Goal: Task Accomplishment & Management: Manage account settings

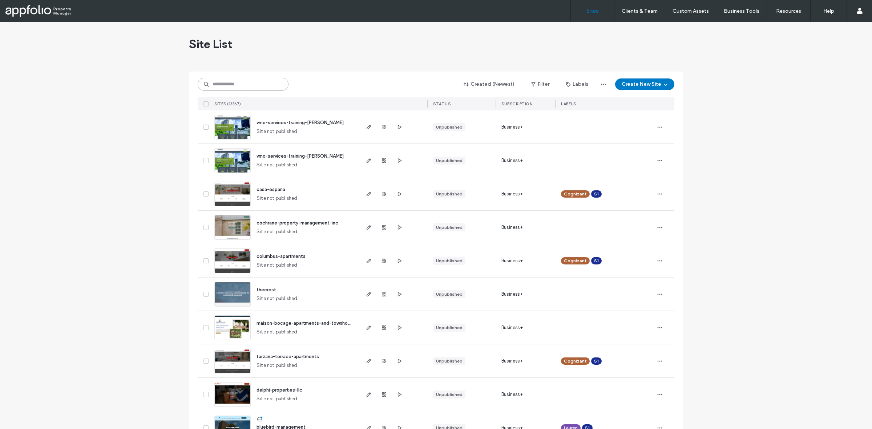
click at [257, 85] on input at bounding box center [243, 84] width 91 height 13
paste input "**********"
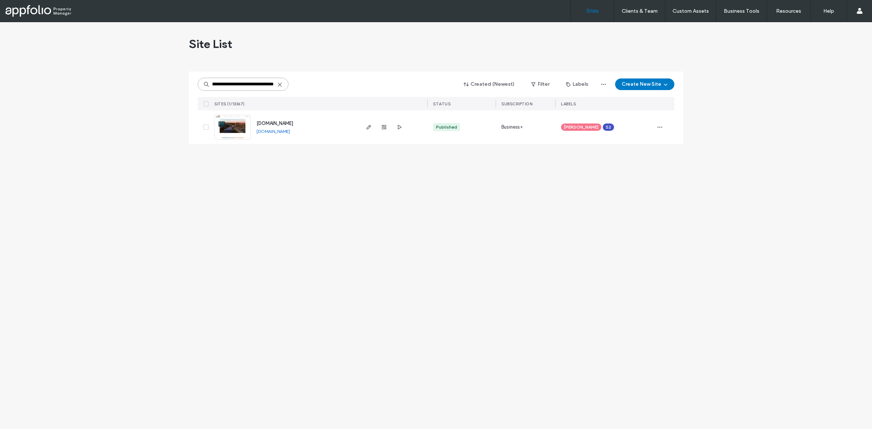
type input "**********"
click at [240, 133] on link at bounding box center [232, 127] width 36 height 25
click at [225, 123] on img at bounding box center [233, 139] width 36 height 49
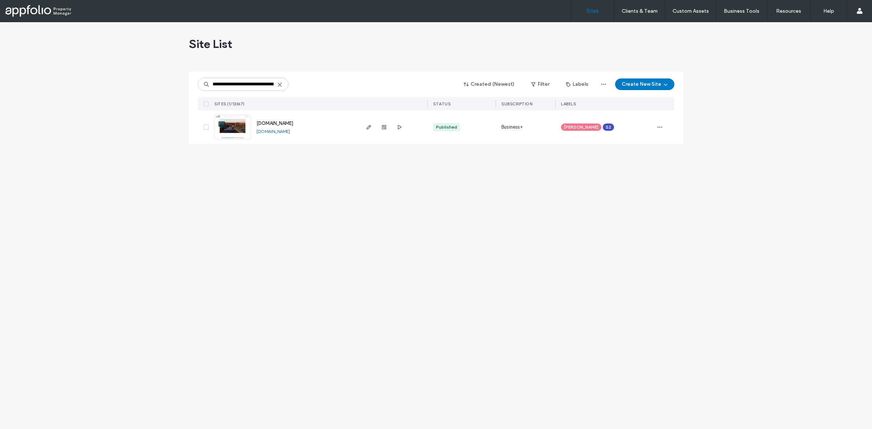
click at [225, 123] on img at bounding box center [233, 139] width 36 height 49
click at [293, 121] on span "www.pablogroupproperties.com" at bounding box center [275, 123] width 37 height 5
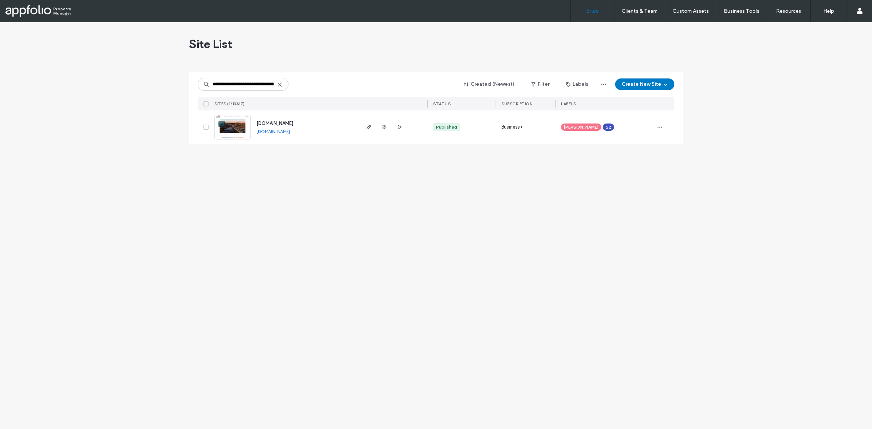
click at [293, 124] on span "www.pablogroupproperties.com" at bounding box center [275, 123] width 37 height 5
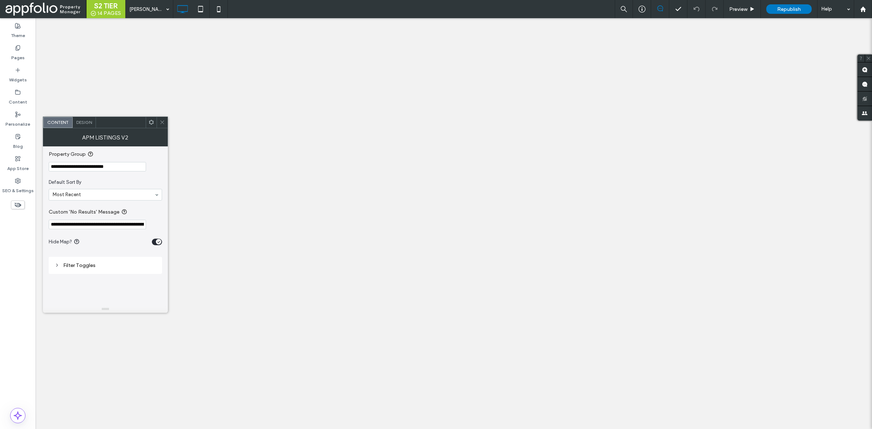
click at [127, 168] on input "**********" at bounding box center [97, 166] width 97 height 9
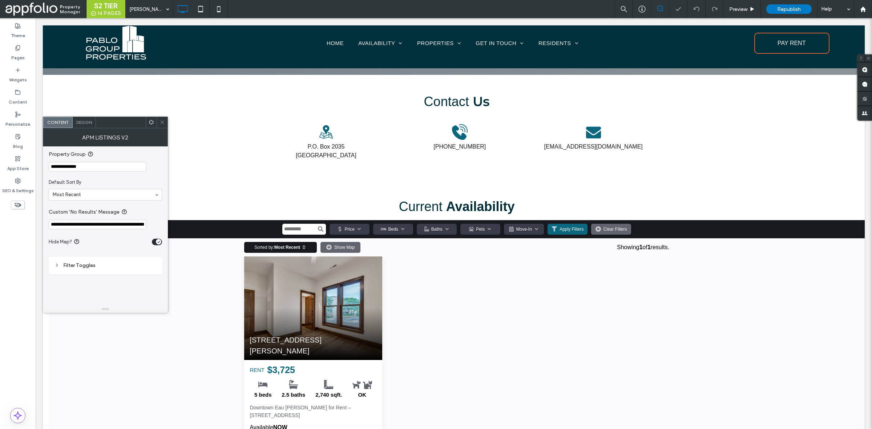
type input "**********"
click at [147, 149] on section "**********" at bounding box center [105, 160] width 113 height 29
click at [162, 121] on icon at bounding box center [162, 122] width 5 height 5
click at [164, 120] on icon at bounding box center [162, 122] width 5 height 5
click at [162, 121] on icon at bounding box center [162, 122] width 5 height 5
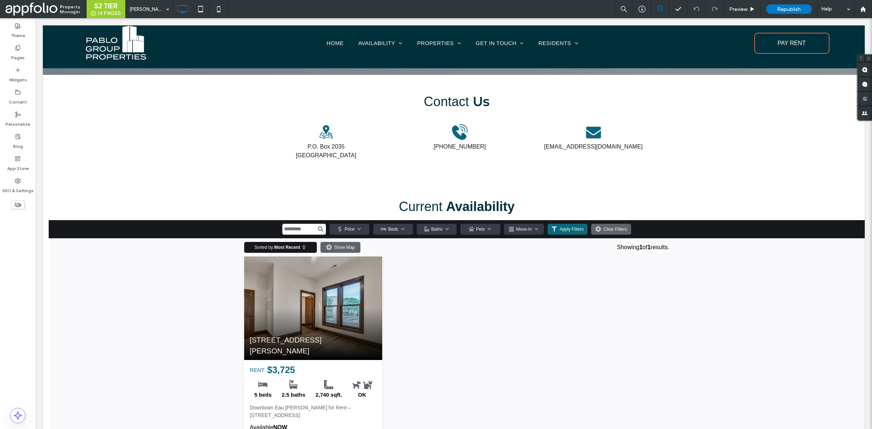
click at [162, 121] on div "Contact Us Address Icon P.O. Box 2035 Eau Claire, WI 54702 Click To Paste 715-5…" at bounding box center [454, 134] width 822 height 118
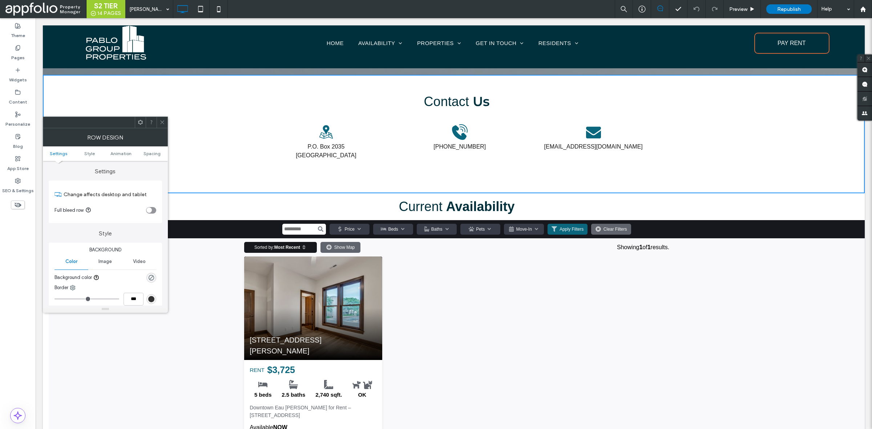
click at [164, 123] on icon at bounding box center [162, 122] width 5 height 5
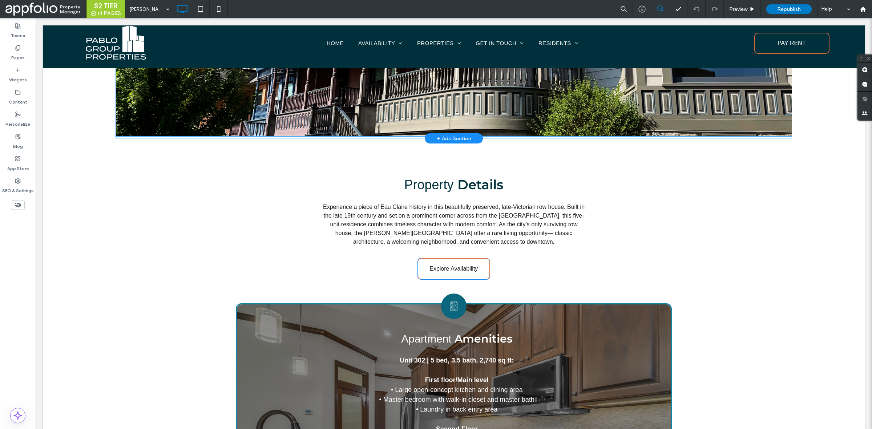
scroll to position [149, 0]
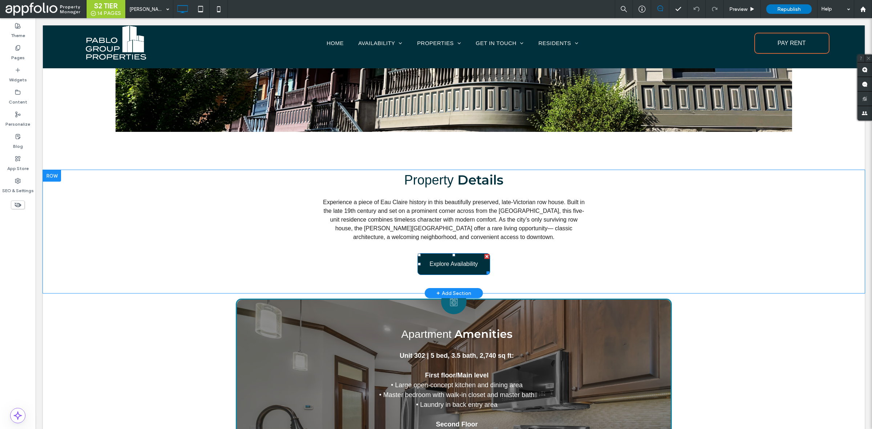
click at [467, 266] on span "Explore Availability" at bounding box center [453, 264] width 53 height 14
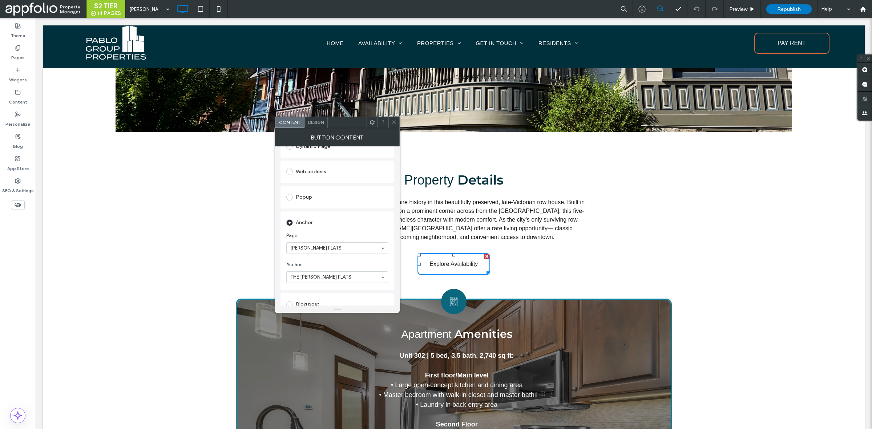
scroll to position [114, 0]
click at [390, 125] on div at bounding box center [393, 122] width 11 height 11
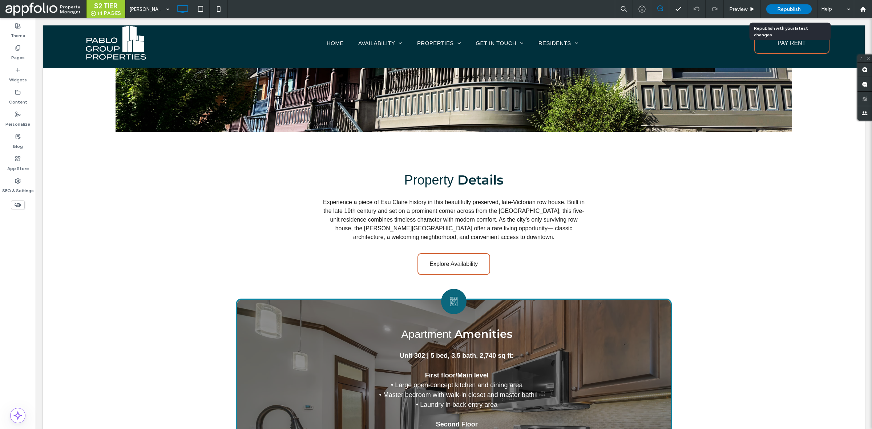
click at [780, 9] on span "Republish" at bounding box center [789, 9] width 24 height 6
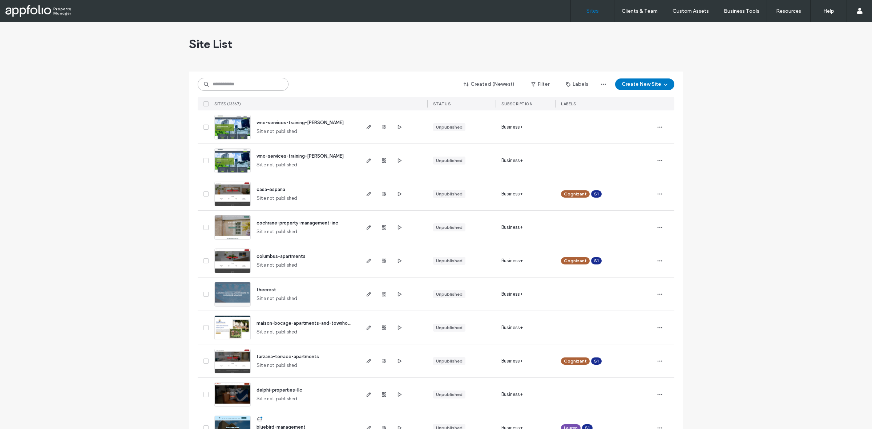
click at [230, 83] on input at bounding box center [243, 84] width 91 height 13
paste input "**********"
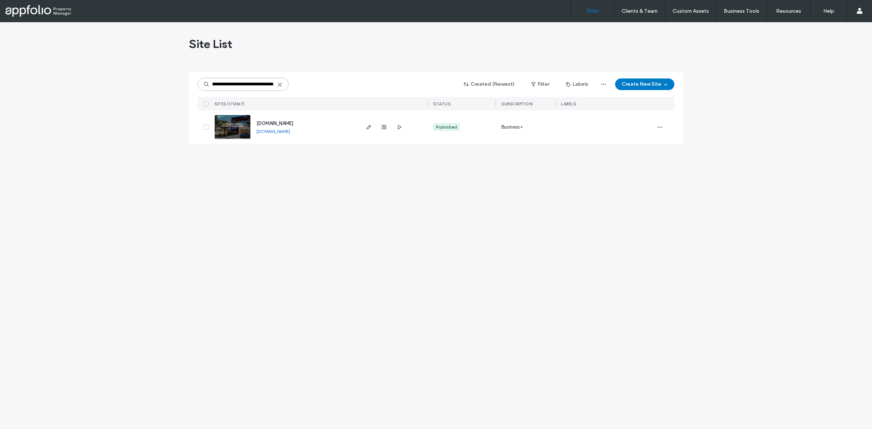
type input "**********"
click at [235, 128] on link at bounding box center [232, 127] width 36 height 25
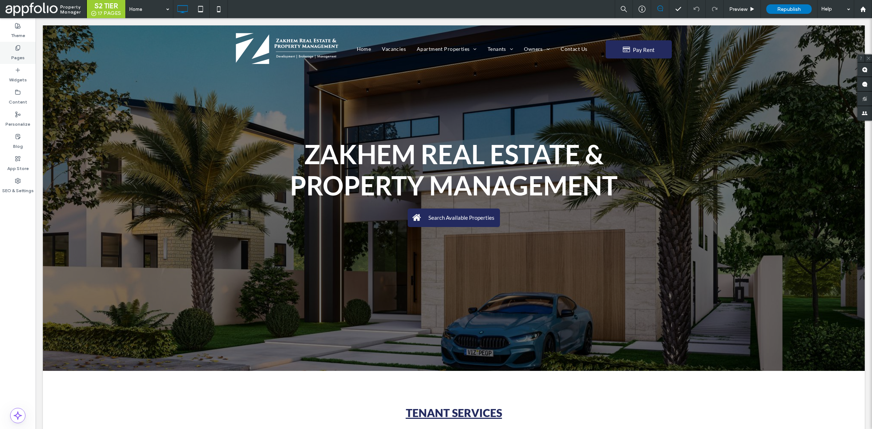
click at [22, 49] on div "Pages" at bounding box center [18, 53] width 36 height 22
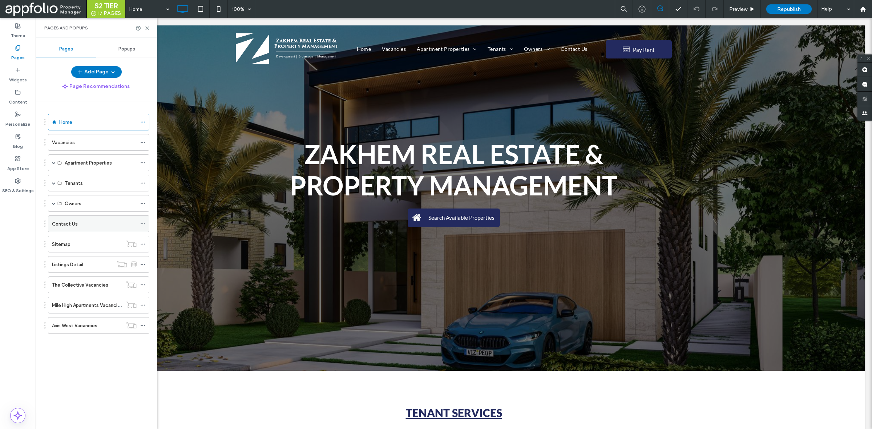
click at [90, 222] on div "Contact Us" at bounding box center [94, 224] width 85 height 8
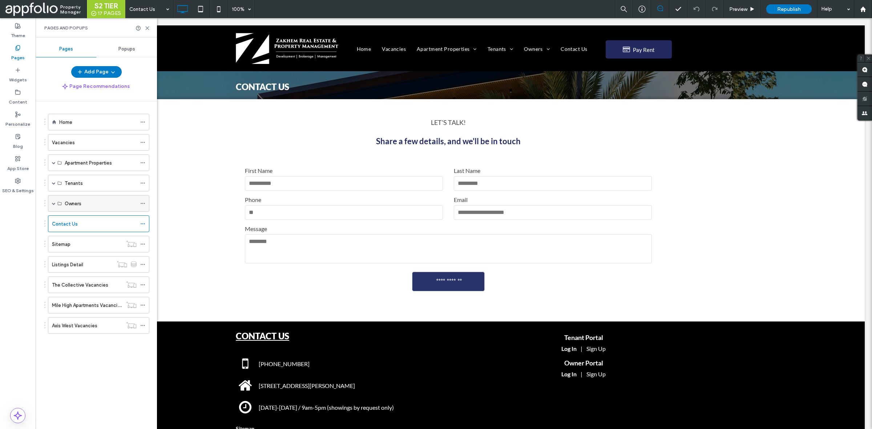
click at [53, 205] on span at bounding box center [54, 204] width 4 height 4
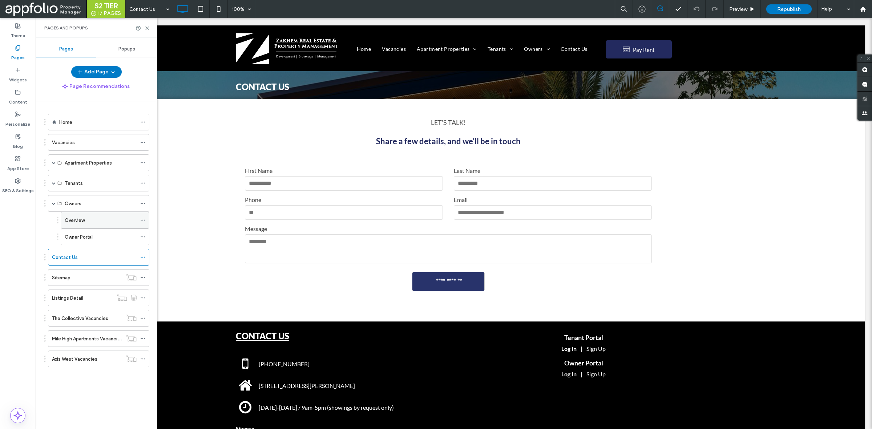
click at [80, 223] on label "Overview" at bounding box center [75, 220] width 20 height 13
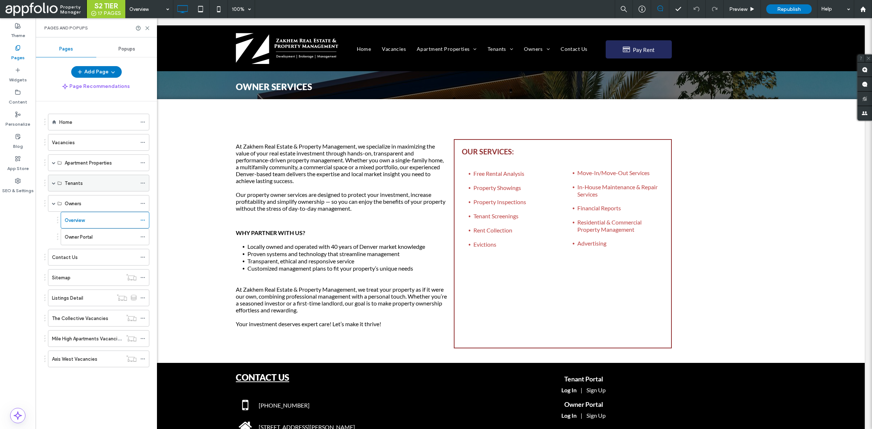
click at [53, 186] on span at bounding box center [54, 183] width 4 height 16
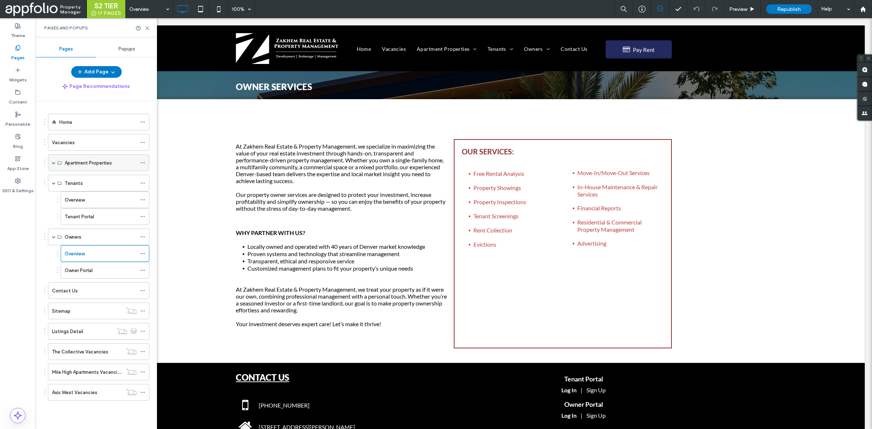
click at [53, 161] on span at bounding box center [54, 163] width 4 height 16
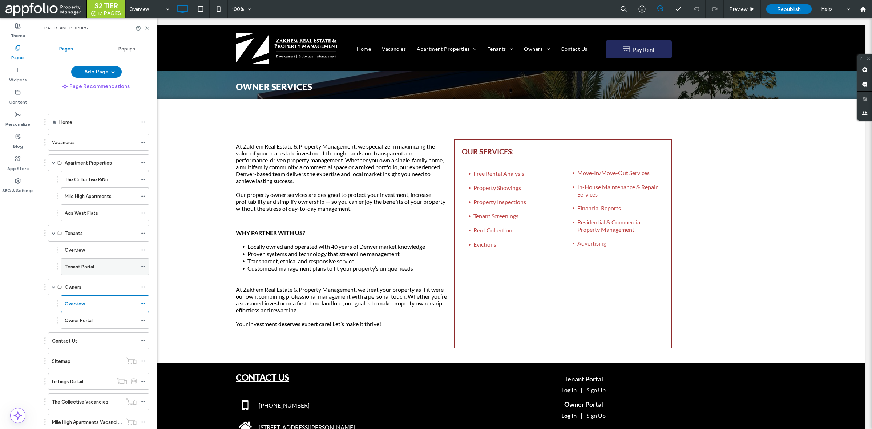
scroll to position [47, 0]
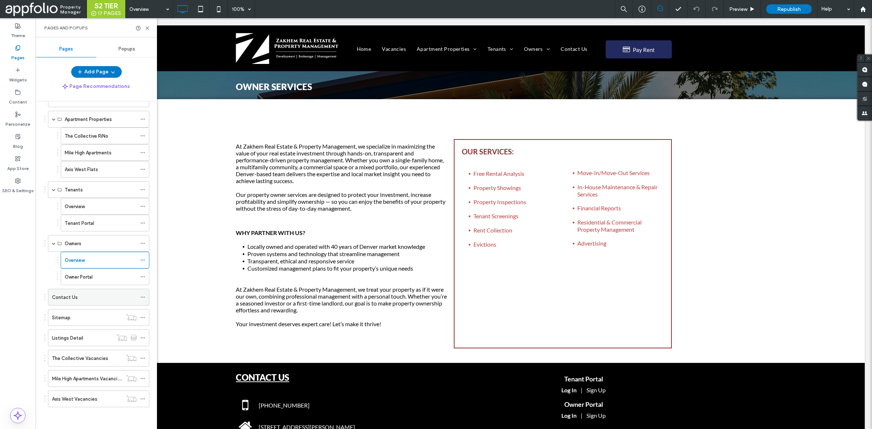
click at [80, 289] on div "Contact Us" at bounding box center [94, 297] width 85 height 16
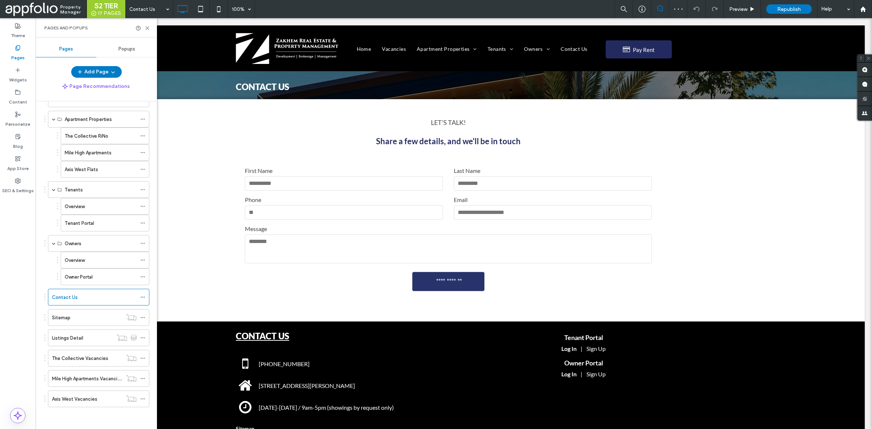
click at [108, 208] on div "Overview" at bounding box center [101, 206] width 72 height 16
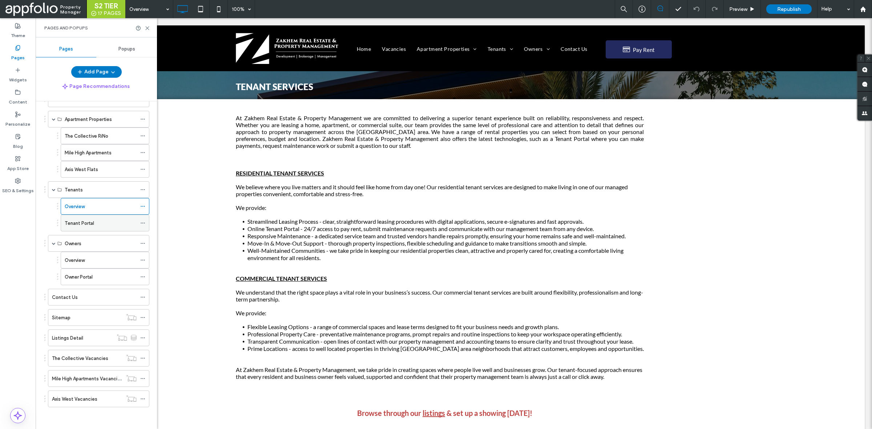
click at [102, 225] on div "Tenant Portal" at bounding box center [101, 224] width 72 height 8
click at [102, 275] on div "Owner Portal" at bounding box center [101, 277] width 72 height 8
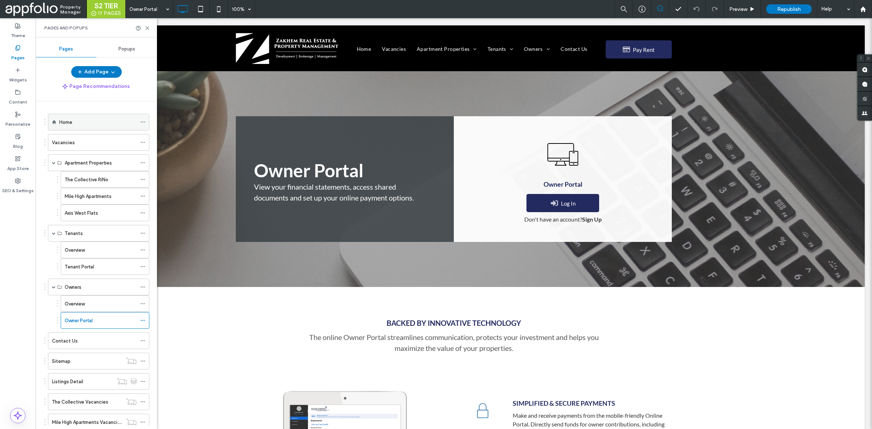
click at [101, 126] on div "Home" at bounding box center [97, 122] width 77 height 16
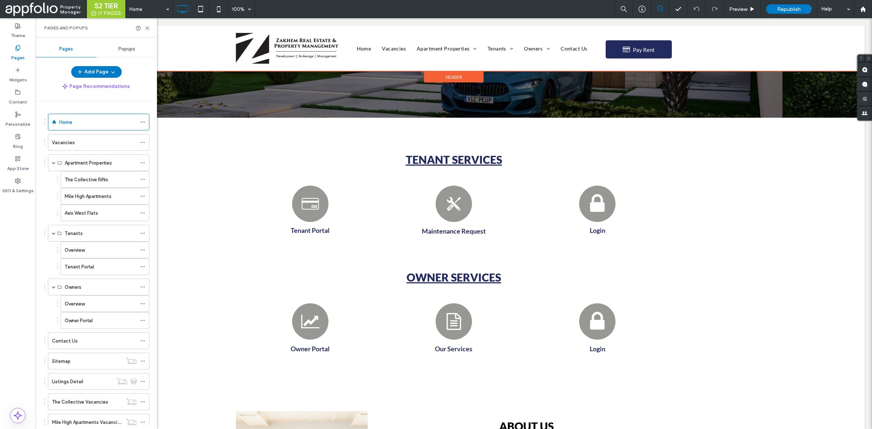
scroll to position [253, 0]
click at [112, 267] on div "Tenant Portal" at bounding box center [101, 267] width 72 height 8
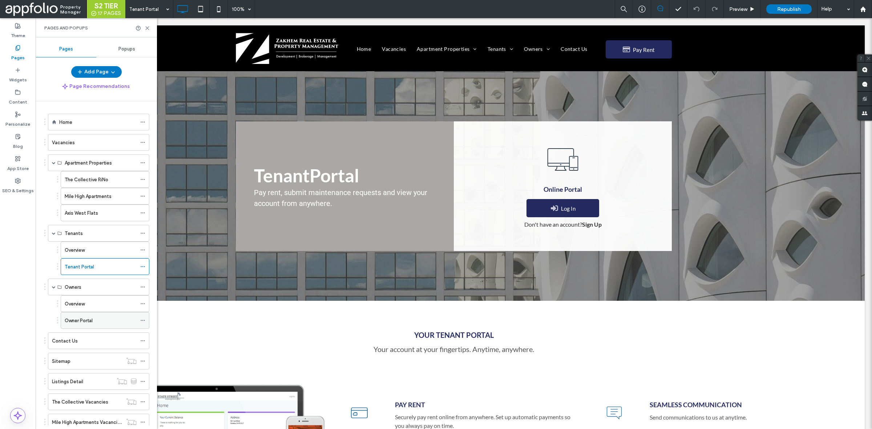
click at [78, 322] on label "Owner Portal" at bounding box center [79, 320] width 28 height 13
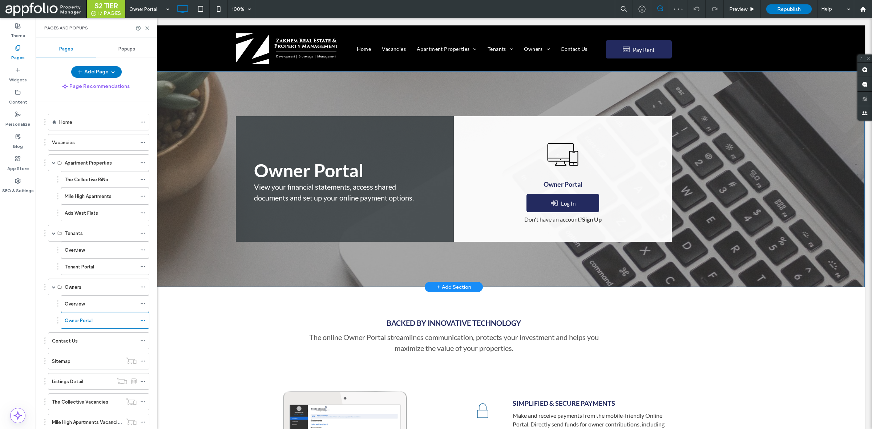
click at [286, 128] on div "Owner Portal View your financial statements, access shared documents and set up…" at bounding box center [345, 179] width 218 height 126
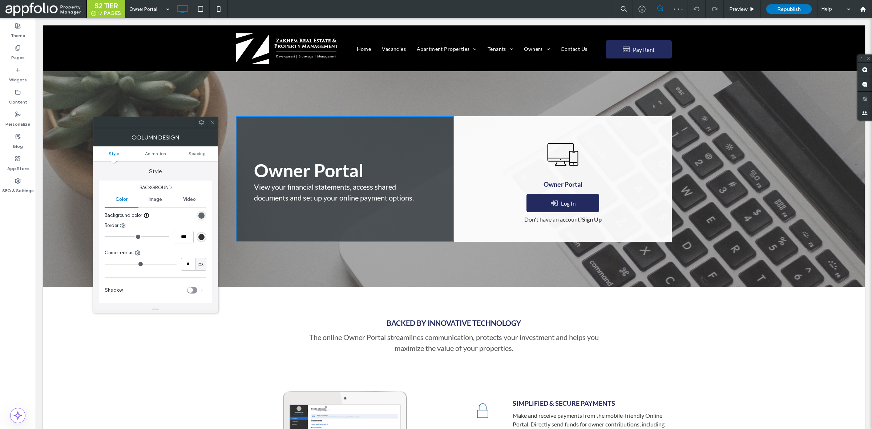
scroll to position [21, 0]
click at [199, 194] on div "rgba(44, 53, 57, 0.75)" at bounding box center [201, 195] width 6 height 6
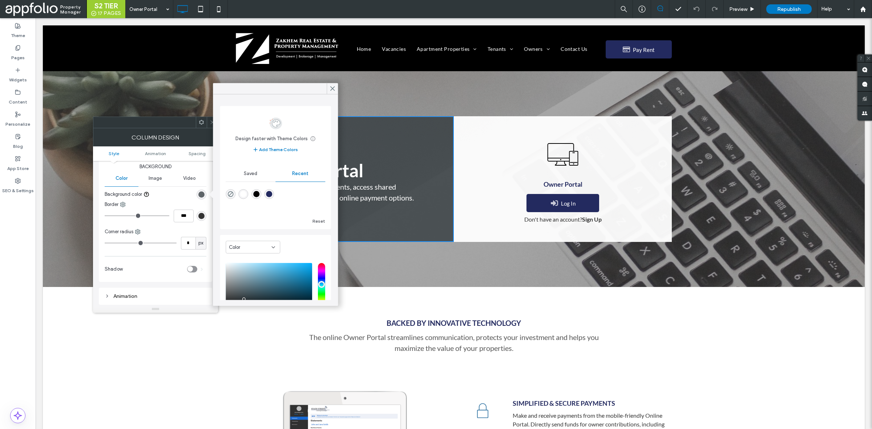
scroll to position [44, 0]
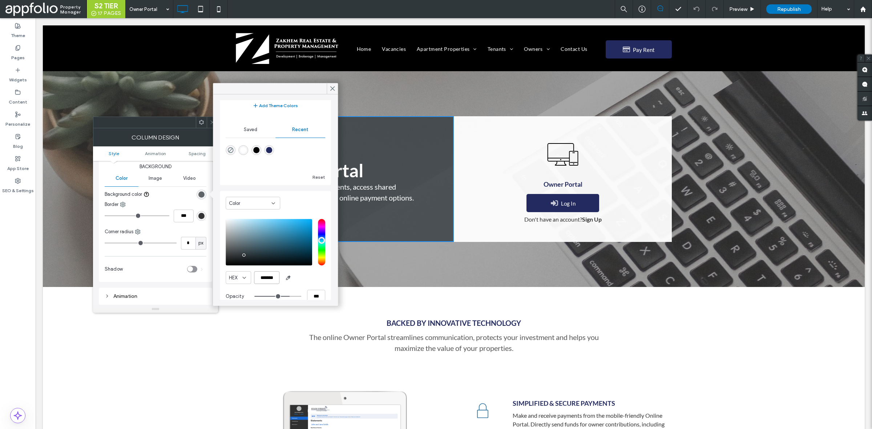
click at [274, 277] on input "*******" at bounding box center [266, 277] width 25 height 13
click at [278, 277] on input "*******" at bounding box center [266, 277] width 25 height 13
click at [331, 89] on icon at bounding box center [332, 88] width 7 height 7
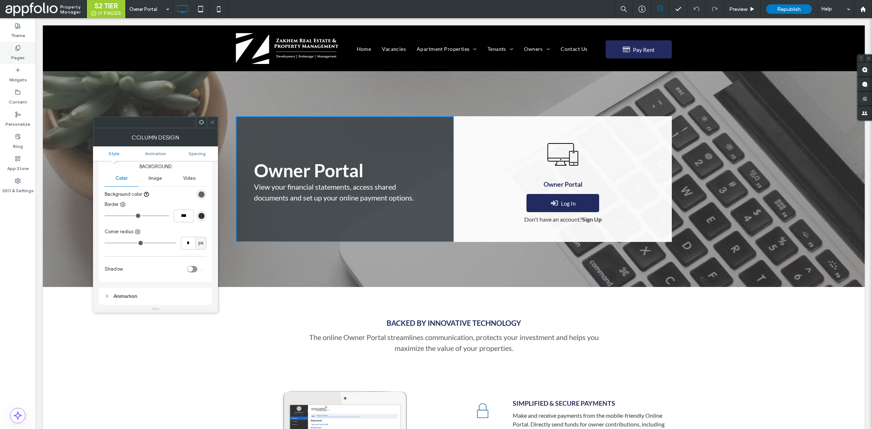
click at [26, 53] on div "Pages" at bounding box center [18, 53] width 36 height 22
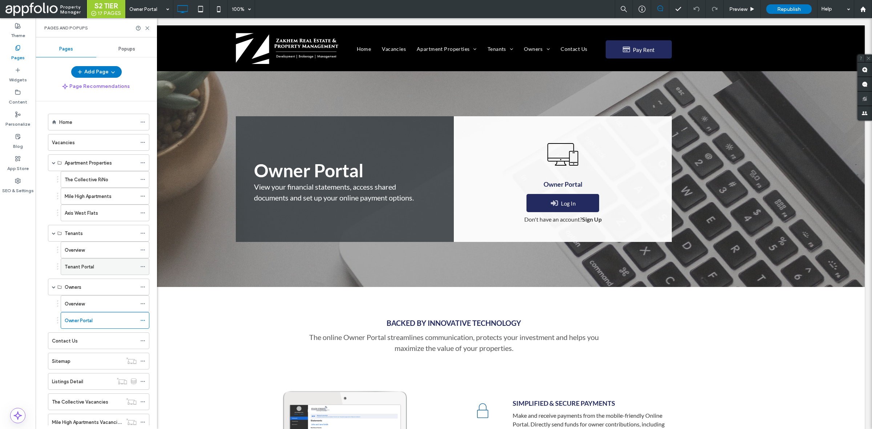
click at [102, 271] on div "Tenant Portal" at bounding box center [101, 267] width 72 height 8
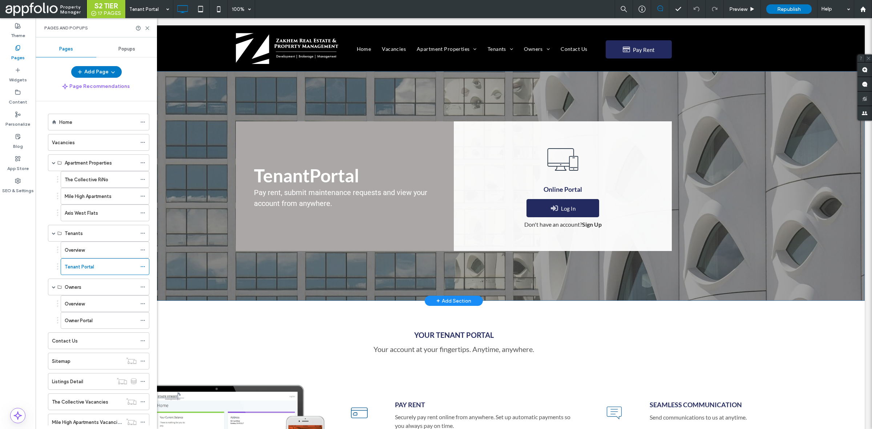
click at [345, 245] on div "Tenant ﻿ Portal Pay rent, submit maintenance requests and view your account fro…" at bounding box center [345, 186] width 218 height 130
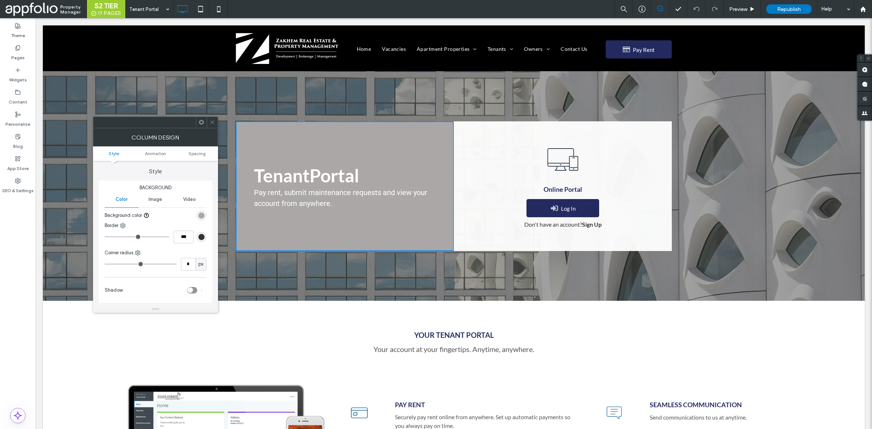
click at [202, 214] on div "rgb(171, 167, 167)" at bounding box center [201, 216] width 6 height 6
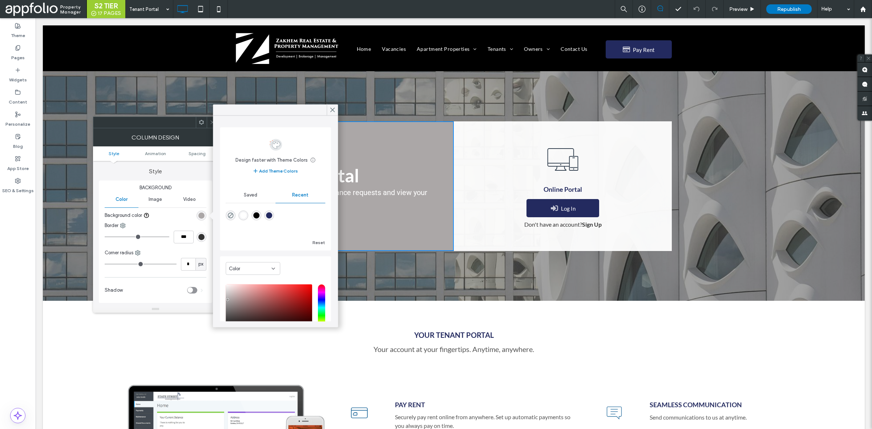
scroll to position [56, 0]
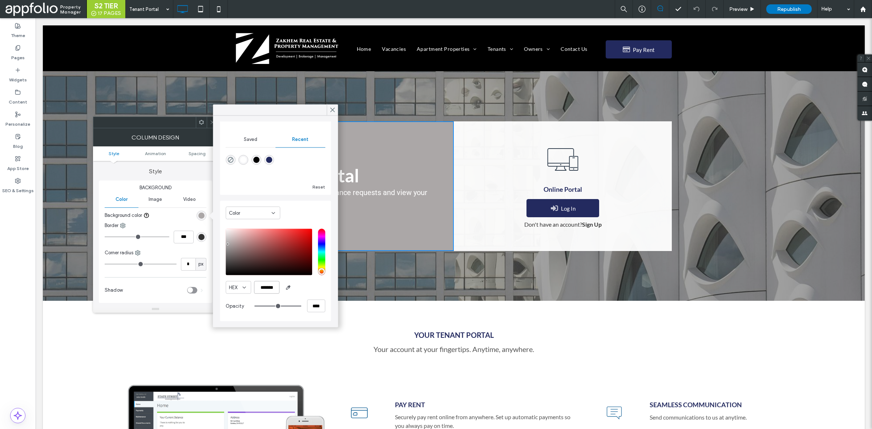
click at [265, 289] on input "*******" at bounding box center [266, 287] width 25 height 13
paste input "color picker textbox"
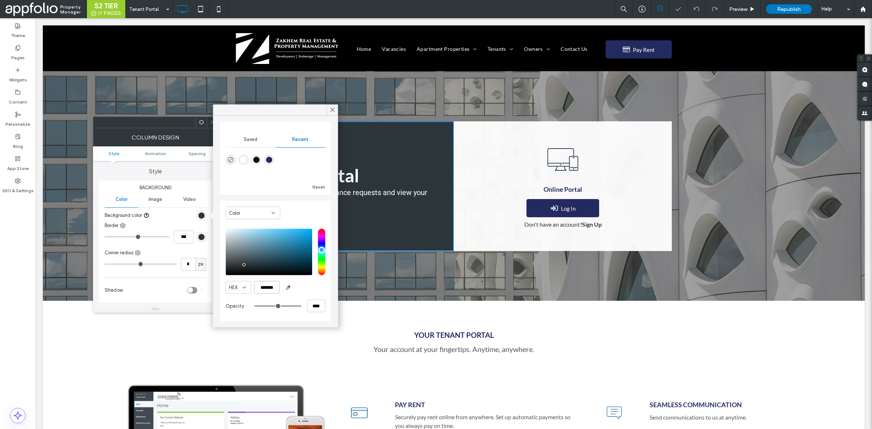
type input "*******"
drag, startPoint x: 331, startPoint y: 108, endPoint x: 295, endPoint y: 90, distance: 40.1
click at [331, 108] on icon at bounding box center [332, 110] width 7 height 7
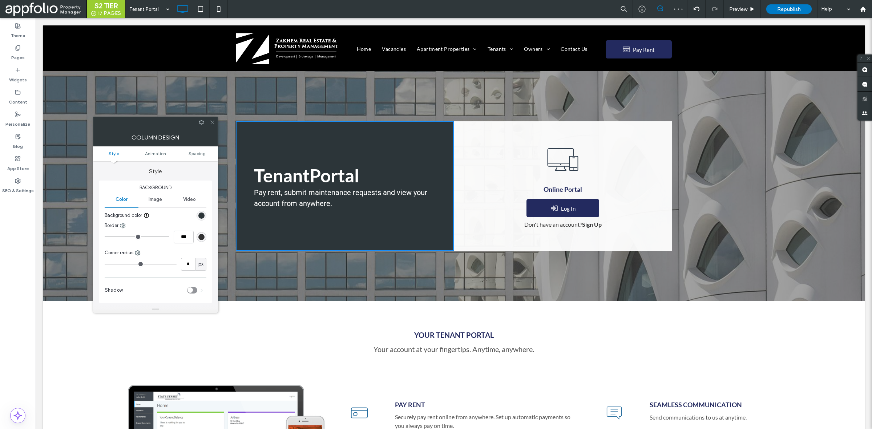
click at [212, 118] on span at bounding box center [212, 122] width 5 height 11
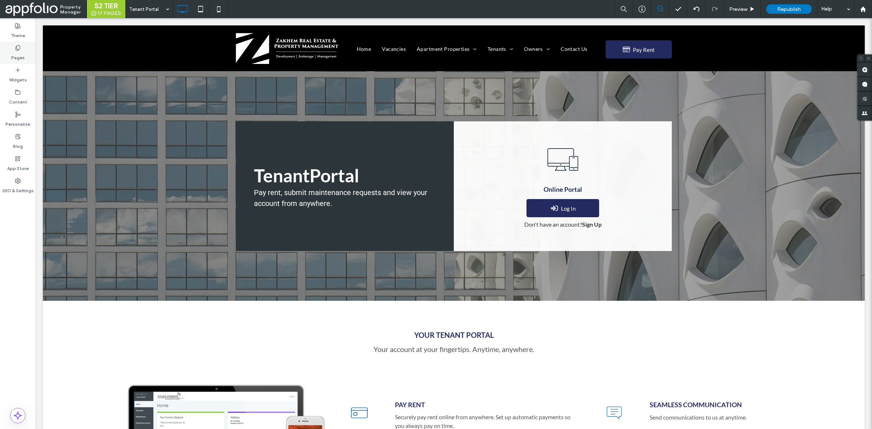
click at [29, 56] on div "Pages" at bounding box center [18, 53] width 36 height 22
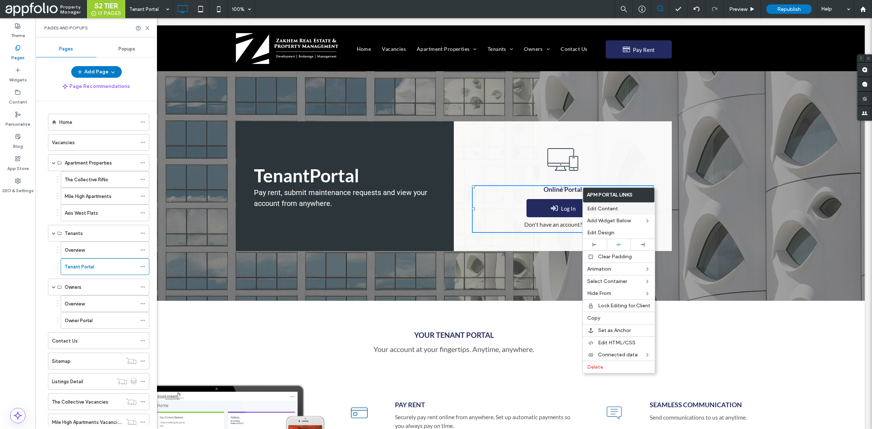
click at [601, 209] on span "Edit Content" at bounding box center [602, 209] width 31 height 6
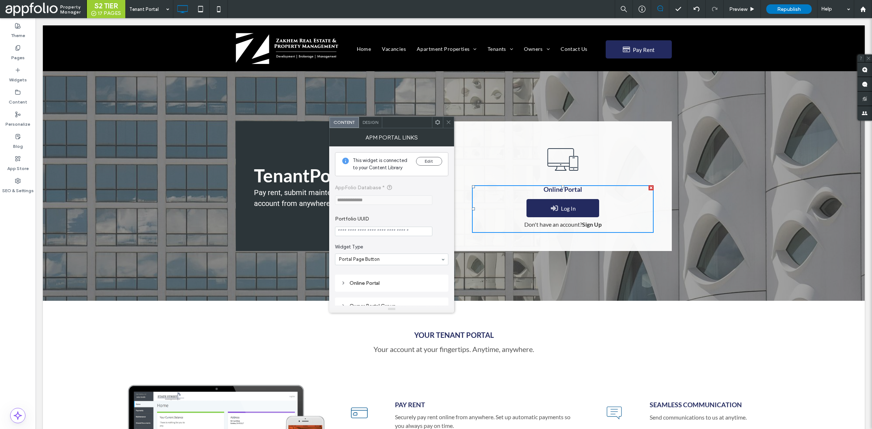
scroll to position [16, 0]
click at [371, 273] on div "Online Portal" at bounding box center [392, 270] width 102 height 6
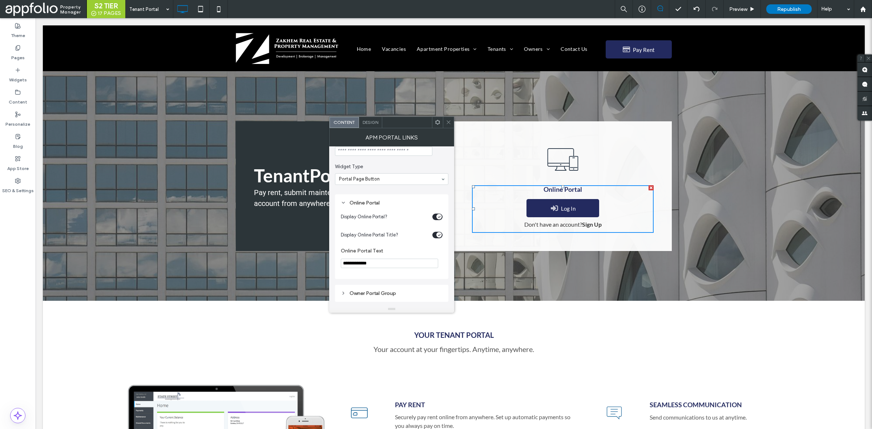
click at [391, 263] on input "**********" at bounding box center [389, 263] width 97 height 9
click at [347, 261] on input "**********" at bounding box center [389, 263] width 97 height 9
type input "**********"
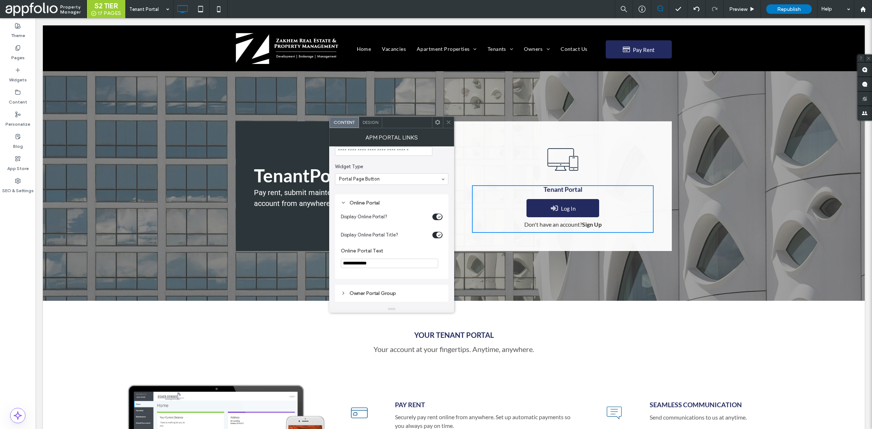
click at [391, 279] on div "**********" at bounding box center [391, 201] width 113 height 210
click at [445, 121] on div at bounding box center [448, 122] width 11 height 11
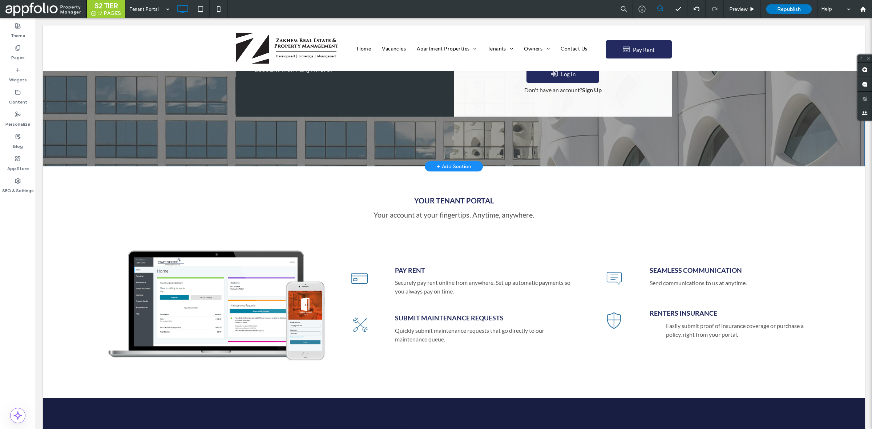
scroll to position [135, 0]
click at [20, 55] on label "Pages" at bounding box center [17, 56] width 13 height 10
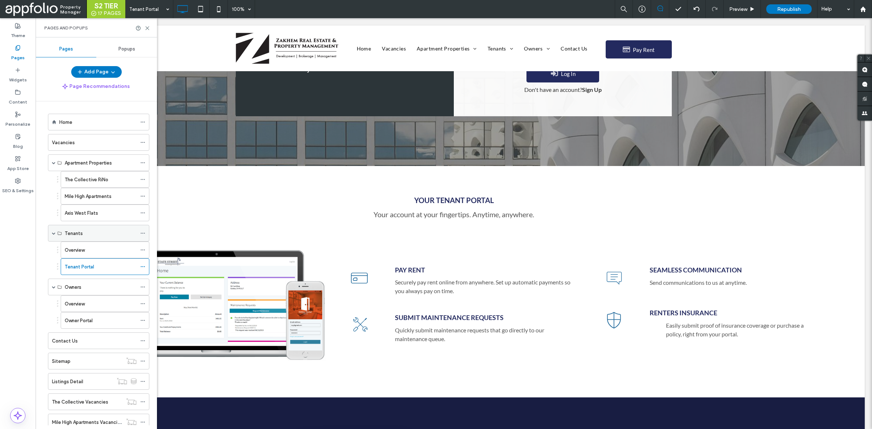
scroll to position [47, 0]
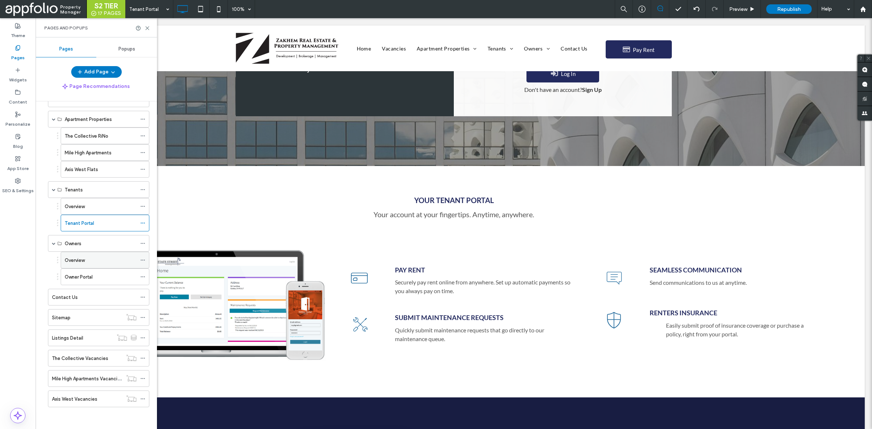
click at [98, 254] on div "Overview" at bounding box center [101, 260] width 72 height 16
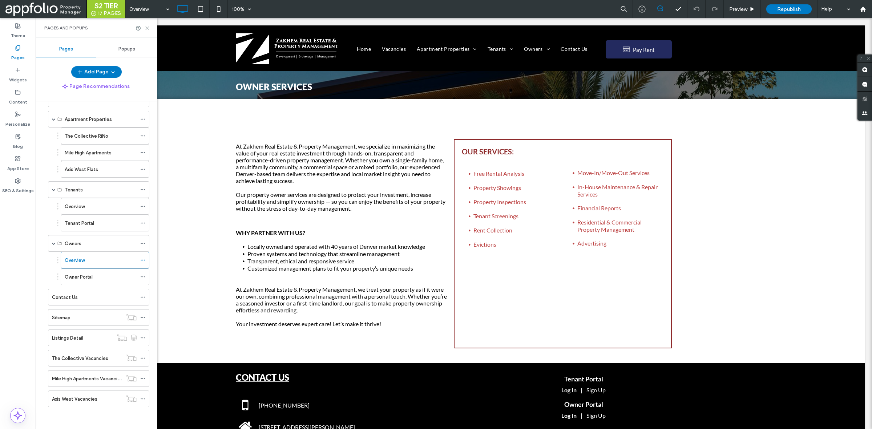
click at [148, 25] on icon at bounding box center [147, 27] width 5 height 5
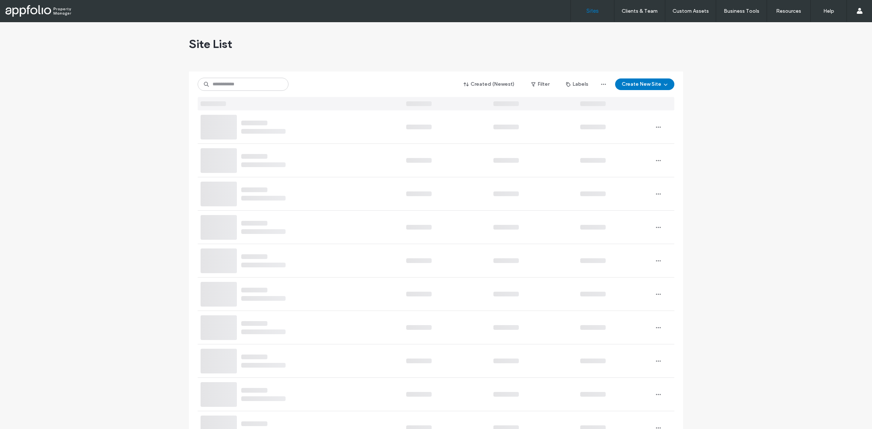
click at [643, 33] on link "Client Management" at bounding box center [655, 29] width 70 height 15
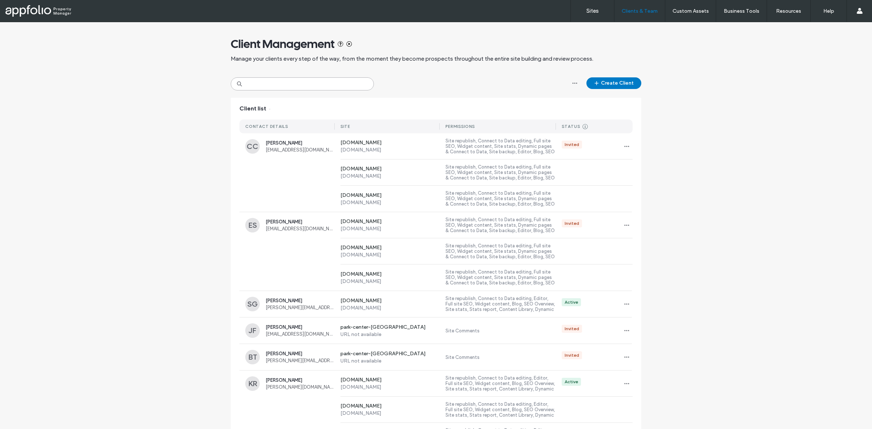
click at [339, 90] on input at bounding box center [302, 83] width 143 height 13
paste input "**********"
type input "**********"
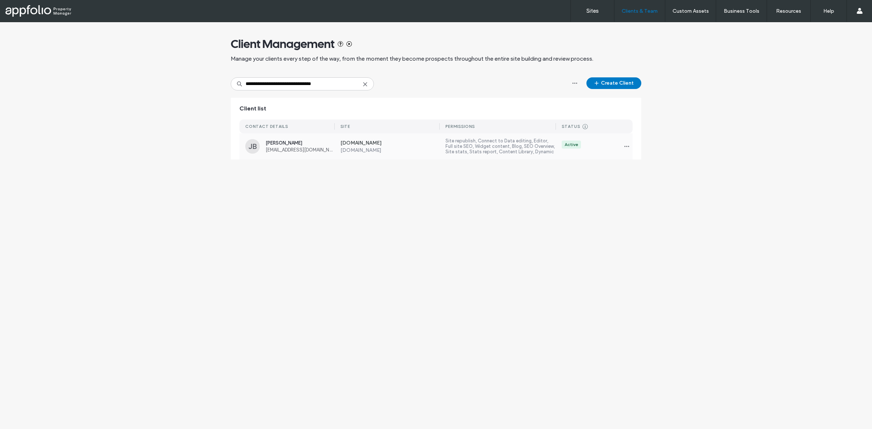
click at [391, 153] on div "www.phaon116.com www.phaon116.com Site republish, Connect to Data editing, Edit…" at bounding box center [484, 146] width 298 height 26
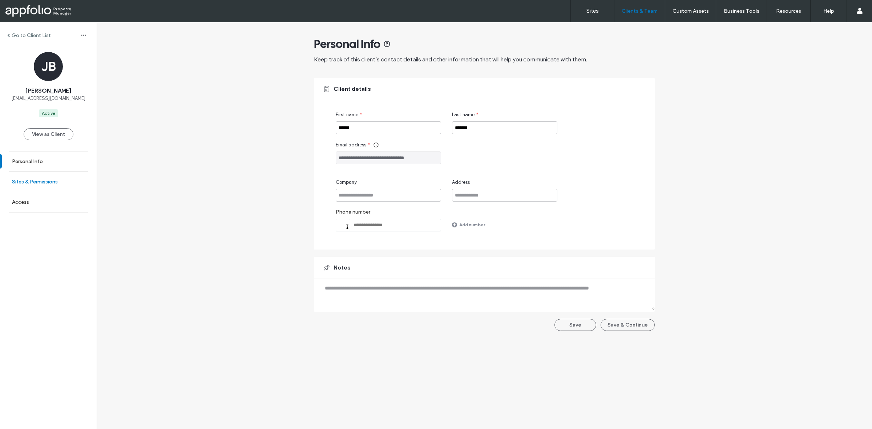
click at [53, 185] on label "Sites & Permissions" at bounding box center [35, 182] width 46 height 6
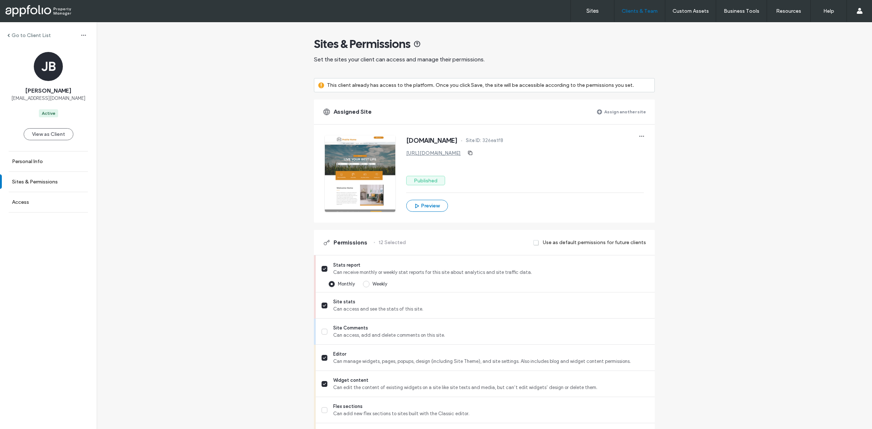
drag, startPoint x: 619, startPoint y: 104, endPoint x: 621, endPoint y: 118, distance: 14.3
click at [620, 105] on div "Assigned Site Assign another site" at bounding box center [484, 112] width 341 height 25
click at [631, 113] on label "Assign another site" at bounding box center [625, 111] width 42 height 13
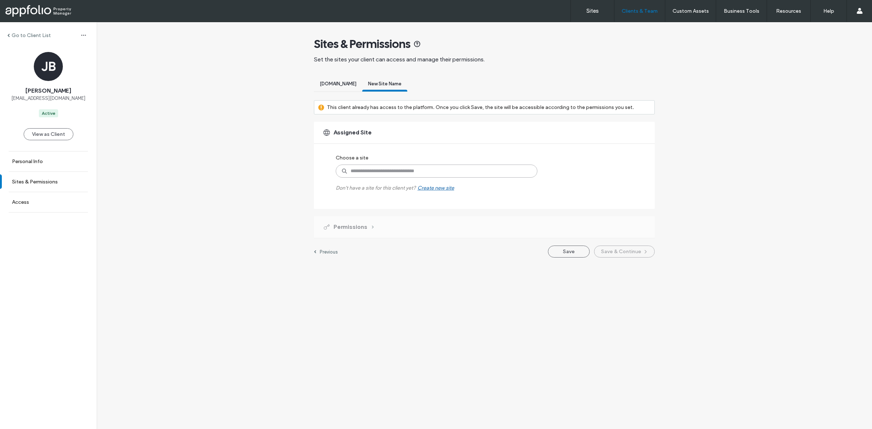
click at [415, 177] on input at bounding box center [437, 171] width 202 height 13
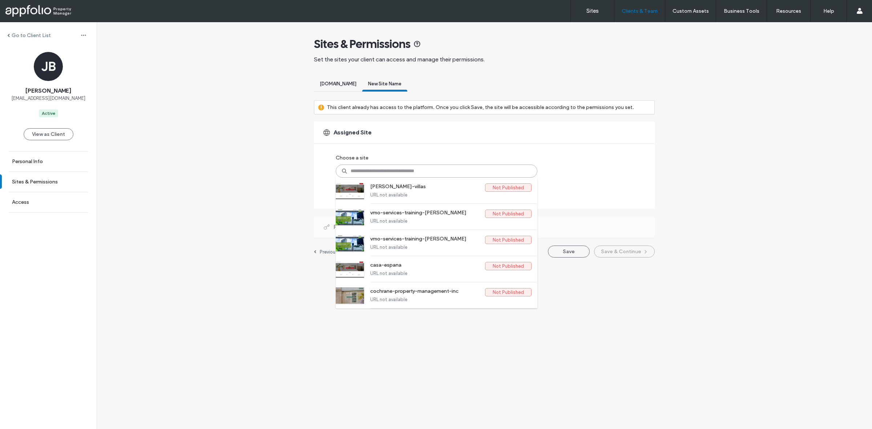
paste input "**********"
type input "**********"
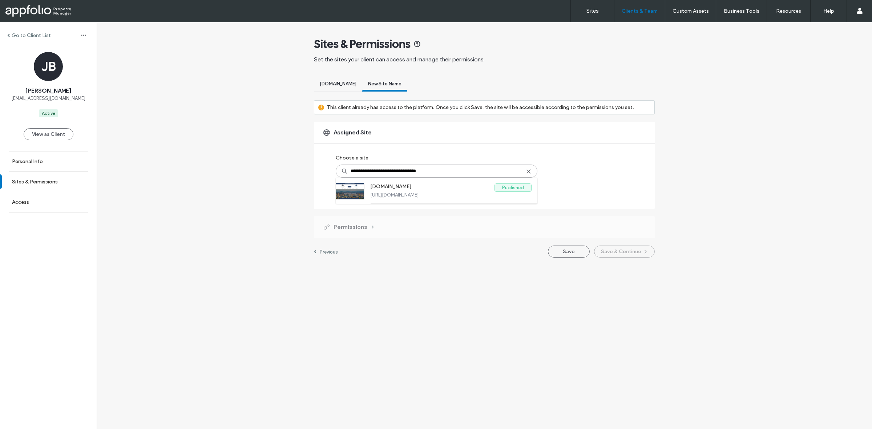
click at [492, 188] on label "www.thesterlingparkapts.com" at bounding box center [432, 188] width 124 height 9
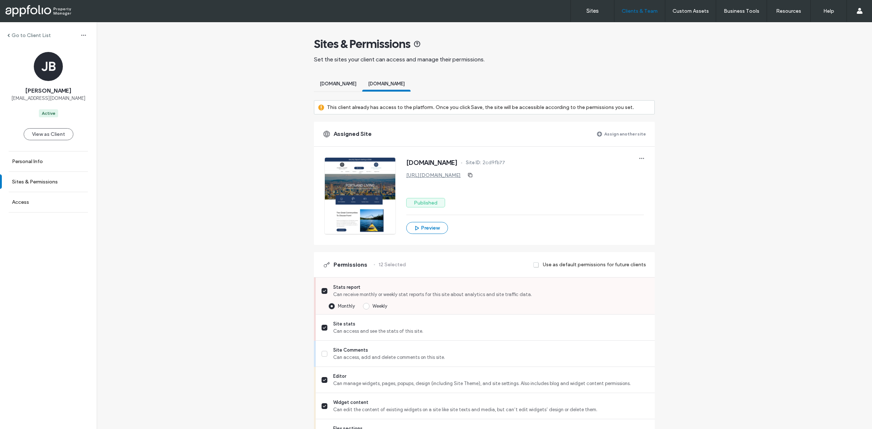
scroll to position [541, 0]
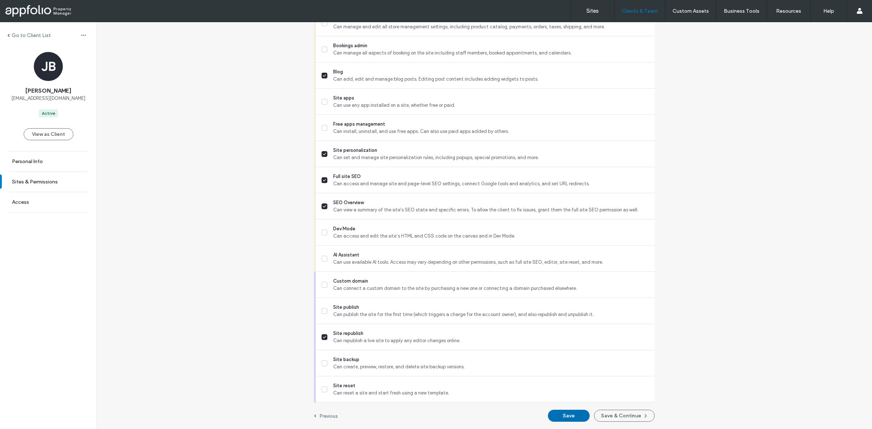
click at [566, 416] on button "Save" at bounding box center [569, 416] width 42 height 12
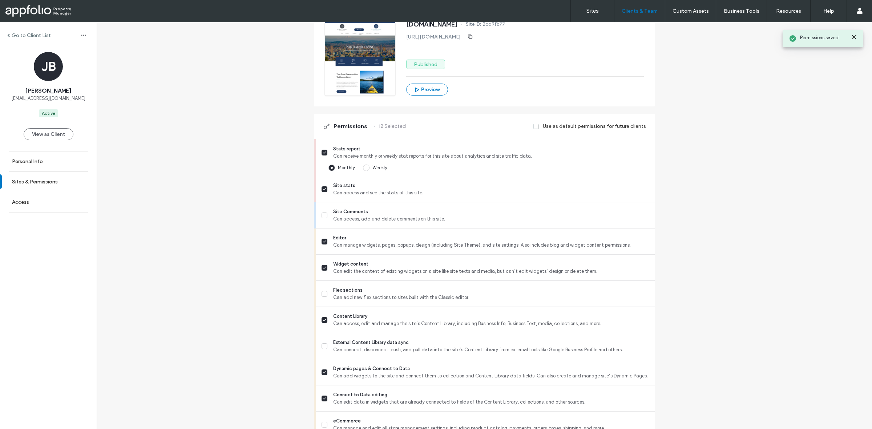
scroll to position [0, 0]
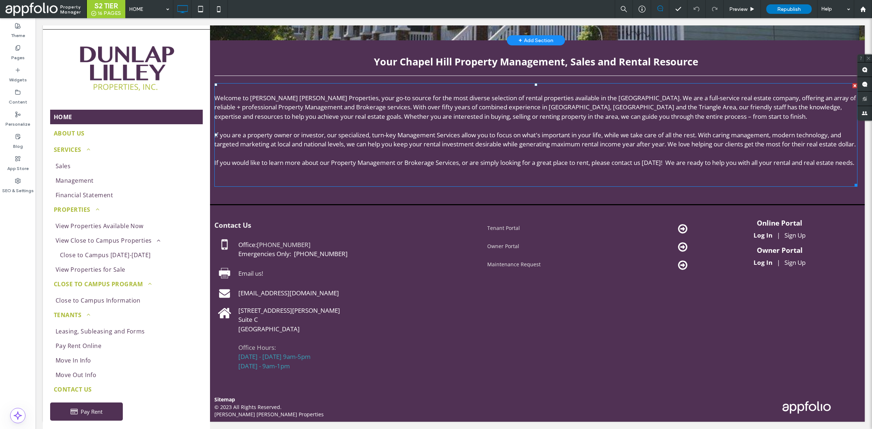
scroll to position [162, 0]
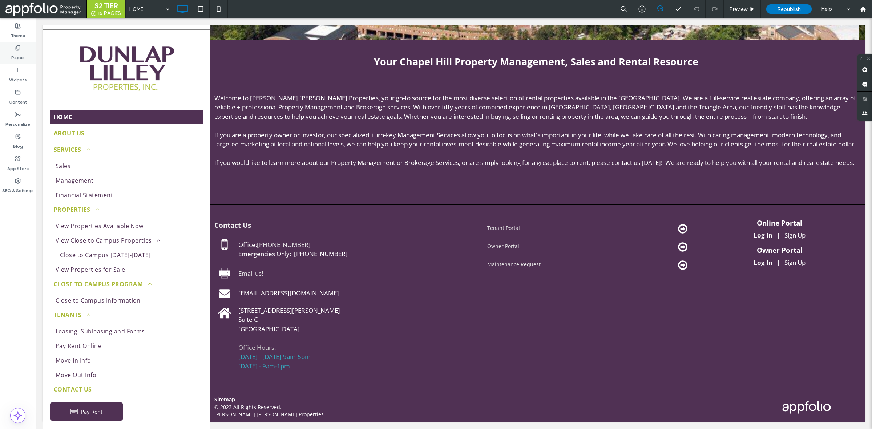
click at [23, 49] on div "Pages" at bounding box center [18, 53] width 36 height 22
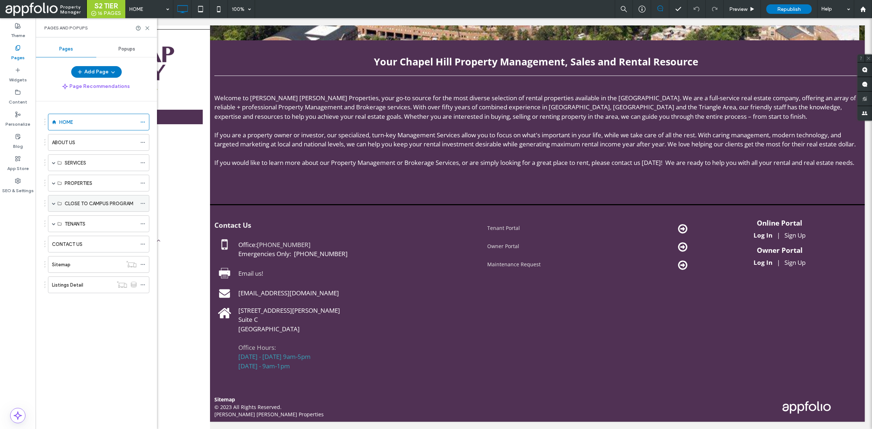
click at [53, 204] on span at bounding box center [54, 204] width 4 height 4
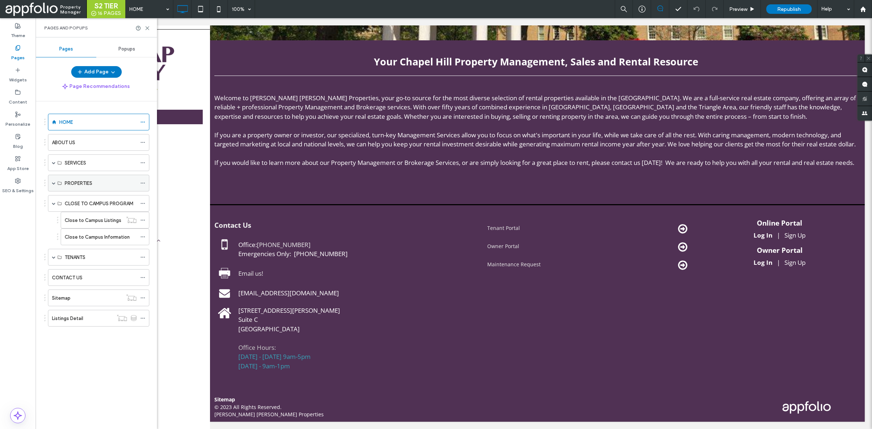
click at [53, 183] on span at bounding box center [54, 183] width 4 height 4
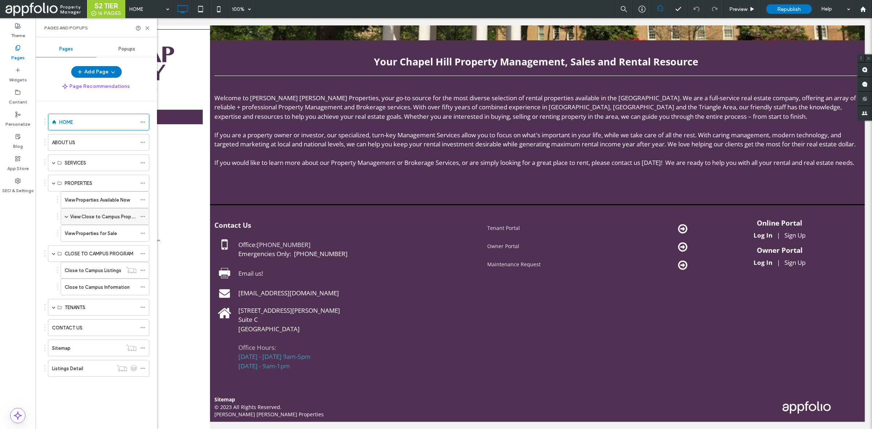
click at [66, 217] on span at bounding box center [67, 217] width 4 height 4
click at [101, 234] on label "Close to Campus 2026-2027" at bounding box center [121, 233] width 72 height 13
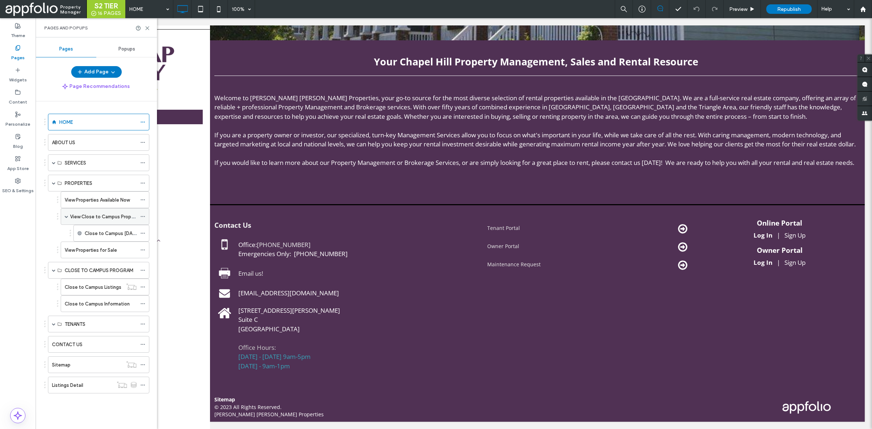
click at [111, 222] on div "View Close to Campus Properties" at bounding box center [103, 217] width 67 height 16
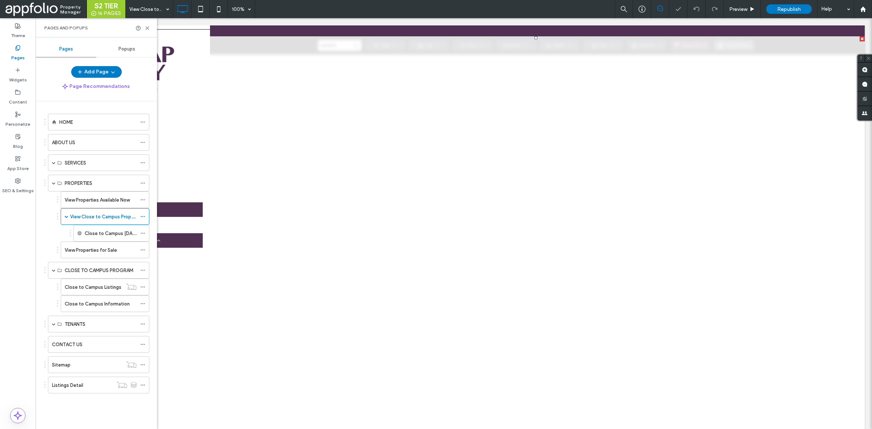
scroll to position [7, 0]
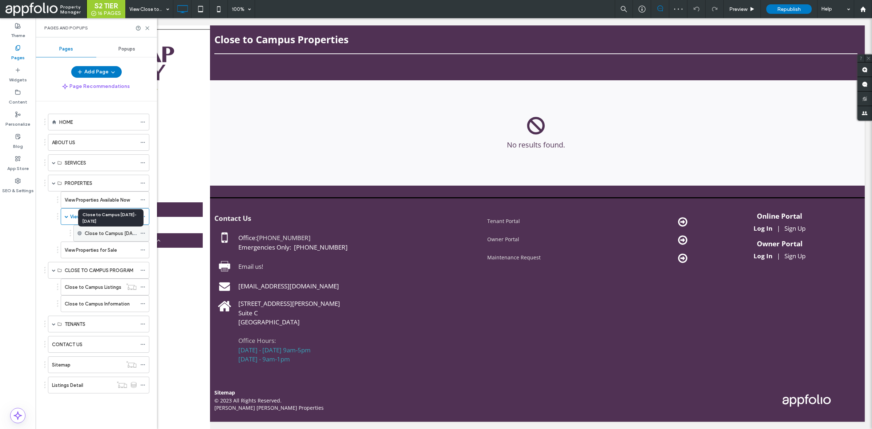
click at [126, 231] on label "Close to Campus 2026-2027" at bounding box center [121, 233] width 72 height 13
click at [148, 26] on icon at bounding box center [147, 27] width 5 height 5
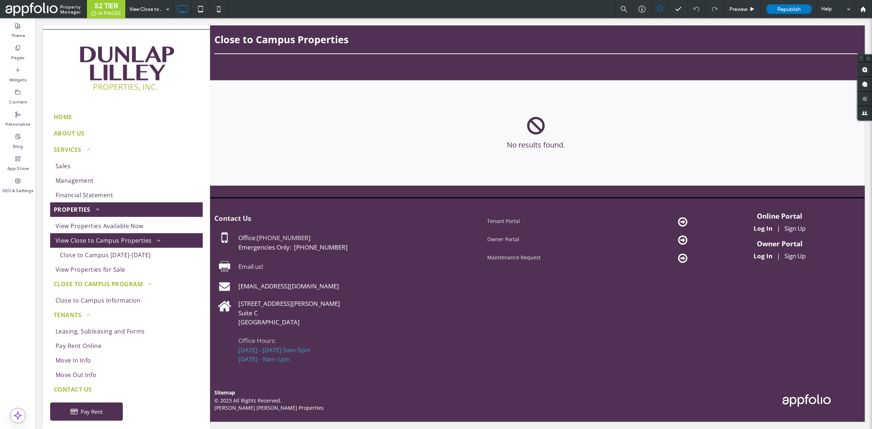
click at [27, 200] on div at bounding box center [18, 200] width 36 height 7
click at [24, 187] on label "SEO & Settings" at bounding box center [18, 189] width 32 height 10
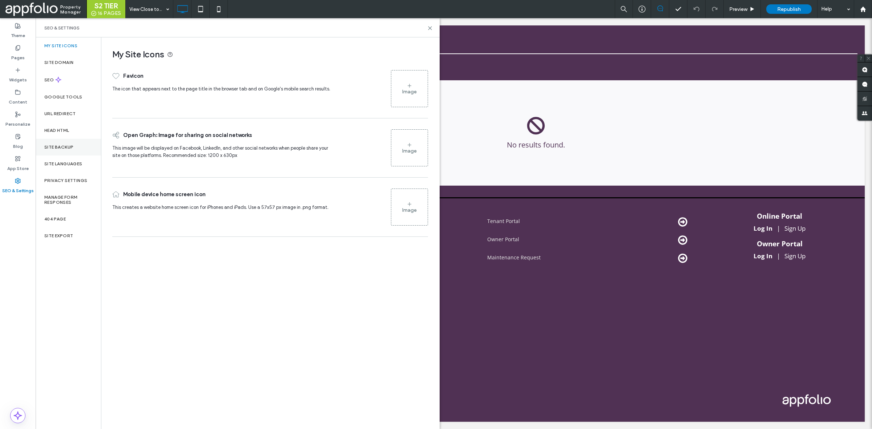
click at [56, 144] on div "Site Backup" at bounding box center [68, 147] width 65 height 17
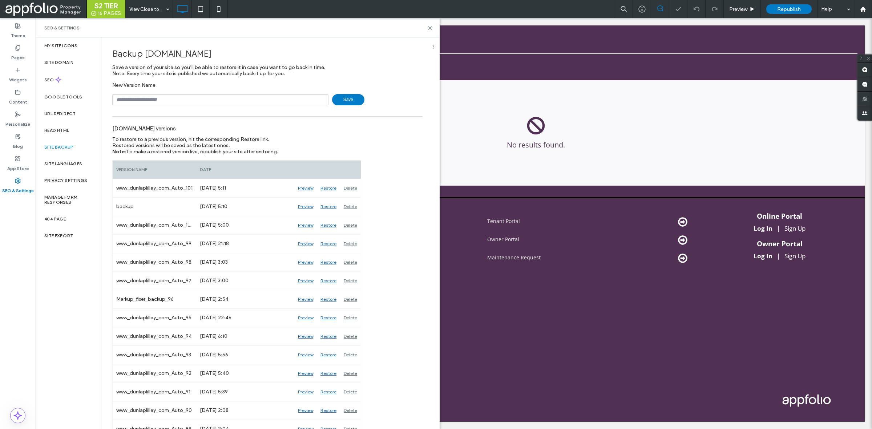
click at [231, 100] on input "text" at bounding box center [220, 99] width 216 height 11
type input "**********"
click at [431, 28] on use at bounding box center [429, 28] width 3 height 3
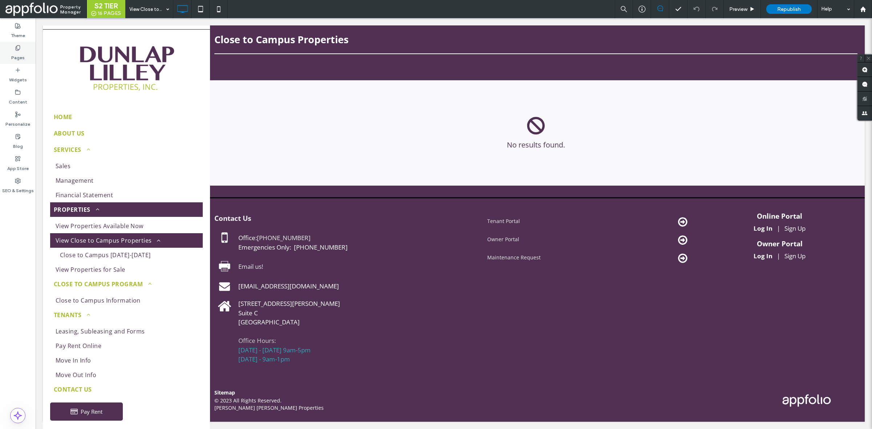
click at [14, 44] on div "Pages" at bounding box center [18, 53] width 36 height 22
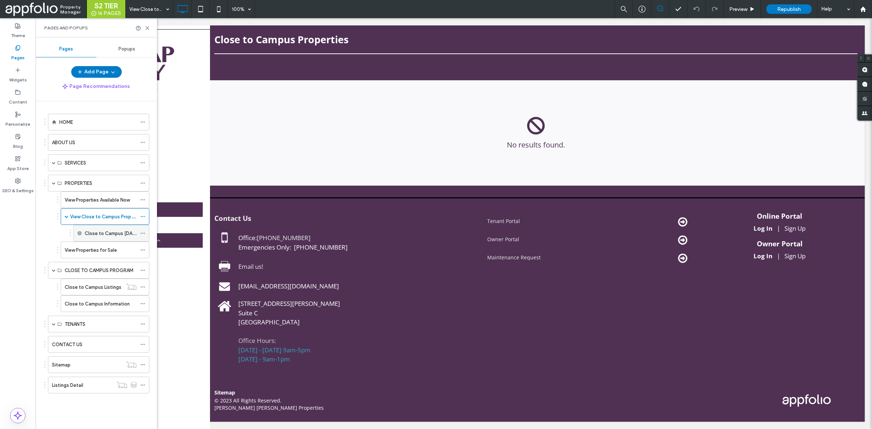
click at [140, 231] on div "Close to Campus [DATE]-[DATE]" at bounding box center [111, 233] width 76 height 17
click at [19, 97] on label "Content" at bounding box center [18, 100] width 19 height 10
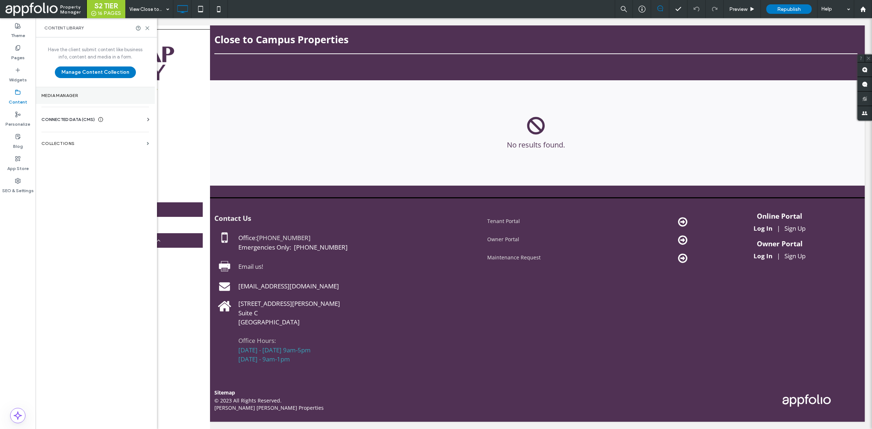
click at [105, 96] on label "Media Manager" at bounding box center [95, 95] width 108 height 5
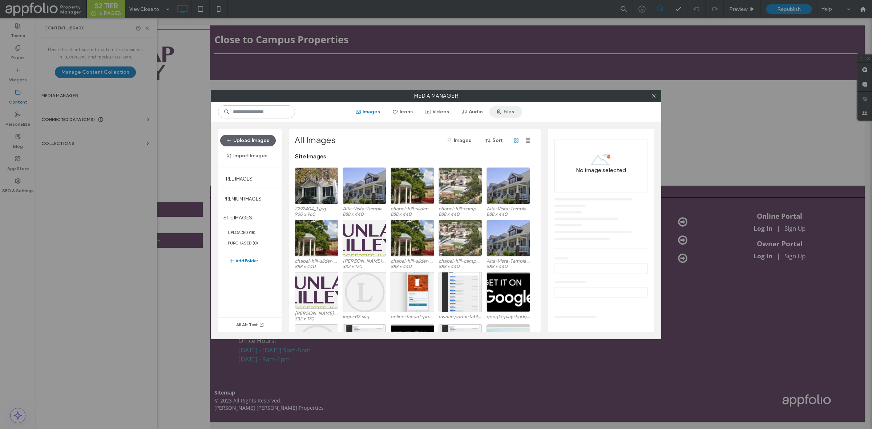
click at [511, 112] on button "Files" at bounding box center [506, 112] width 33 height 12
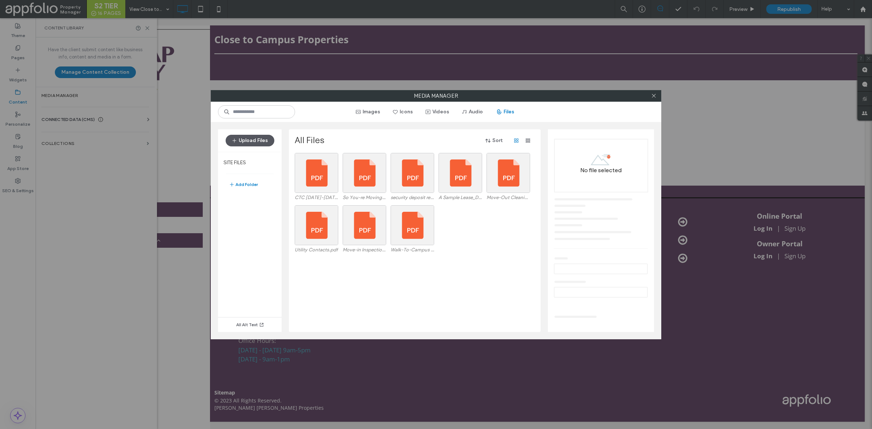
click at [265, 138] on button "Upload Files" at bounding box center [250, 141] width 49 height 12
click at [247, 141] on button "Upload Files" at bounding box center [250, 141] width 49 height 12
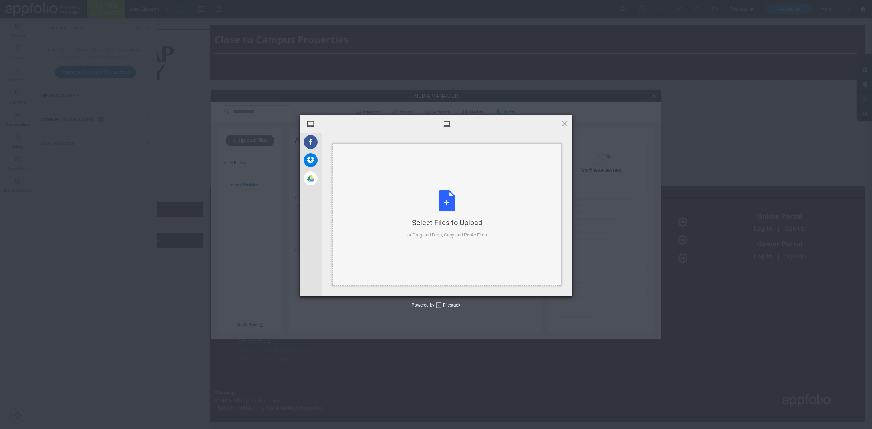
click at [460, 186] on div "Select Files to Upload or Drag and Drop, Copy and Paste Files" at bounding box center [447, 215] width 229 height 142
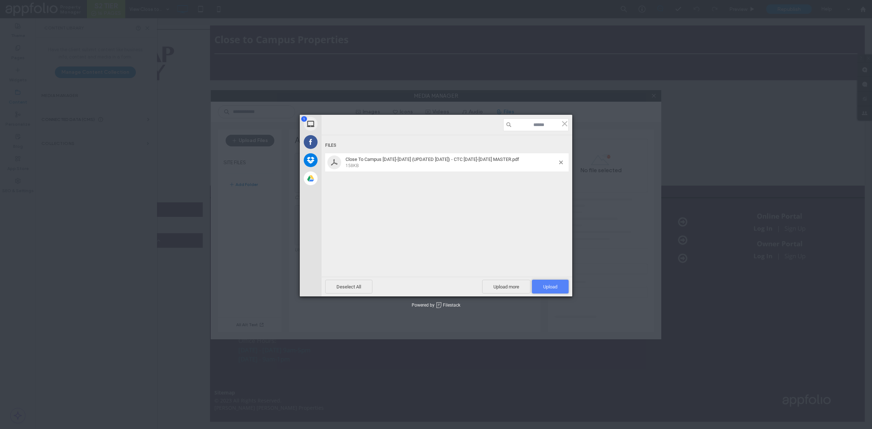
click at [544, 285] on span "Upload 1" at bounding box center [550, 286] width 14 height 5
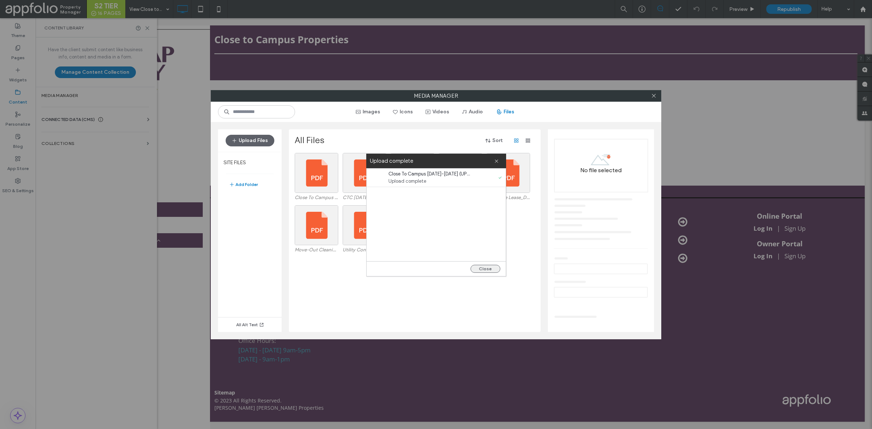
click at [494, 267] on button "Close" at bounding box center [486, 269] width 30 height 8
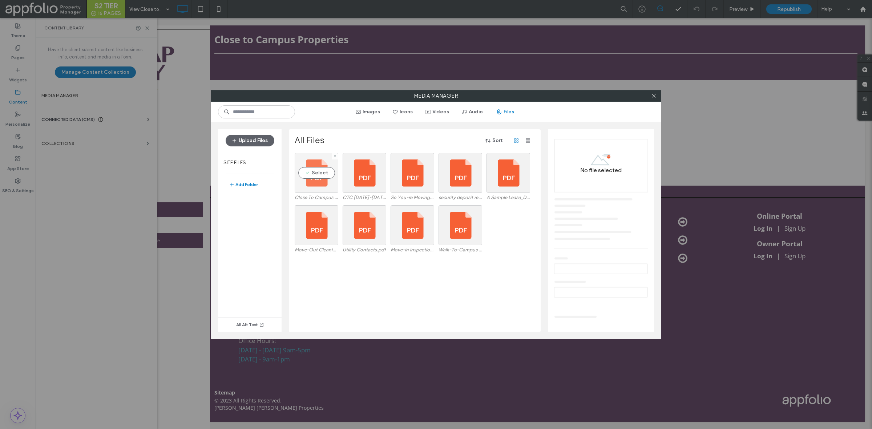
click at [321, 165] on div "Select" at bounding box center [317, 173] width 44 height 40
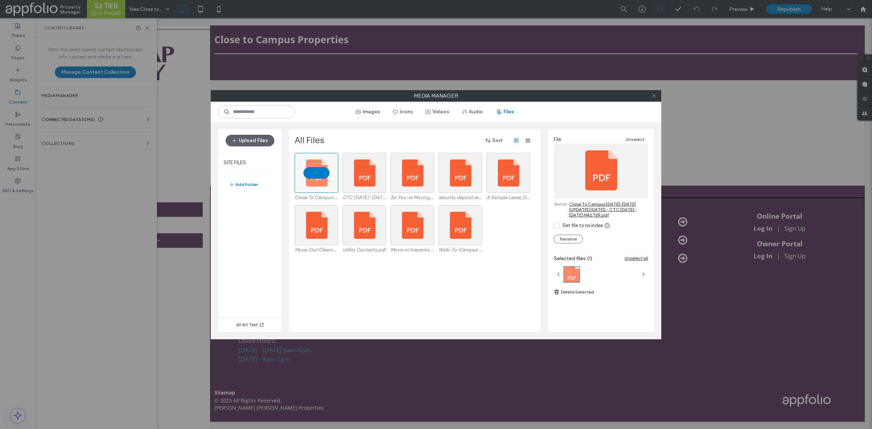
click at [652, 94] on icon at bounding box center [653, 95] width 5 height 5
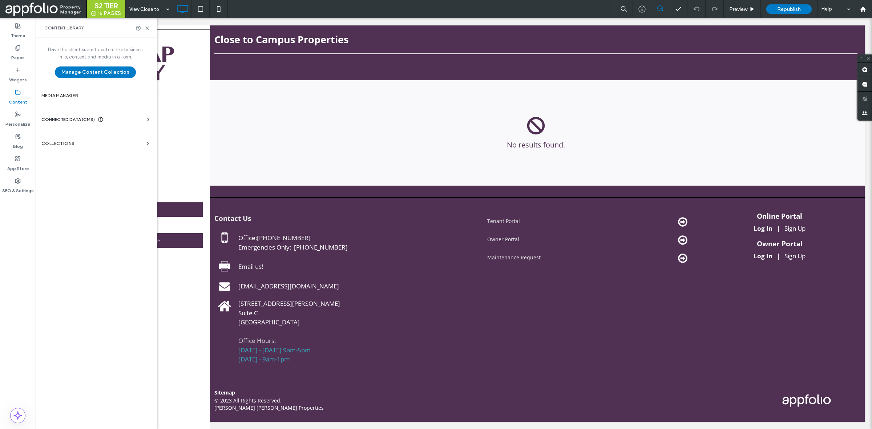
click at [150, 31] on div "Content Library" at bounding box center [96, 27] width 121 height 19
click at [149, 28] on icon at bounding box center [147, 27] width 5 height 5
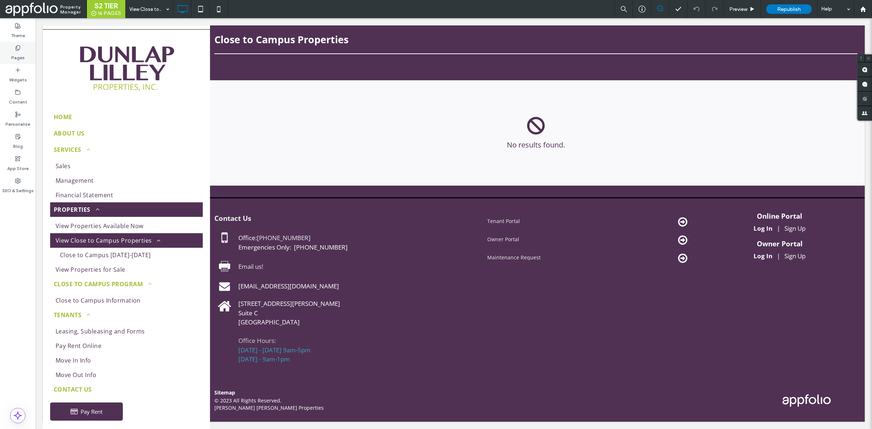
click at [23, 51] on label "Pages" at bounding box center [17, 56] width 13 height 10
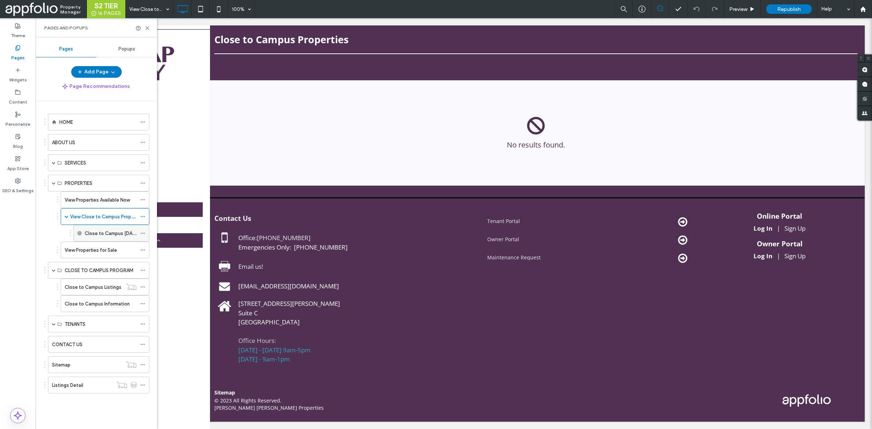
click at [142, 233] on icon at bounding box center [142, 233] width 5 height 5
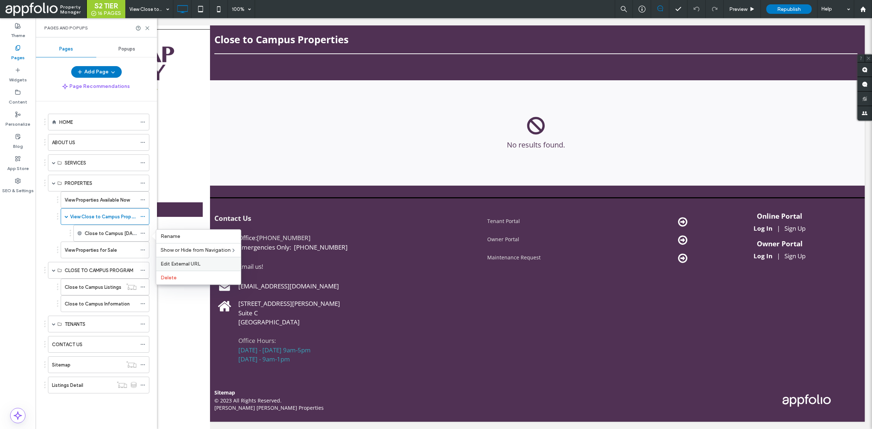
click at [195, 266] on span "Edit External URL" at bounding box center [181, 264] width 40 height 6
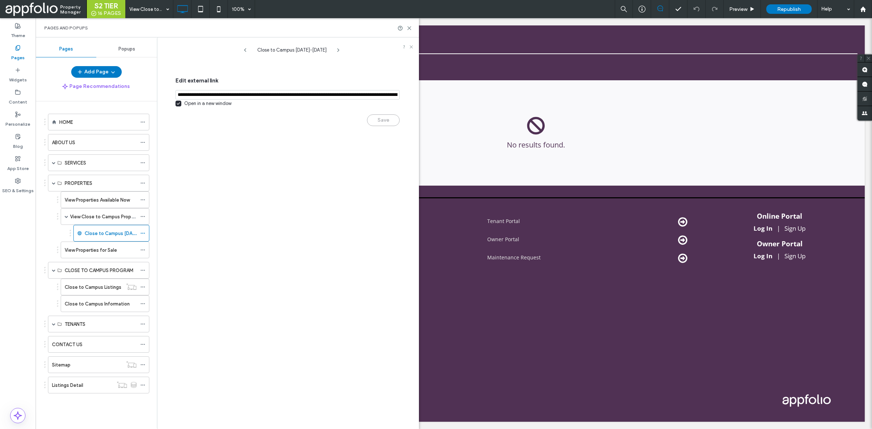
click at [346, 95] on input "notEmpty,url" at bounding box center [288, 94] width 224 height 9
paste input "**********"
type input "**********"
click at [384, 120] on button "Save" at bounding box center [383, 122] width 33 height 12
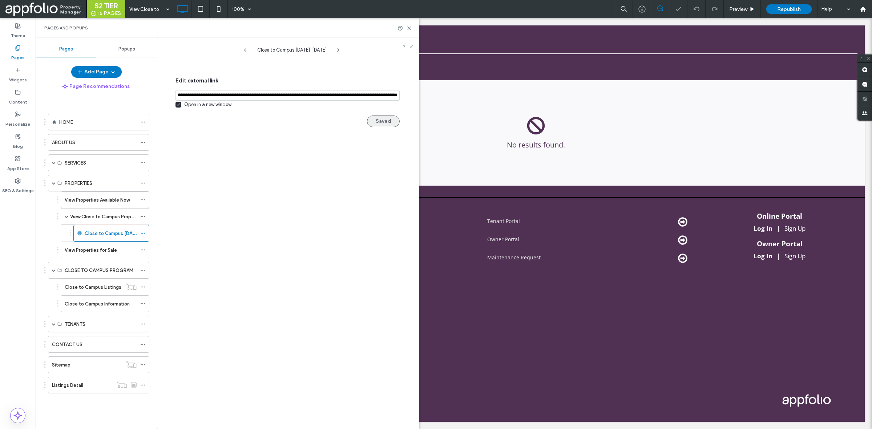
scroll to position [0, 0]
click at [381, 119] on button "Saved" at bounding box center [383, 122] width 33 height 12
drag, startPoint x: 373, startPoint y: 9, endPoint x: 409, endPoint y: 27, distance: 40.0
click at [409, 27] on icon at bounding box center [409, 27] width 5 height 5
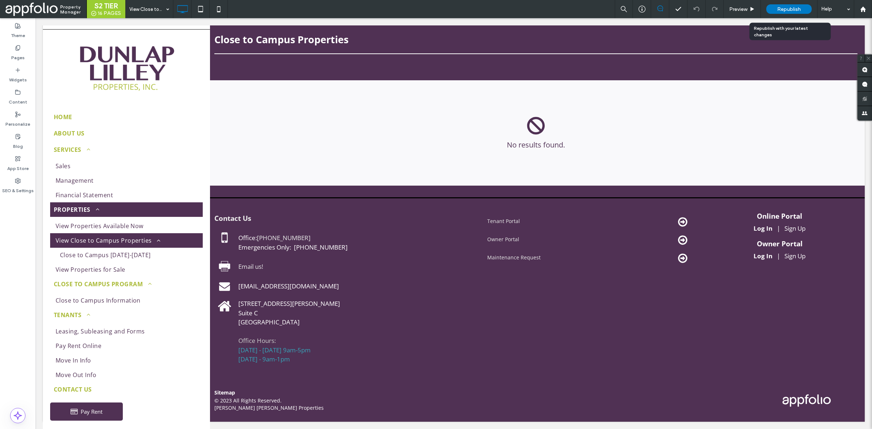
click at [796, 7] on span "Republish" at bounding box center [789, 9] width 24 height 6
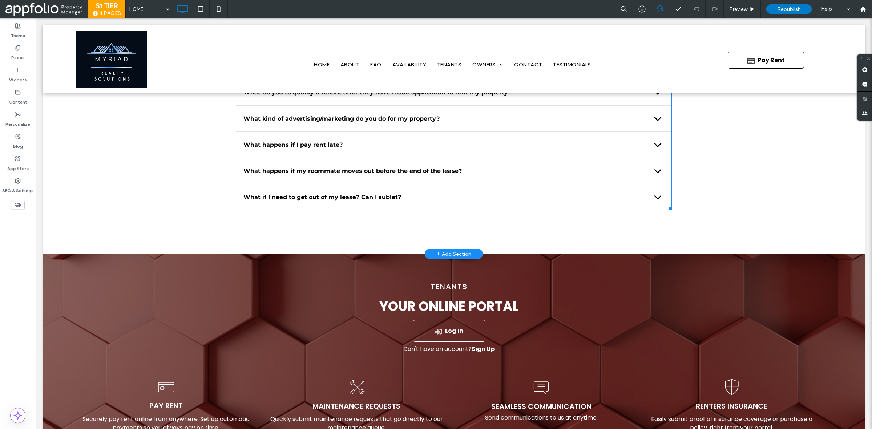
scroll to position [1180, 0]
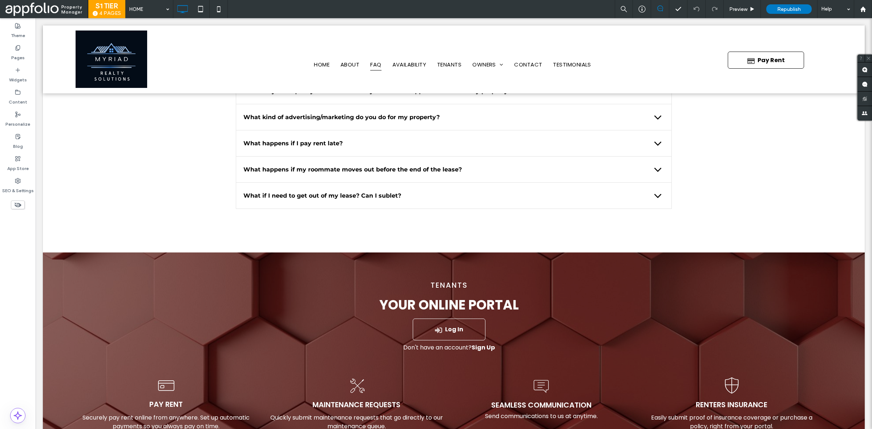
click at [637, 20] on body "Click To Paste Row HOME ABOUT FAQ AVAILABILITY TENANTS OWNERS MANAGEMENT SERVIC…" at bounding box center [454, 224] width 837 height 2773
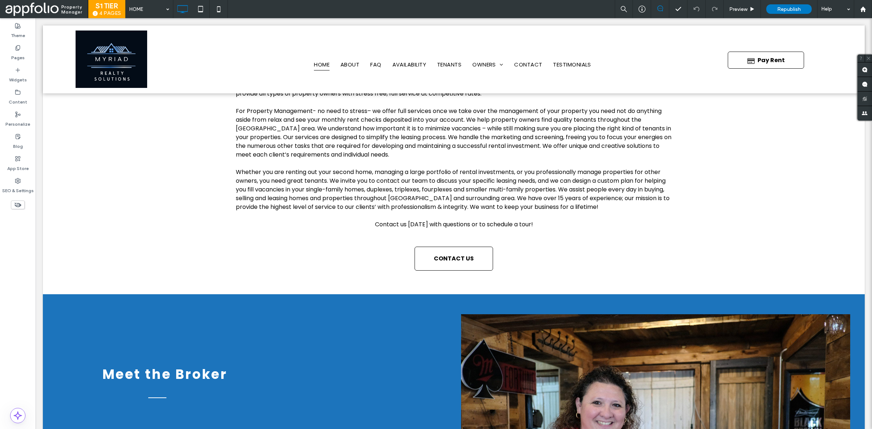
scroll to position [0, 0]
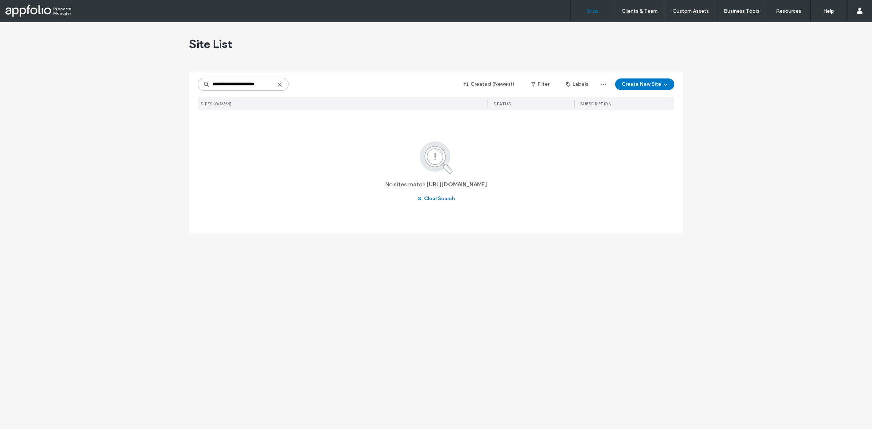
click at [244, 85] on input "**********" at bounding box center [243, 84] width 91 height 13
paste input "*****"
type input "**********"
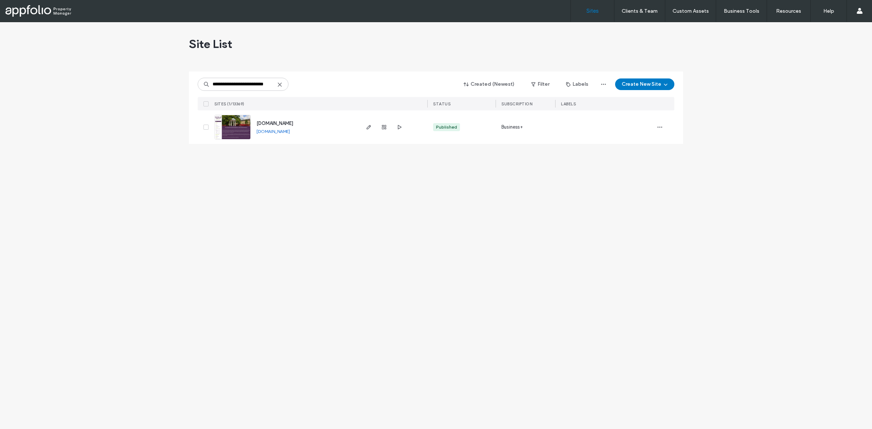
click at [234, 132] on link at bounding box center [232, 127] width 36 height 25
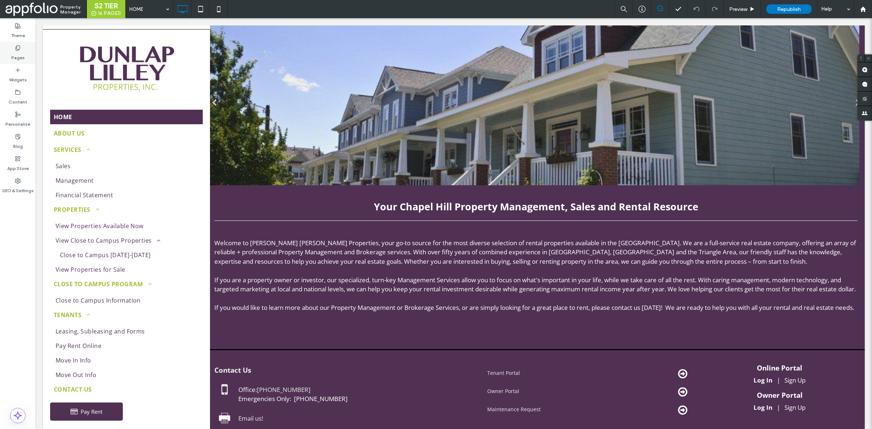
click at [21, 48] on div "Pages" at bounding box center [18, 53] width 36 height 22
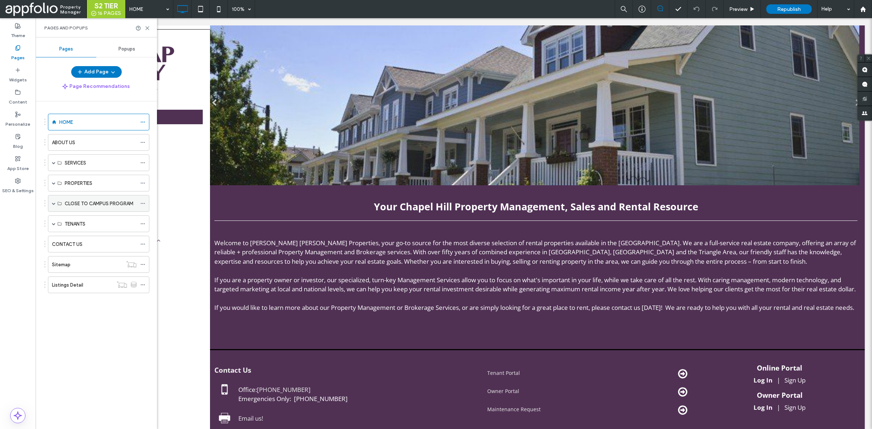
click at [53, 202] on span at bounding box center [54, 204] width 4 height 4
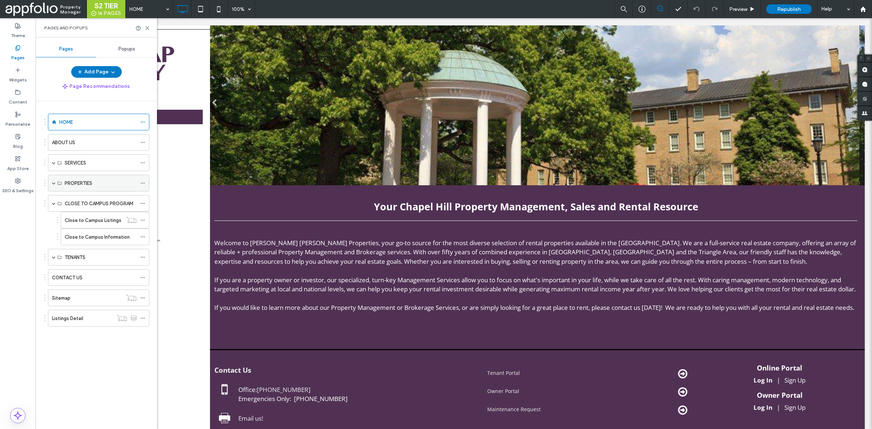
click at [53, 185] on span at bounding box center [54, 183] width 4 height 4
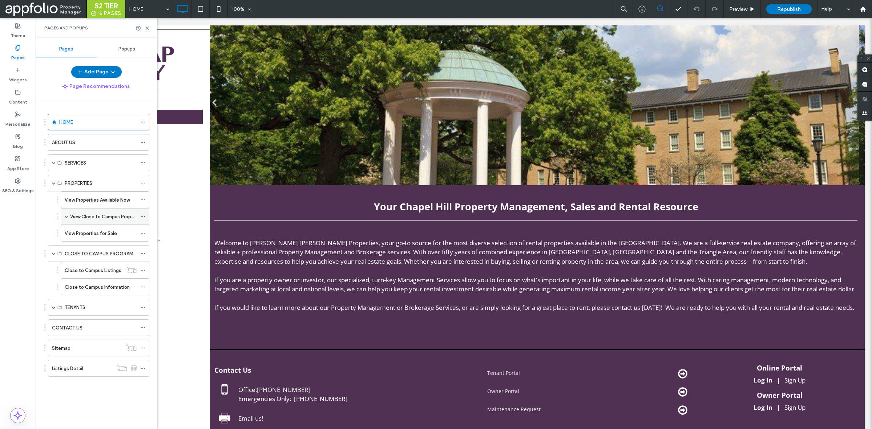
click at [65, 217] on span at bounding box center [67, 217] width 4 height 4
click at [24, 94] on div "Content" at bounding box center [18, 97] width 36 height 22
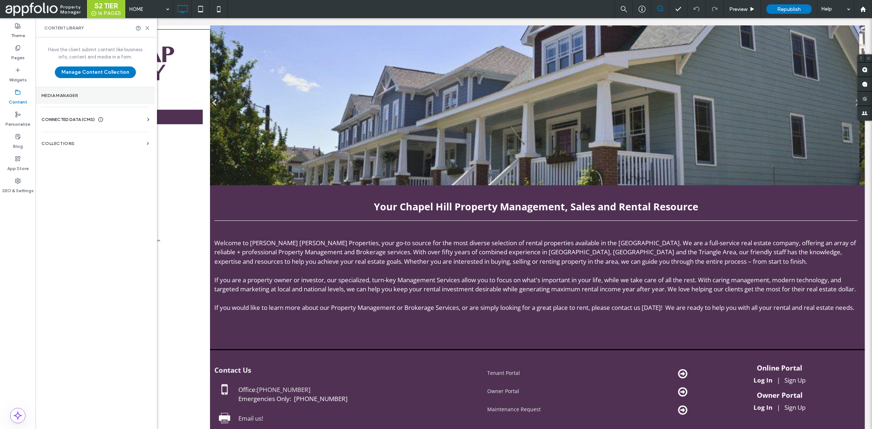
click at [78, 98] on label "Media Manager" at bounding box center [95, 95] width 108 height 5
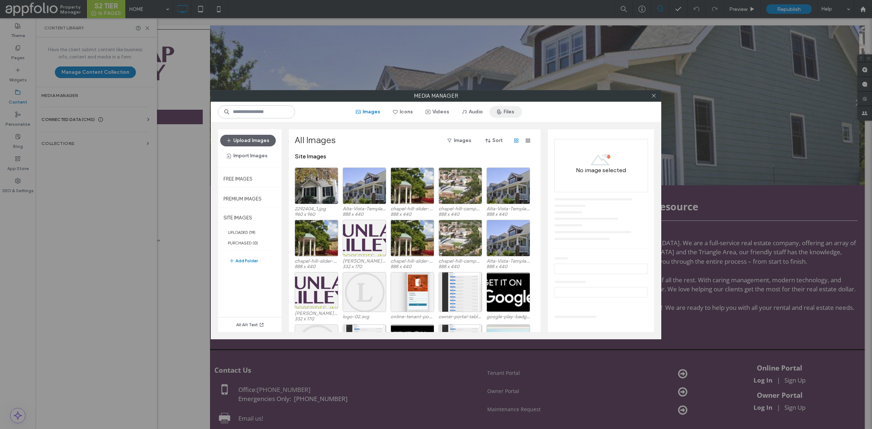
click at [510, 113] on button "Files" at bounding box center [506, 112] width 33 height 12
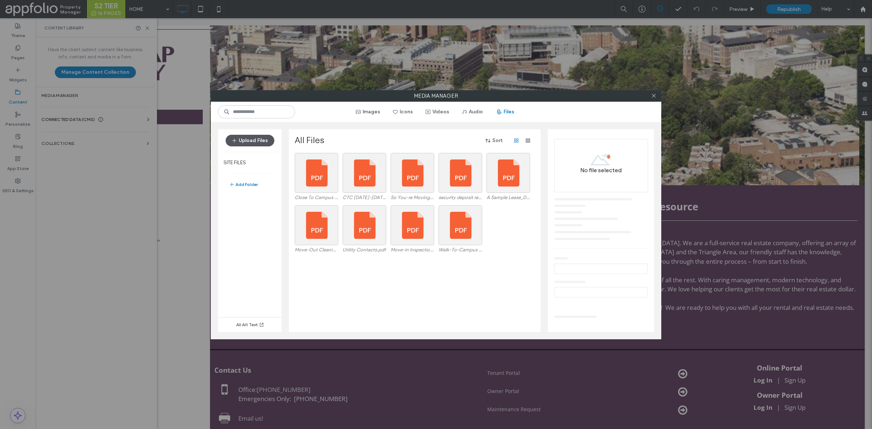
click at [250, 141] on button "Upload Files" at bounding box center [250, 141] width 49 height 12
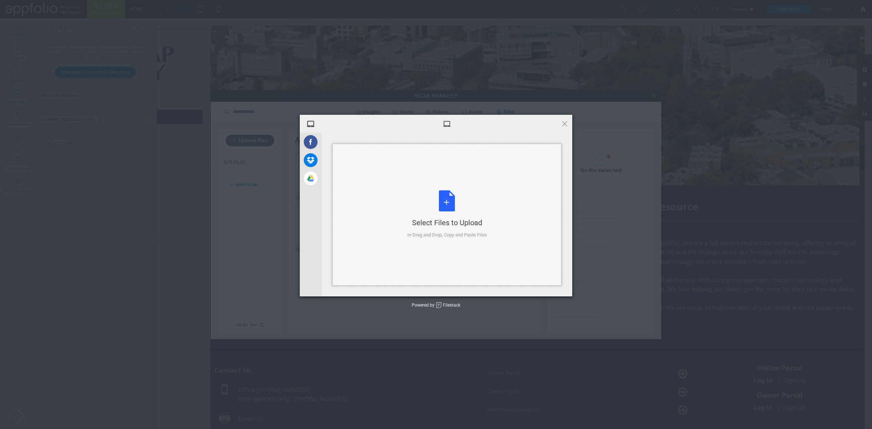
click at [459, 192] on div "Select Files to Upload or Drag and Drop, Copy and Paste Files" at bounding box center [447, 214] width 80 height 48
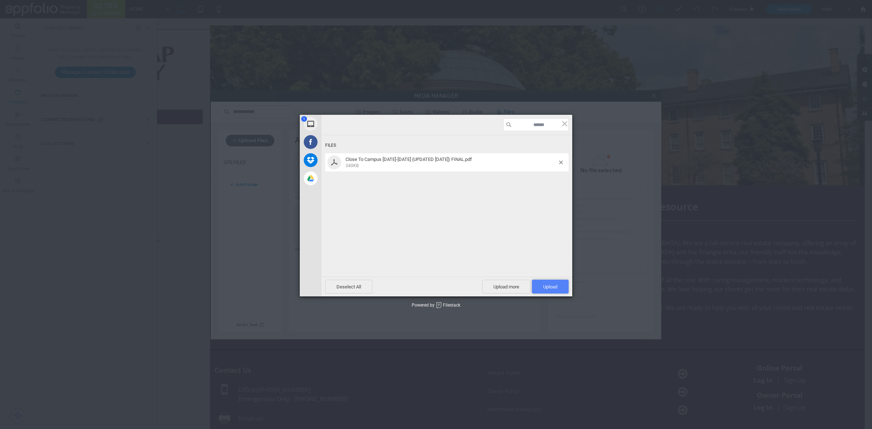
click at [537, 281] on span "Upload 1" at bounding box center [550, 287] width 37 height 14
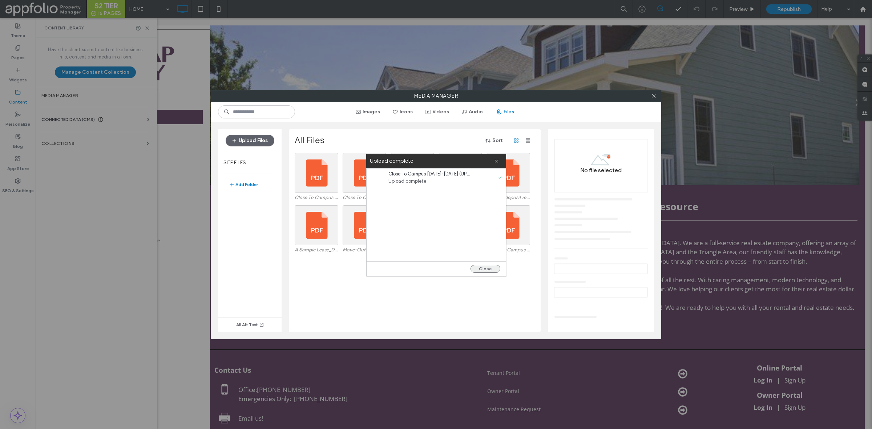
click at [486, 271] on button "Close" at bounding box center [486, 269] width 30 height 8
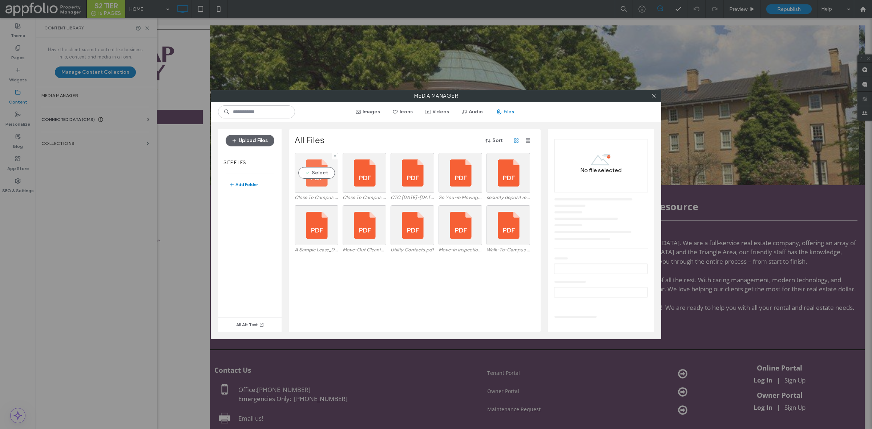
click at [329, 169] on div "Select" at bounding box center [317, 173] width 44 height 40
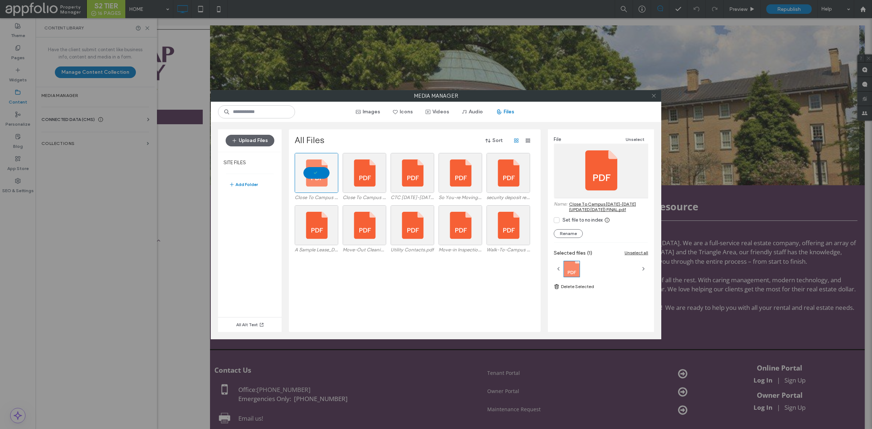
click at [653, 94] on icon at bounding box center [653, 95] width 5 height 5
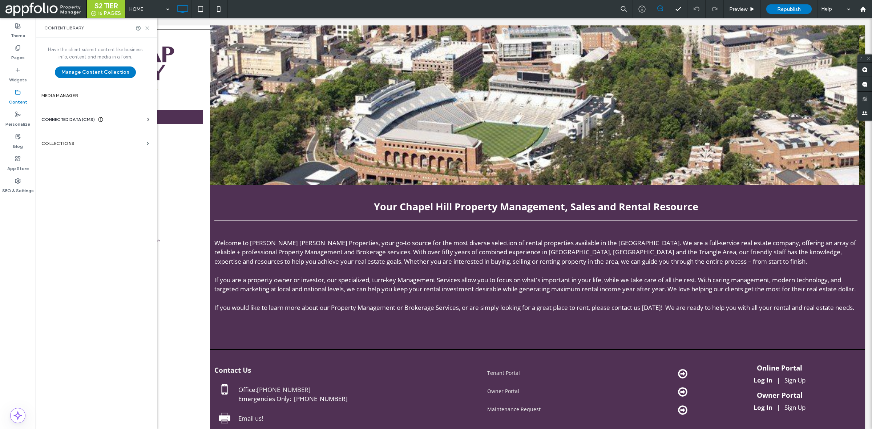
click at [145, 28] on icon at bounding box center [147, 27] width 5 height 5
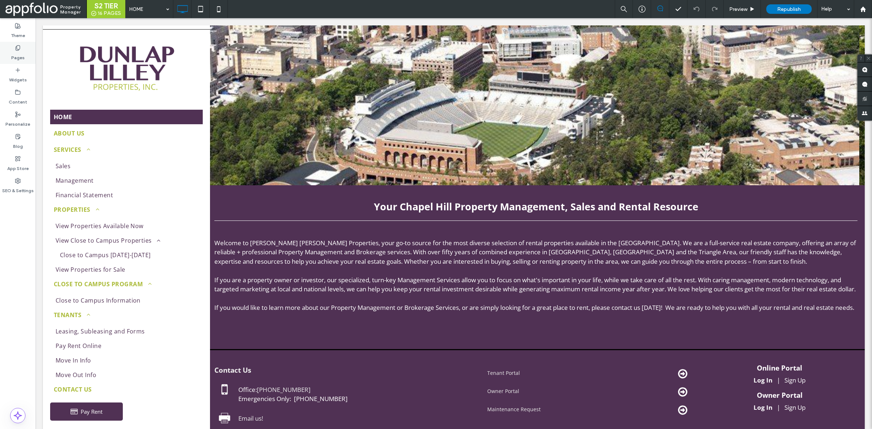
click at [19, 60] on label "Pages" at bounding box center [17, 56] width 13 height 10
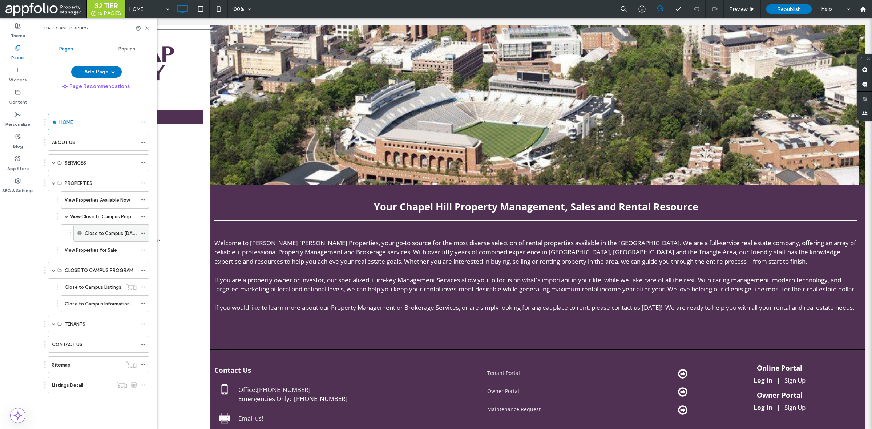
click at [141, 233] on icon at bounding box center [142, 233] width 5 height 5
click at [192, 268] on div "Edit External URL" at bounding box center [198, 264] width 85 height 14
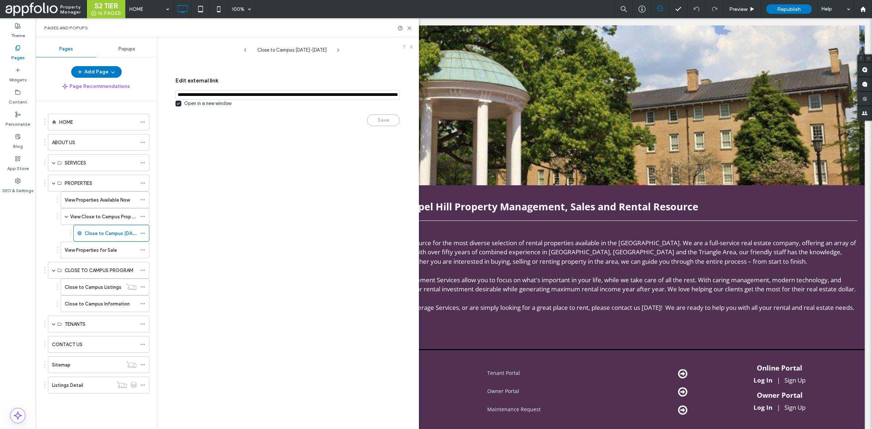
click at [350, 95] on input "notEmpty,url" at bounding box center [288, 94] width 224 height 9
paste input "**********"
type input "**********"
click at [390, 123] on button "Save" at bounding box center [383, 122] width 33 height 12
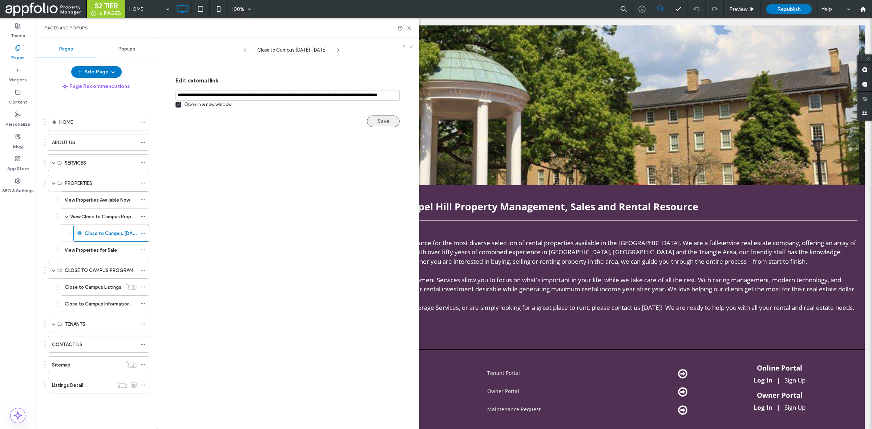
scroll to position [0, 0]
click at [409, 28] on use at bounding box center [409, 28] width 3 height 3
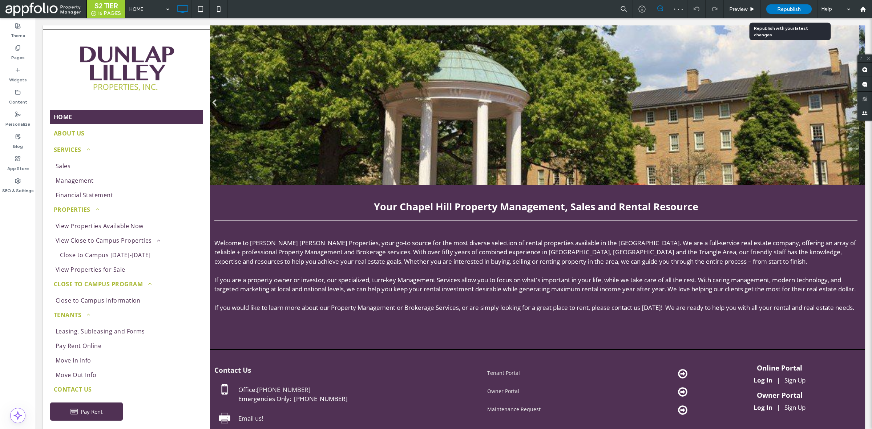
click at [789, 9] on span "Republish" at bounding box center [789, 9] width 24 height 6
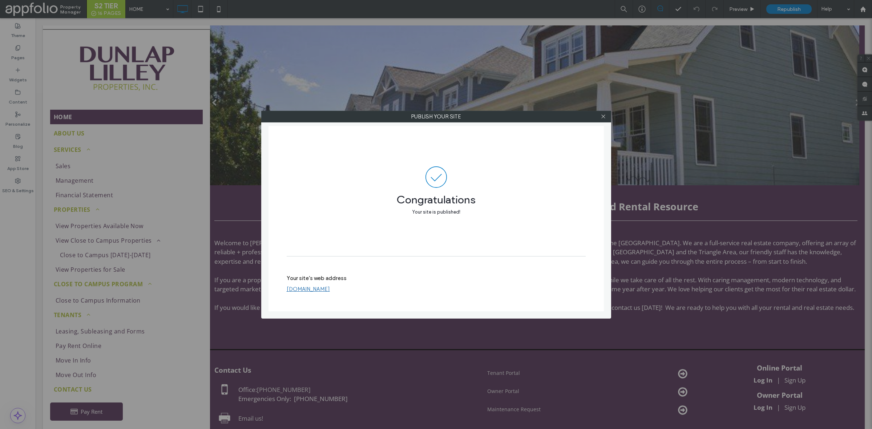
click at [519, 42] on div "Publish your site Congratulations Your site is published! Your site's web addre…" at bounding box center [436, 214] width 872 height 429
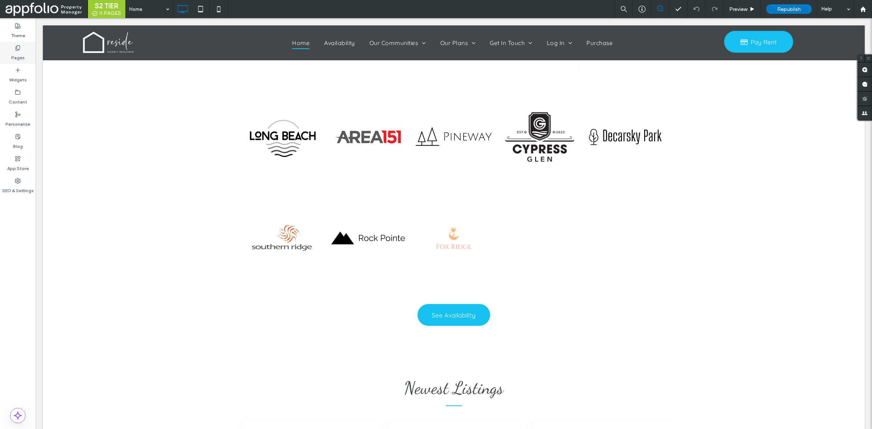
click at [23, 53] on label "Pages" at bounding box center [17, 56] width 13 height 10
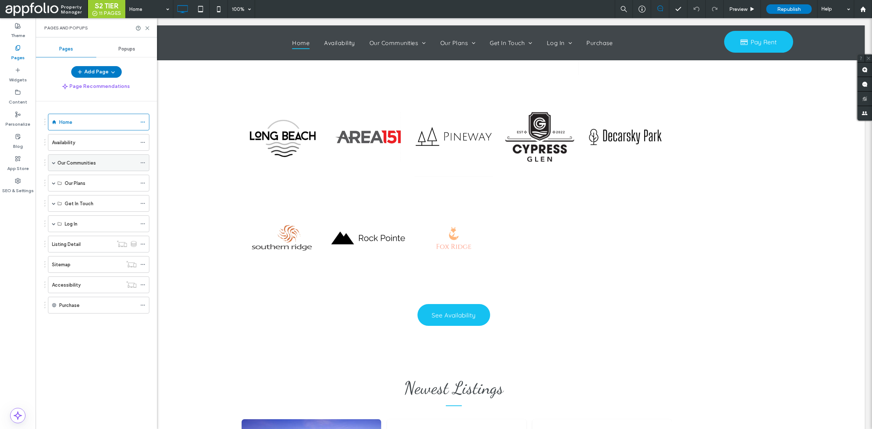
click at [51, 164] on div "Our Communities" at bounding box center [98, 162] width 101 height 17
click at [55, 164] on span at bounding box center [54, 163] width 4 height 4
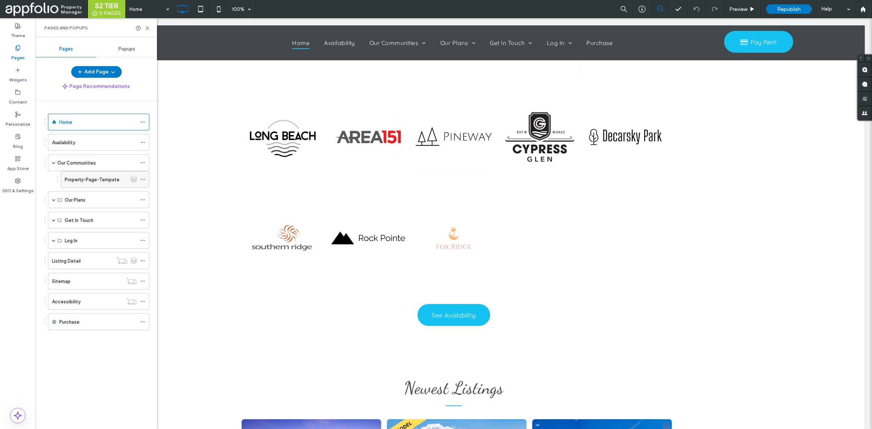
click at [86, 176] on div "Property-Page-Tempate" at bounding box center [96, 180] width 63 height 16
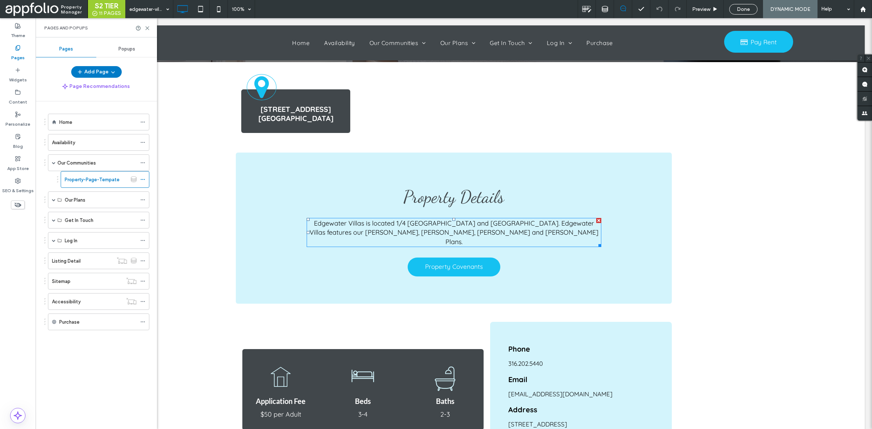
scroll to position [134, 0]
click at [605, 13] on div at bounding box center [605, 9] width 18 height 18
click at [602, 12] on icon at bounding box center [605, 9] width 7 height 7
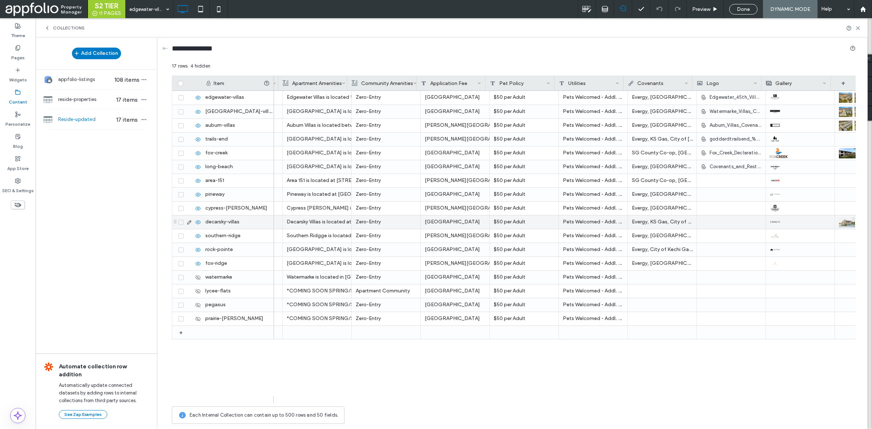
scroll to position [0, 617]
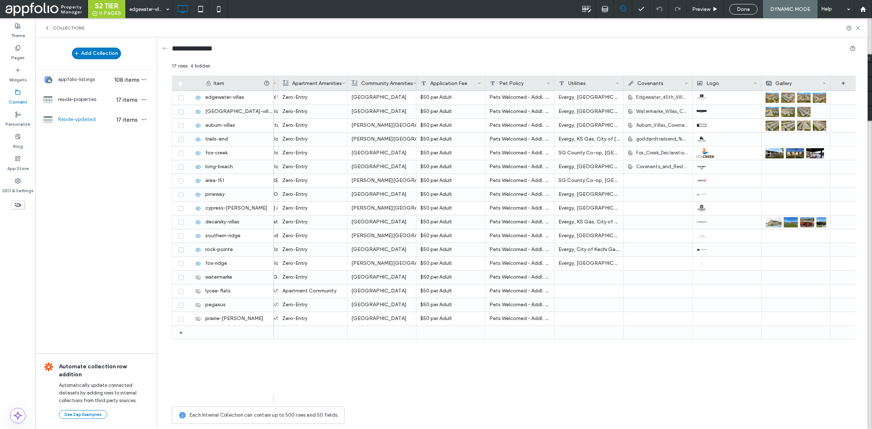
click at [854, 25] on div at bounding box center [853, 27] width 15 height 5
click at [857, 27] on use at bounding box center [858, 28] width 3 height 3
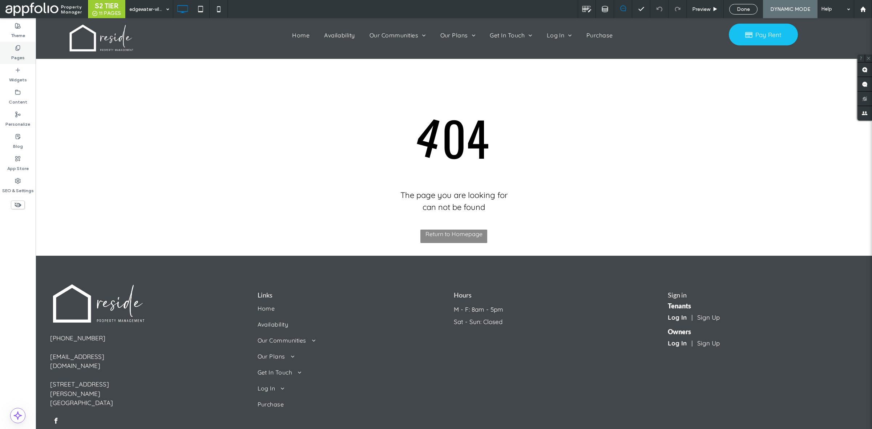
scroll to position [0, 0]
click at [15, 53] on label "Pages" at bounding box center [17, 56] width 13 height 10
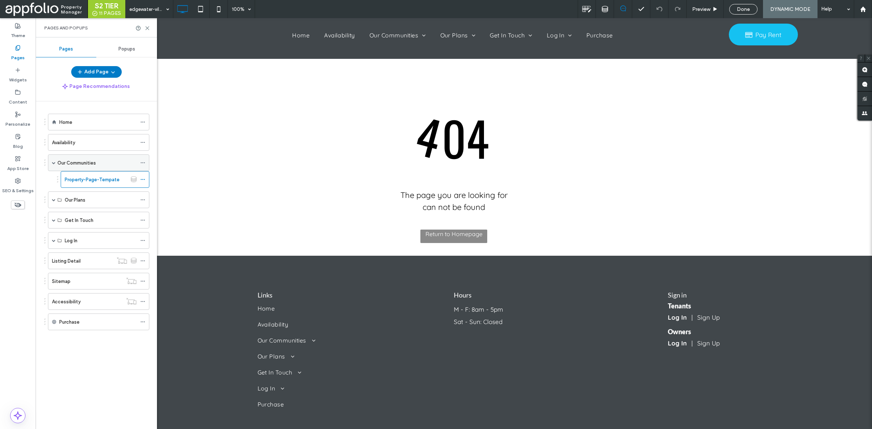
click at [84, 160] on label "Our Communities" at bounding box center [76, 163] width 39 height 13
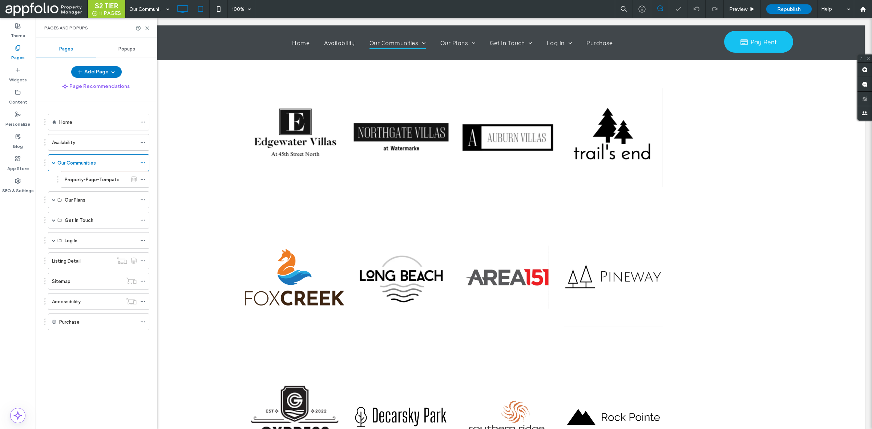
scroll to position [103, 0]
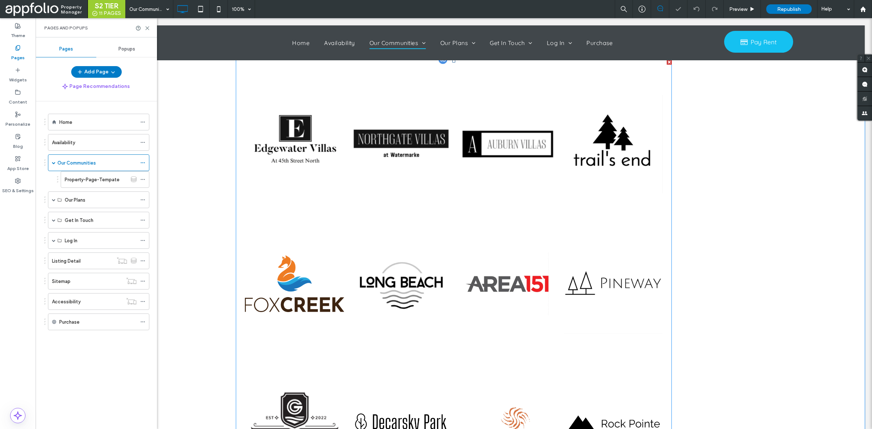
click at [412, 215] on li "Button" at bounding box center [401, 284] width 106 height 140
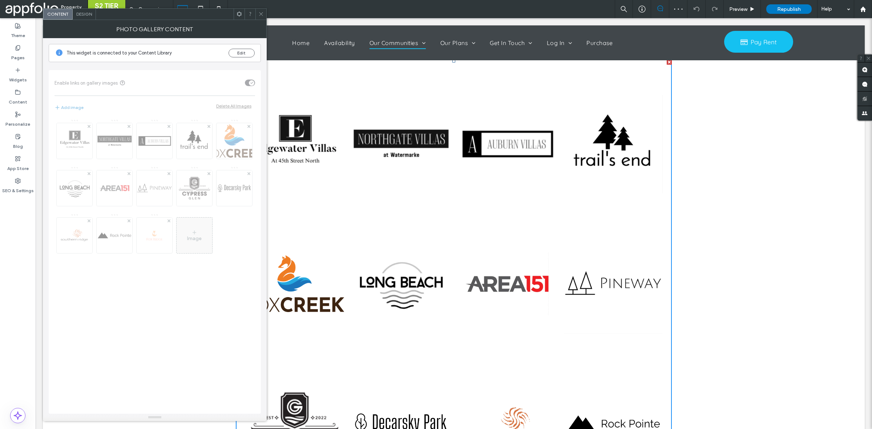
click at [256, 13] on div at bounding box center [260, 14] width 11 height 11
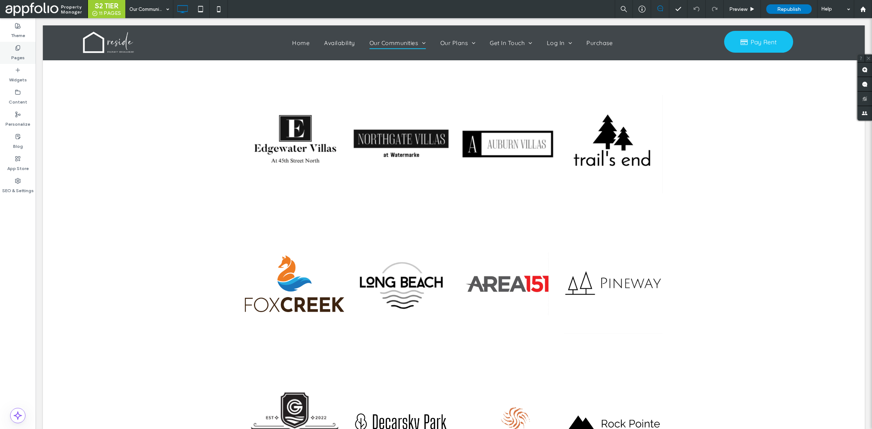
click at [20, 53] on label "Pages" at bounding box center [17, 56] width 13 height 10
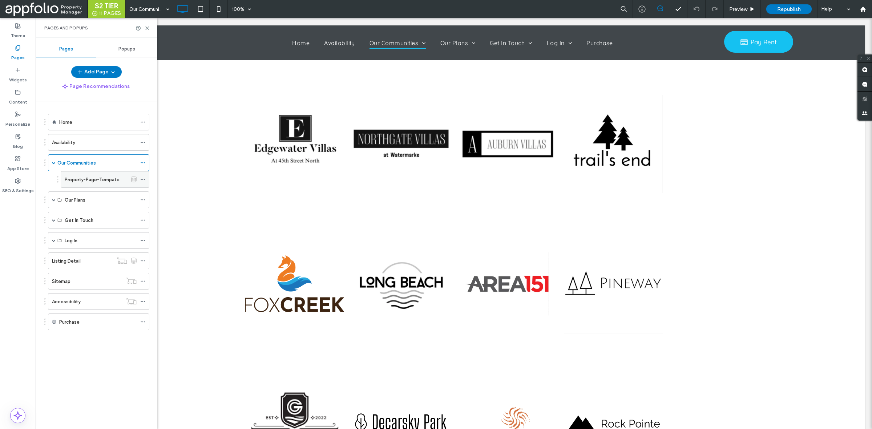
click at [96, 185] on div "Property-Page-Tempate" at bounding box center [96, 180] width 63 height 16
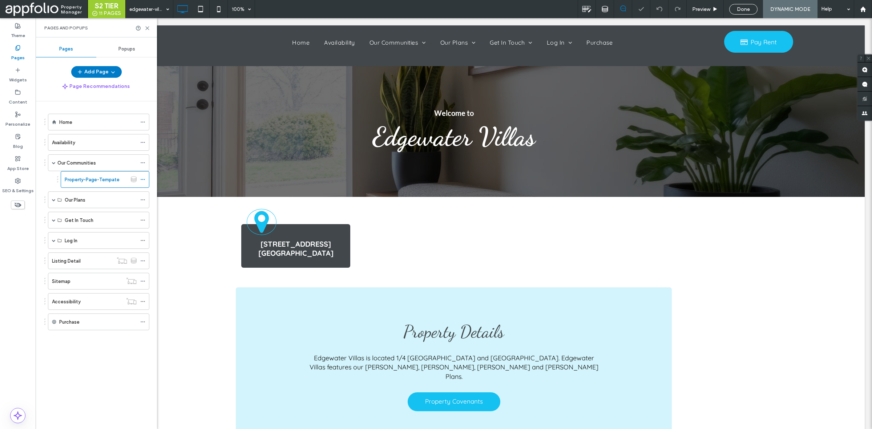
click at [146, 29] on use at bounding box center [147, 28] width 3 height 3
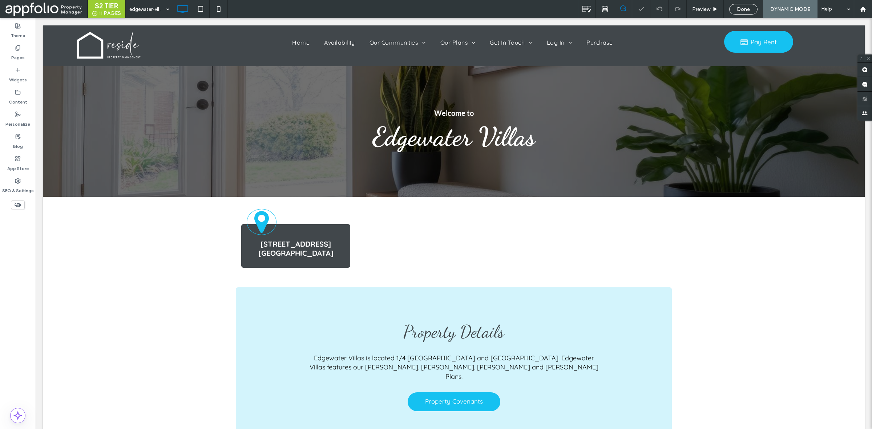
click at [146, 29] on div "Click To Paste Home Availability Our Communities Edgewater Villas Northgate Vil…" at bounding box center [454, 45] width 822 height 41
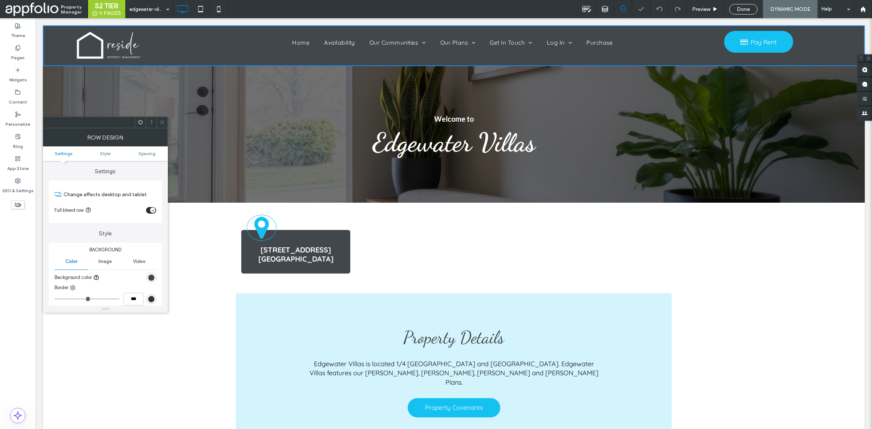
click at [164, 120] on icon at bounding box center [162, 122] width 5 height 5
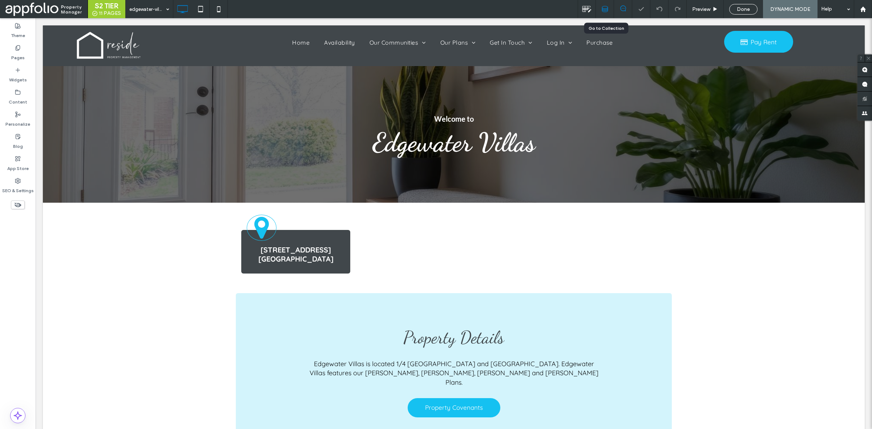
click at [606, 8] on icon at bounding box center [605, 9] width 7 height 7
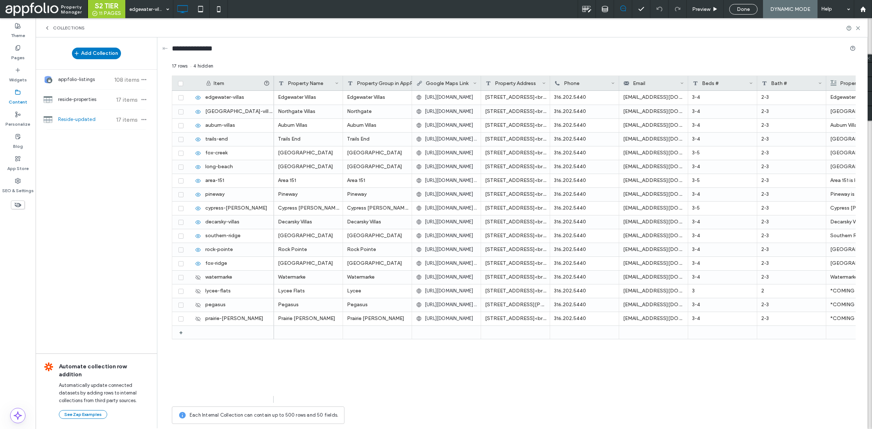
click at [383, 79] on div "Property Group in AppFolio" at bounding box center [384, 83] width 74 height 15
click at [435, 81] on icon at bounding box center [438, 83] width 6 height 6
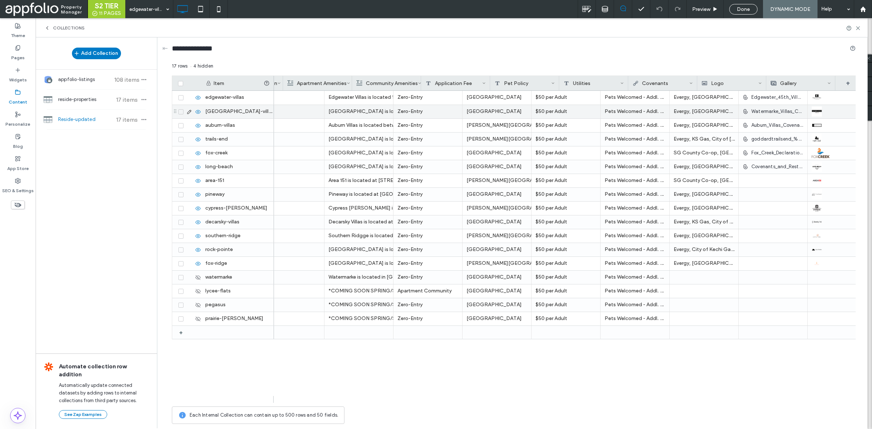
scroll to position [0, 617]
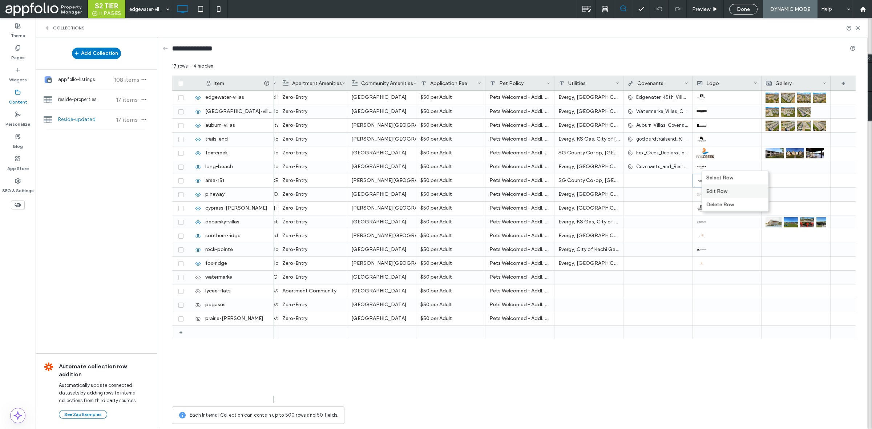
click at [725, 196] on div "Edit Row" at bounding box center [735, 191] width 67 height 13
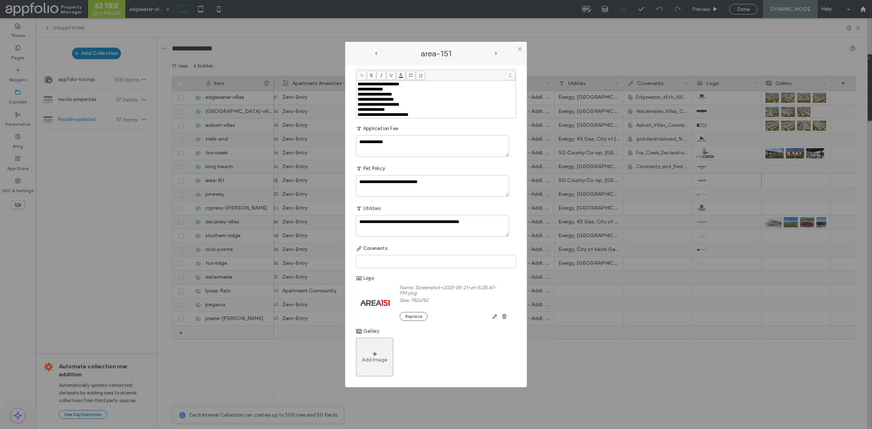
scroll to position [464, 0]
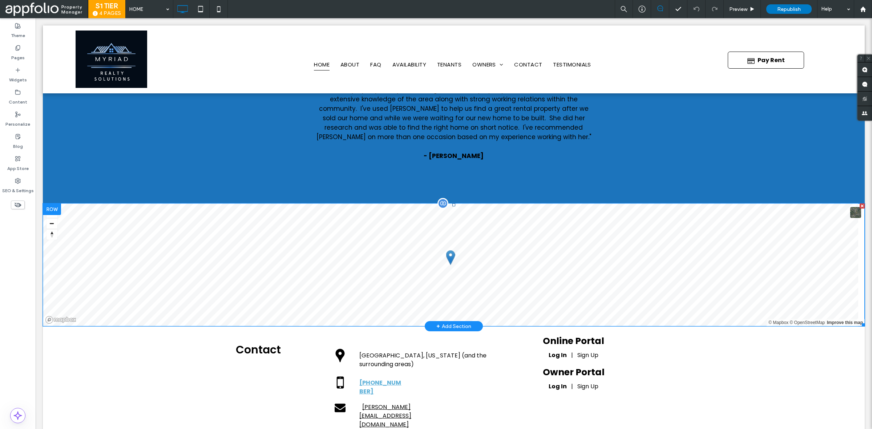
scroll to position [2339, 0]
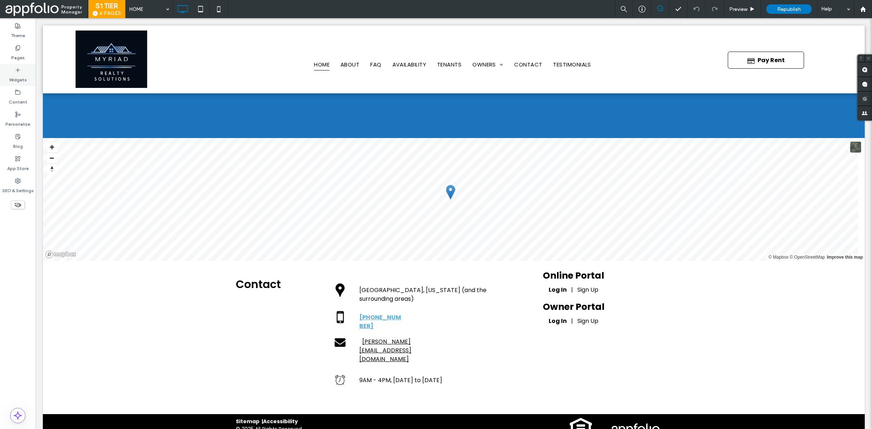
click at [30, 73] on div "Widgets" at bounding box center [18, 75] width 36 height 22
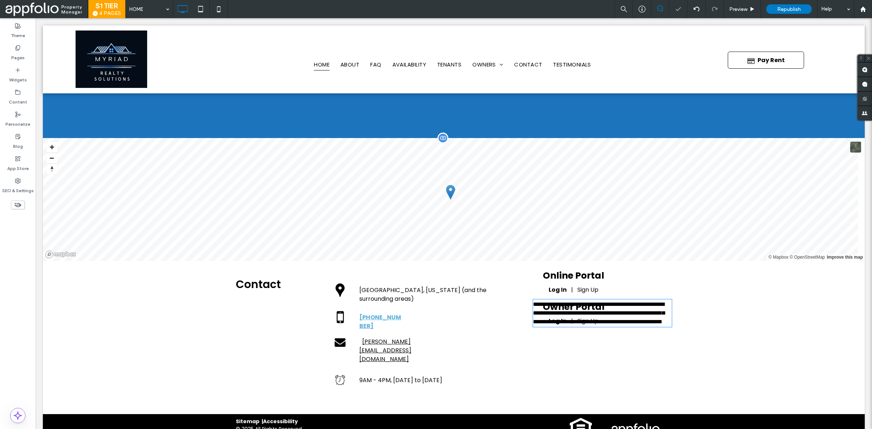
type input "*******"
type input "**"
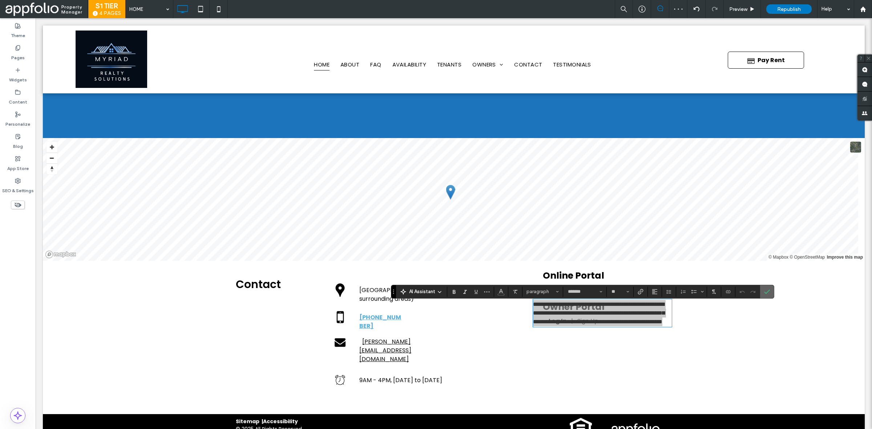
click at [770, 287] on span "Confirm" at bounding box center [767, 292] width 6 height 12
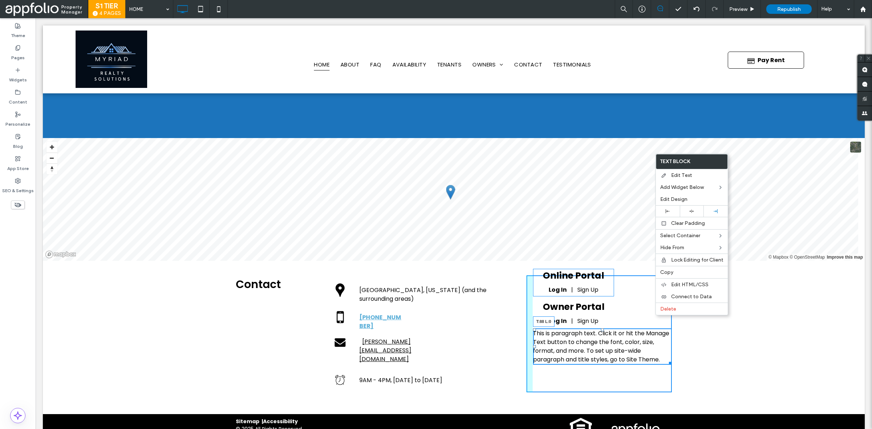
drag, startPoint x: 532, startPoint y: 304, endPoint x: 523, endPoint y: 333, distance: 30.3
click at [589, 355] on span "This is paragraph text. Click it or hit the Manage Text button to change the fo…" at bounding box center [601, 346] width 136 height 35
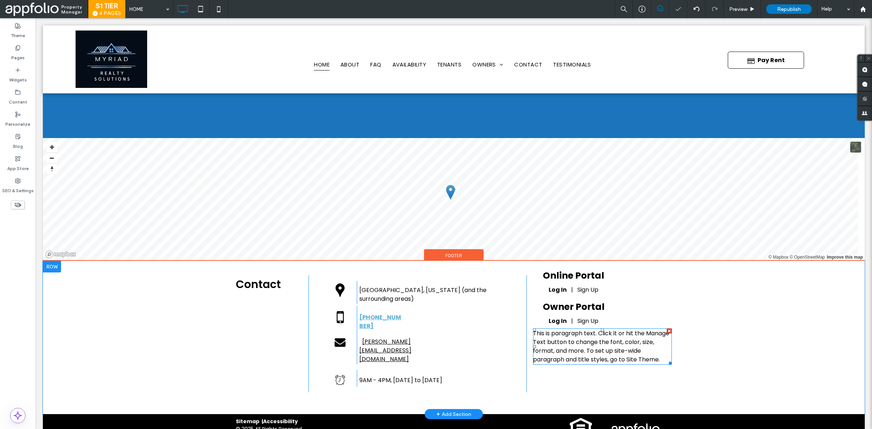
click at [589, 355] on span "This is paragraph text. Click it or hit the Manage Text button to change the fo…" at bounding box center [601, 346] width 136 height 35
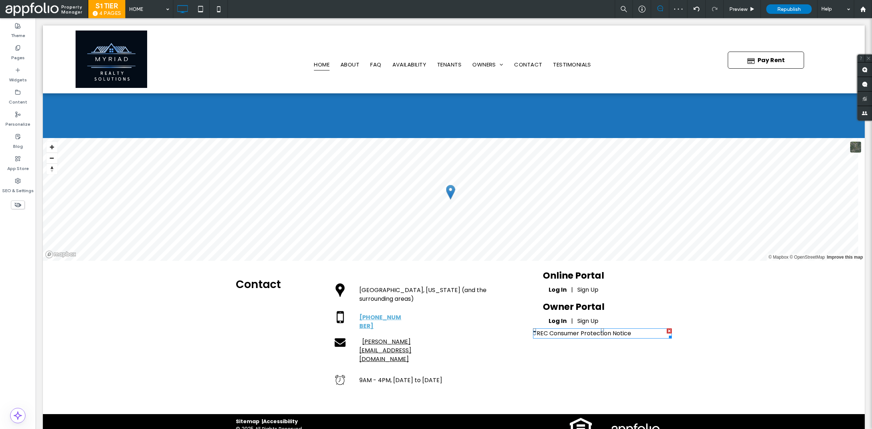
click at [531, 333] on div "Online Portal Log In | Sign Up Owner Portal Log In | Sign Up TREC Consumer Prot…" at bounding box center [599, 333] width 145 height 117
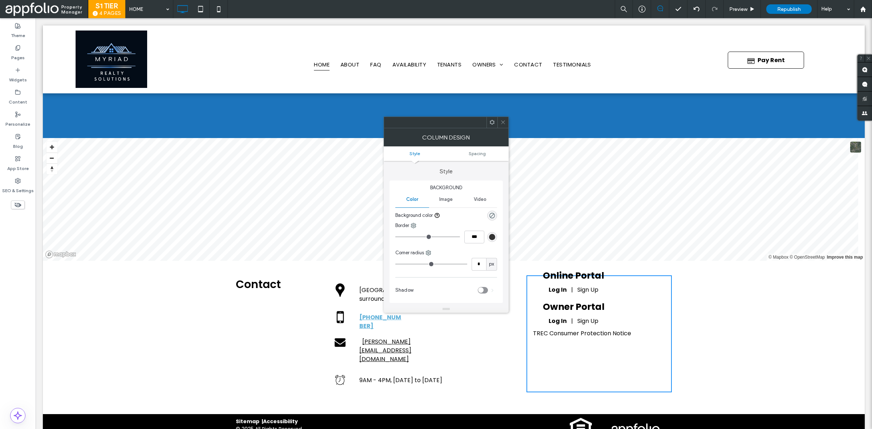
click at [501, 126] on span at bounding box center [502, 122] width 5 height 11
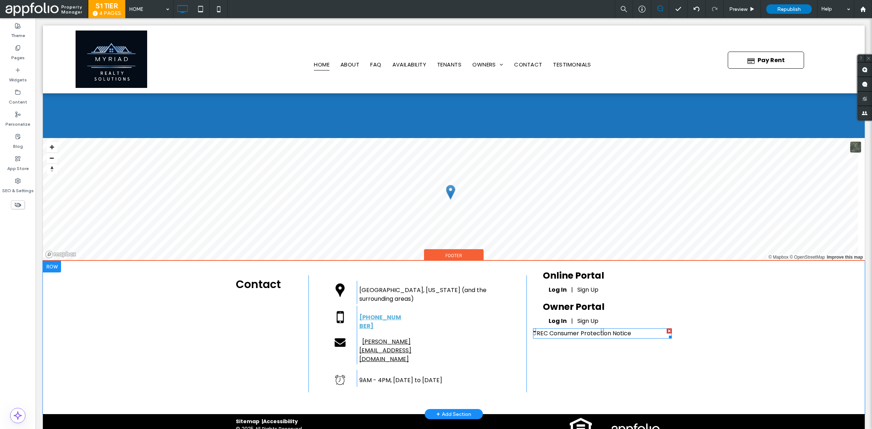
click at [533, 335] on div at bounding box center [534, 333] width 3 height 3
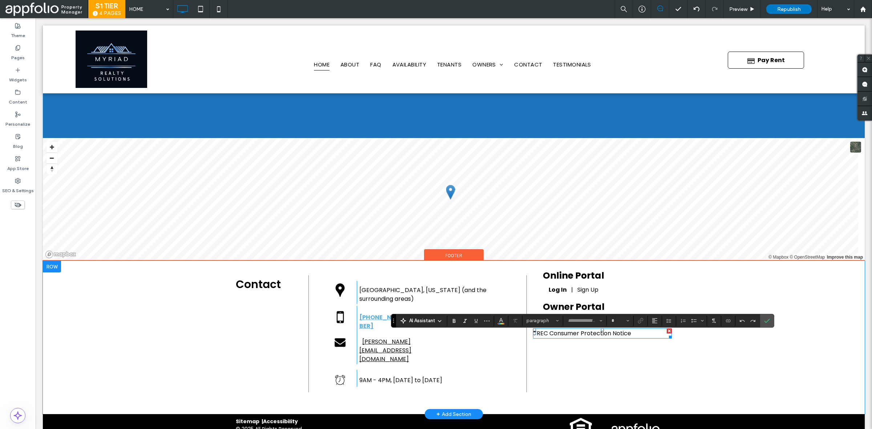
type input "*******"
type input "**"
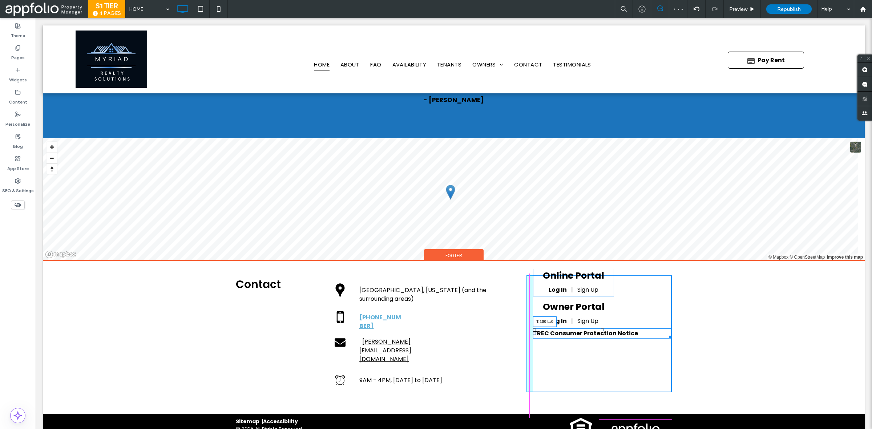
drag, startPoint x: 532, startPoint y: 334, endPoint x: 531, endPoint y: 338, distance: 4.8
click at [533, 331] on div at bounding box center [534, 330] width 3 height 3
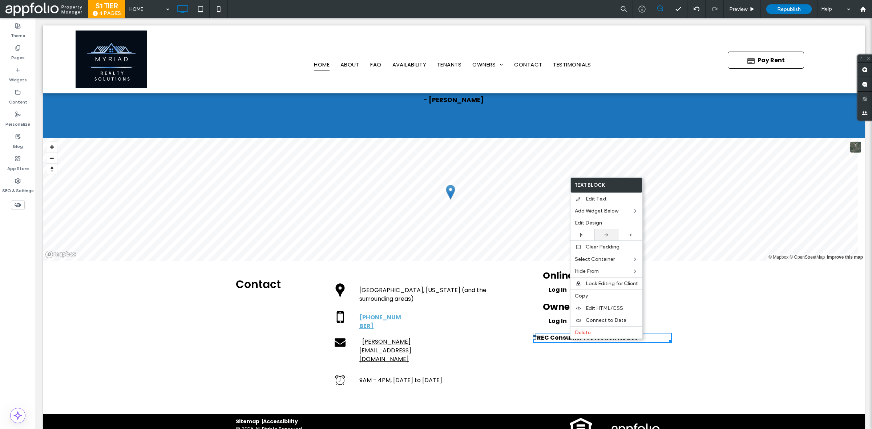
click at [604, 234] on icon at bounding box center [606, 235] width 5 height 5
click at [665, 312] on div "Online Portal Log In | Sign Up Owner Portal Log In | Sign Up TREC Consumer Prot…" at bounding box center [599, 333] width 145 height 117
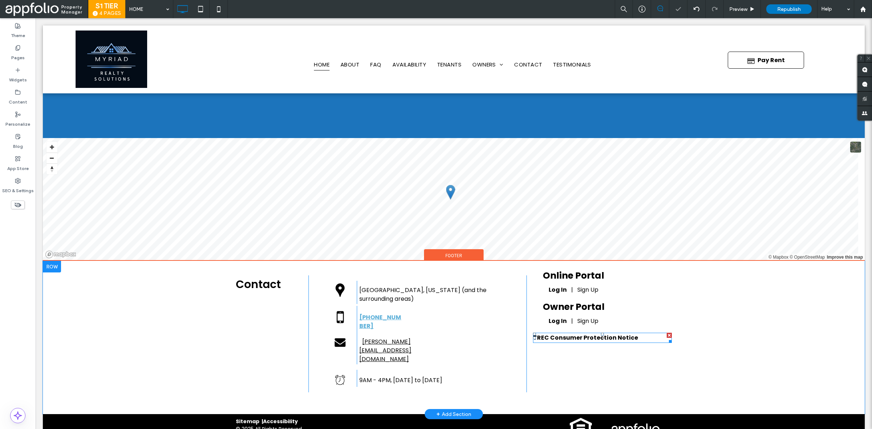
click at [641, 342] on p "TREC Consumer Protection Notice" at bounding box center [602, 338] width 139 height 9
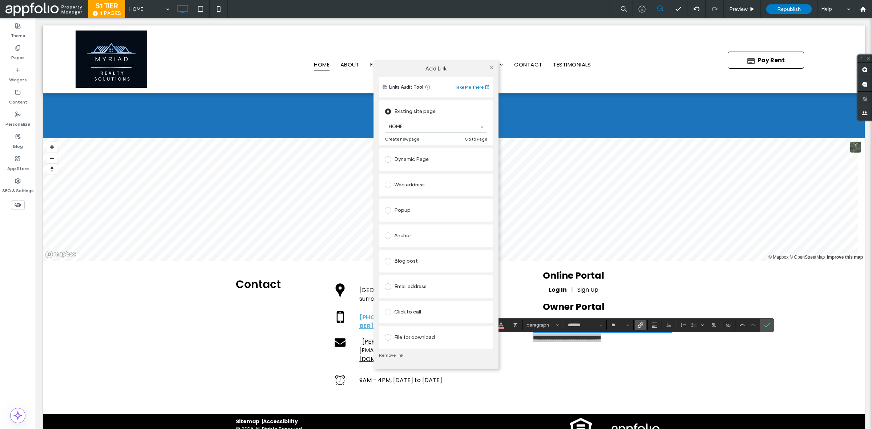
drag, startPoint x: 404, startPoint y: 182, endPoint x: 491, endPoint y: 173, distance: 87.0
click at [491, 173] on div "Existing site page HOME Create new page Go to Page Dynamic Page Web address Pop…" at bounding box center [436, 224] width 114 height 250
click at [426, 179] on div "Web address" at bounding box center [436, 185] width 102 height 12
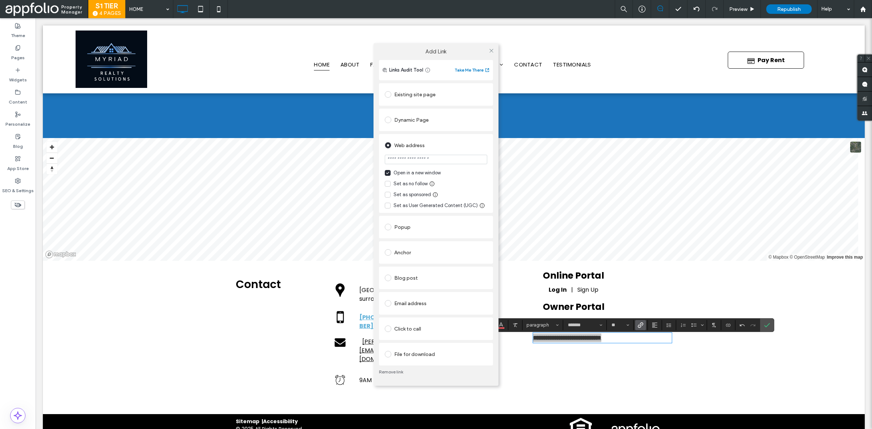
click at [12, 99] on div "Add Link Links Audit Tool Take Me There Existing site page HOME Create new page…" at bounding box center [436, 214] width 872 height 429
click at [492, 50] on icon at bounding box center [491, 50] width 5 height 5
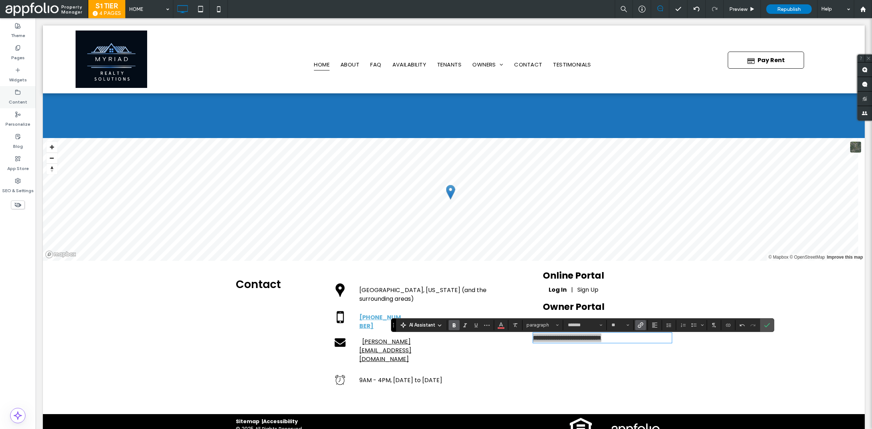
click at [10, 93] on div "Content" at bounding box center [18, 97] width 36 height 22
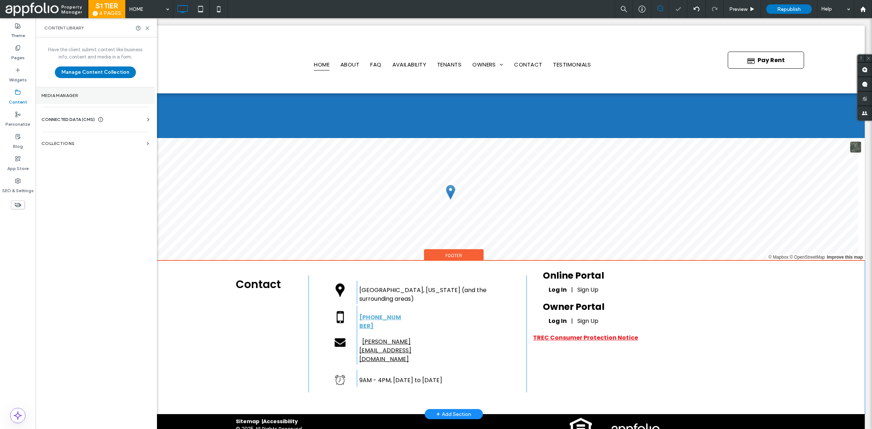
click at [67, 97] on label "Media Manager" at bounding box center [95, 95] width 108 height 5
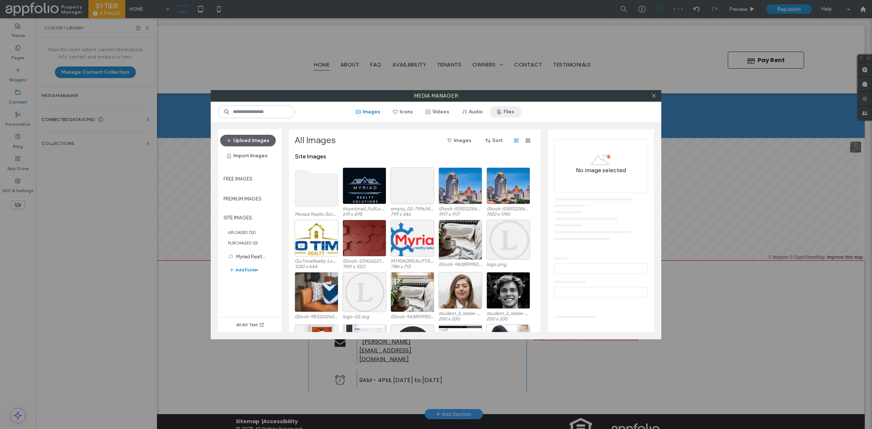
click at [508, 114] on button "Files" at bounding box center [506, 112] width 33 height 12
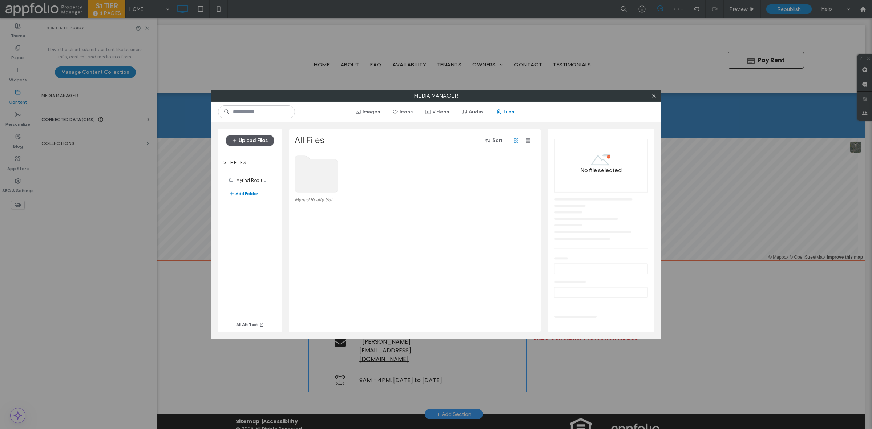
click at [254, 144] on button "Upload Files" at bounding box center [250, 141] width 49 height 12
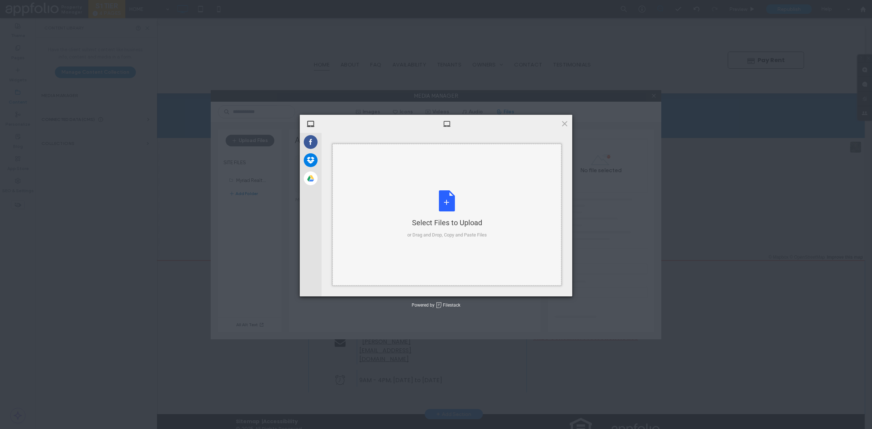
click at [442, 192] on div "Select Files to Upload or Drag and Drop, Copy and Paste Files" at bounding box center [447, 214] width 80 height 48
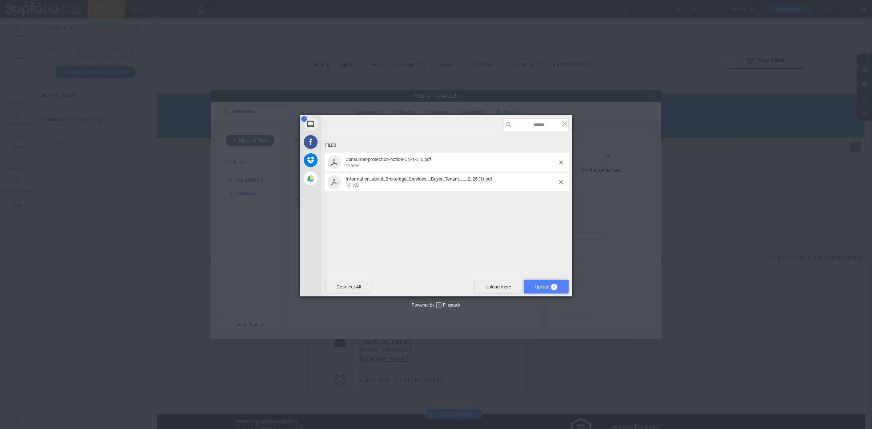
click at [544, 290] on span "Upload 2" at bounding box center [546, 287] width 45 height 14
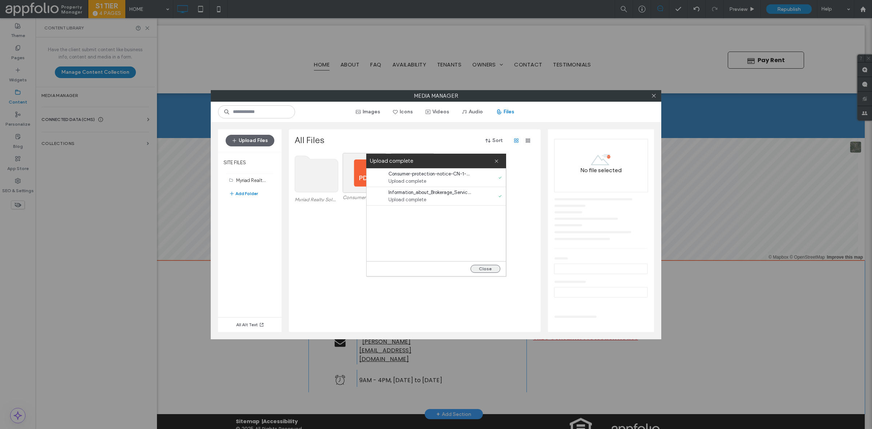
click at [492, 269] on button "Close" at bounding box center [486, 269] width 30 height 8
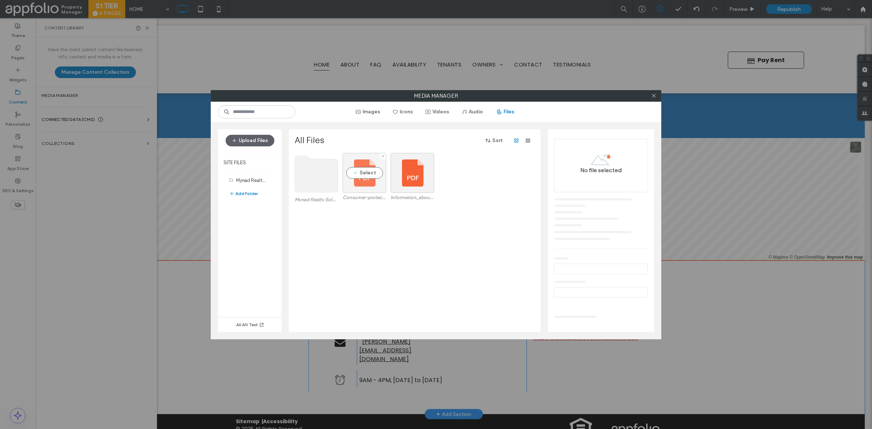
click at [367, 171] on div "Select" at bounding box center [365, 173] width 44 height 40
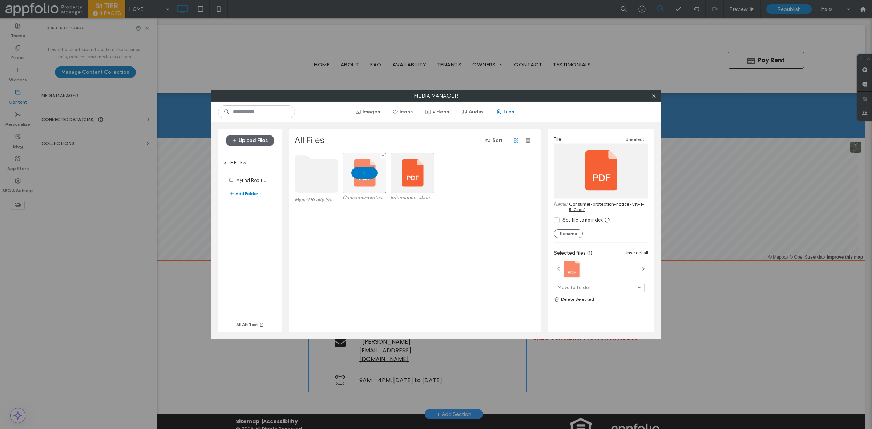
drag, startPoint x: 367, startPoint y: 171, endPoint x: 642, endPoint y: 210, distance: 277.2
click at [642, 210] on link "Consumer-protection-notice-CN-1-5_0.pdf" at bounding box center [608, 206] width 79 height 11
click at [651, 97] on icon at bounding box center [653, 95] width 5 height 5
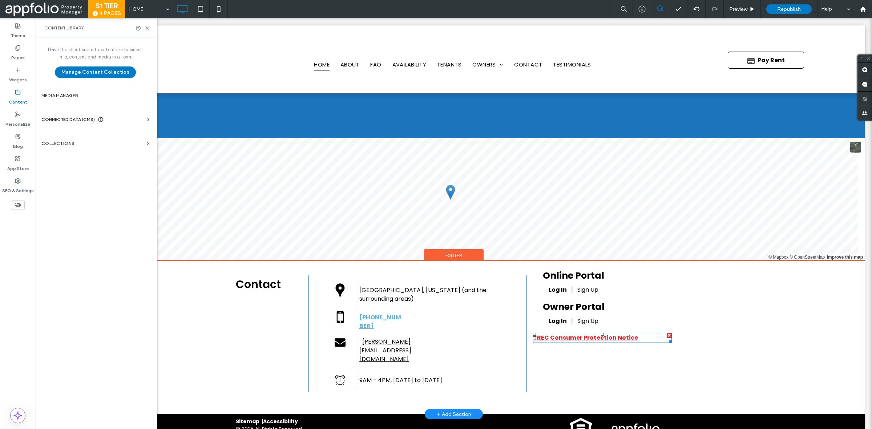
click at [562, 341] on strong "TREC Consumer Protection Notice" at bounding box center [585, 338] width 105 height 8
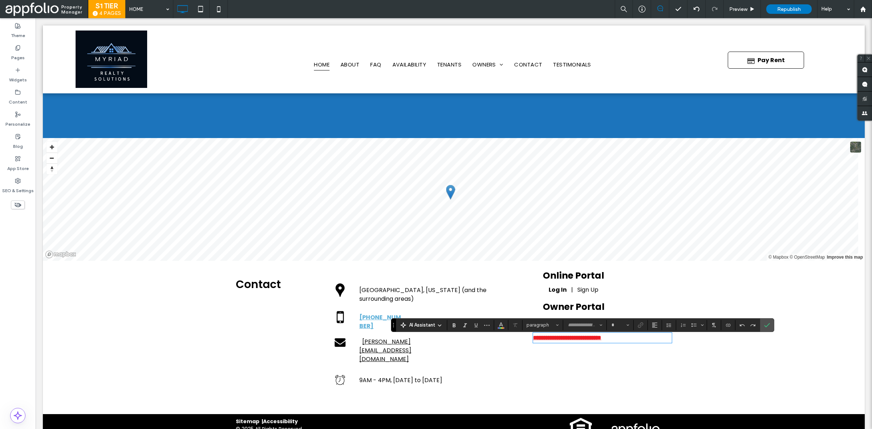
type input "*******"
type input "**"
click at [641, 325] on use "Link" at bounding box center [640, 324] width 5 height 5
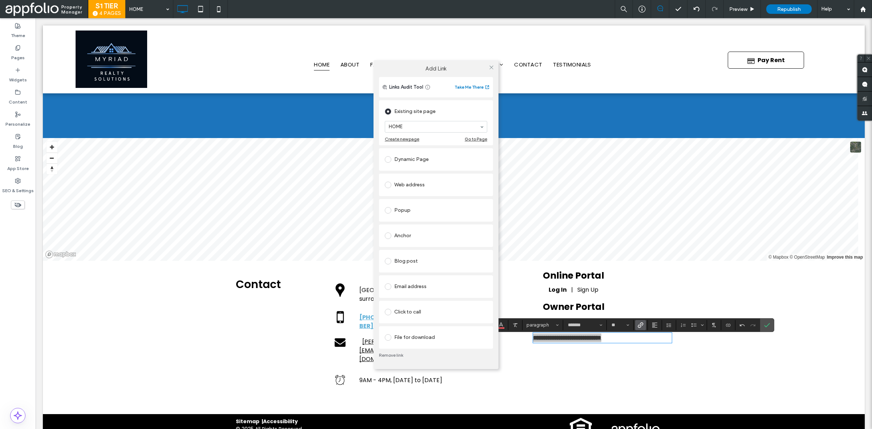
click at [436, 184] on div "Web address" at bounding box center [436, 185] width 102 height 12
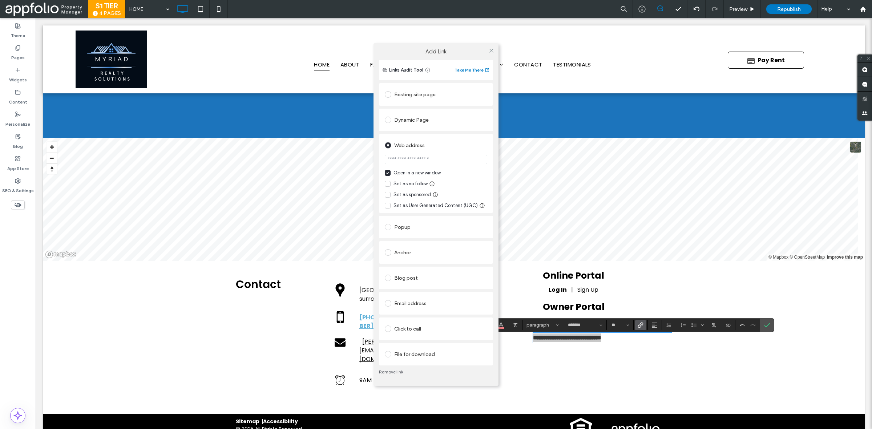
paste input "**********"
type input "**********"
click at [487, 134] on div "**********" at bounding box center [436, 173] width 114 height 79
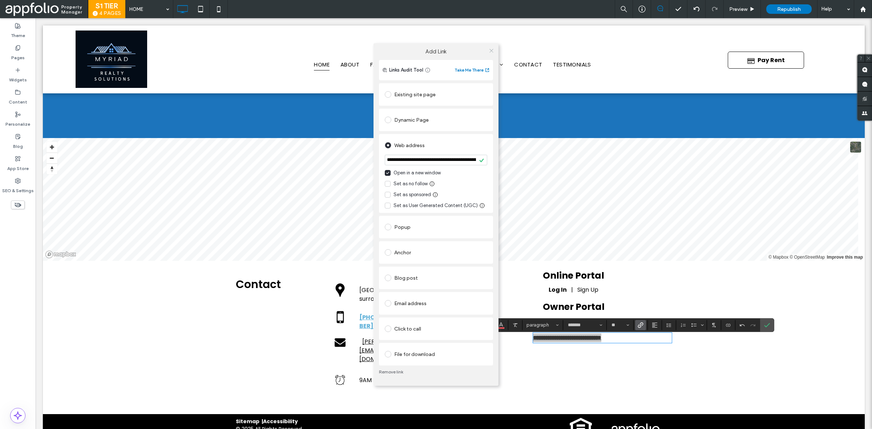
click at [492, 49] on icon at bounding box center [491, 50] width 5 height 5
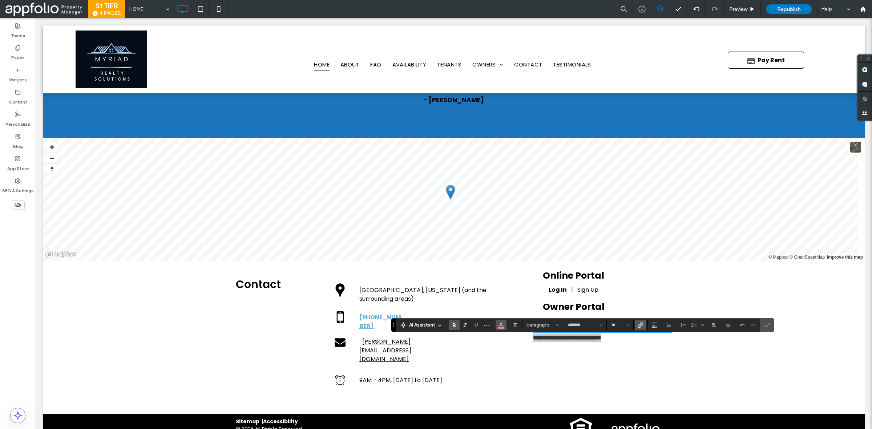
click at [503, 320] on span "Color" at bounding box center [501, 324] width 6 height 9
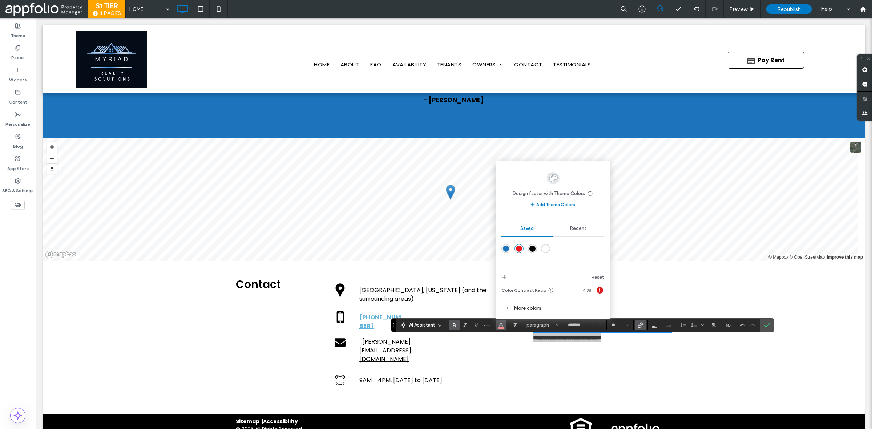
click at [532, 250] on div "rgba(0,0,0,1)" at bounding box center [533, 249] width 6 height 6
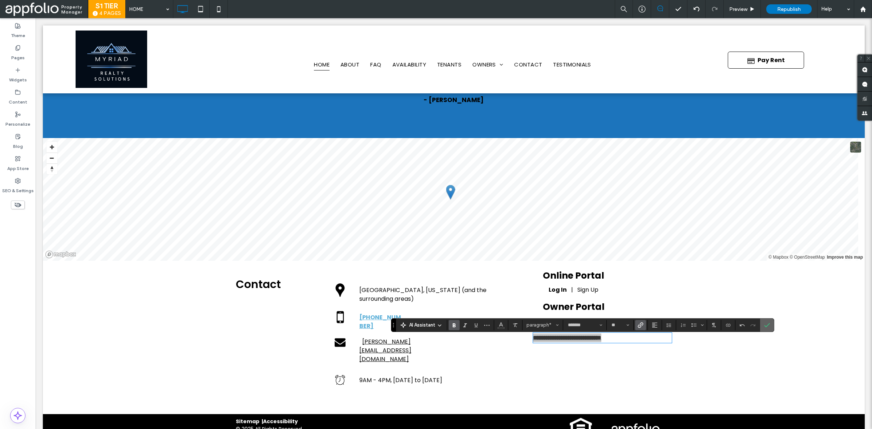
click at [765, 322] on icon "Confirm" at bounding box center [767, 325] width 6 height 6
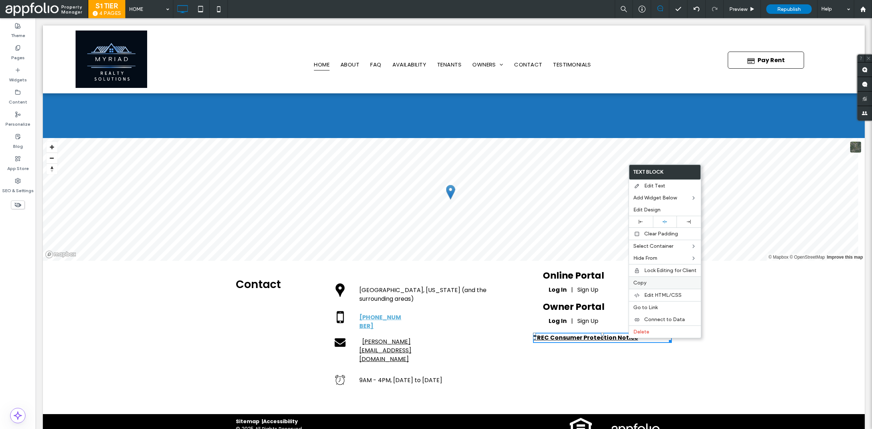
click at [653, 283] on label "Copy" at bounding box center [664, 283] width 63 height 6
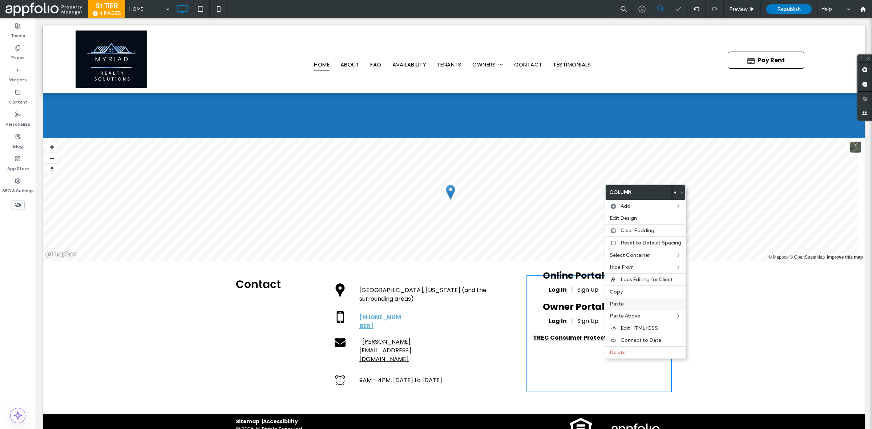
click at [646, 304] on label "Paste" at bounding box center [646, 304] width 72 height 6
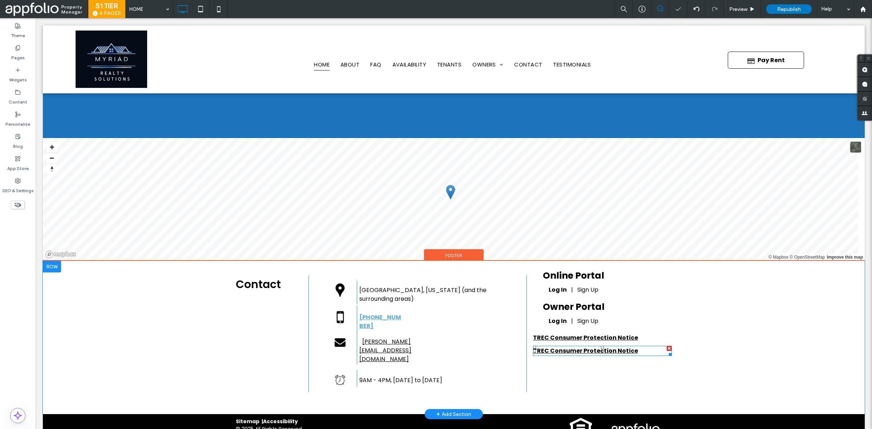
click at [552, 355] on strong "TREC Consumer Protection Notice" at bounding box center [585, 351] width 105 height 8
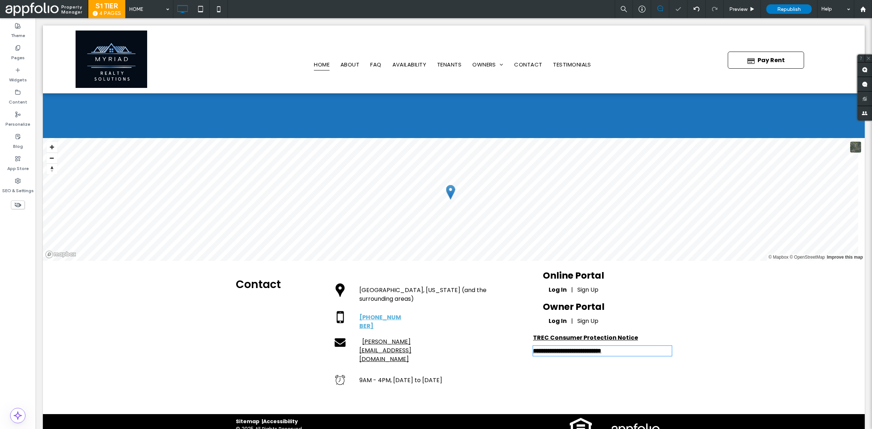
type input "*******"
type input "**"
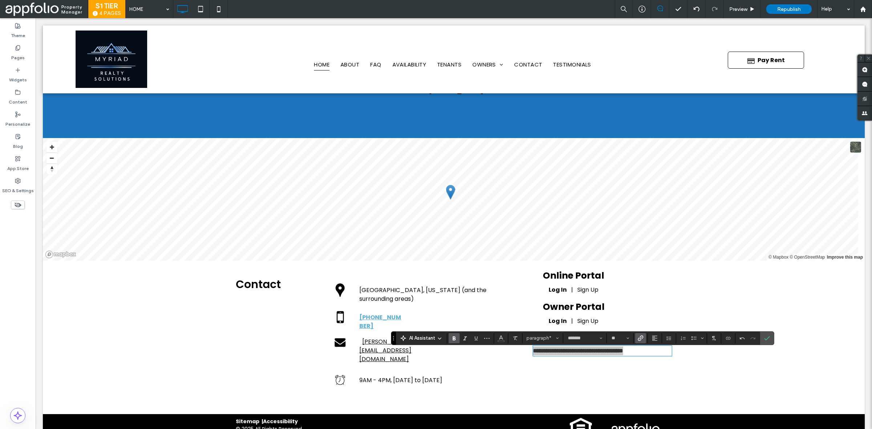
click at [644, 335] on icon "Link" at bounding box center [641, 338] width 6 height 6
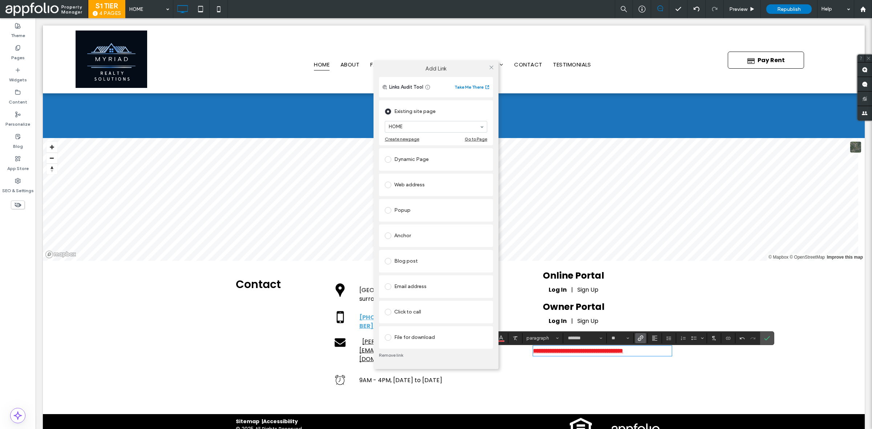
click at [432, 182] on div "Web address" at bounding box center [436, 185] width 102 height 12
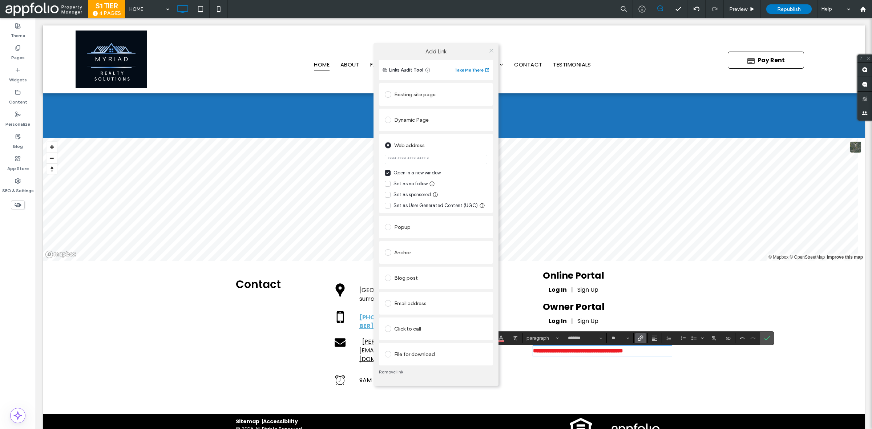
click at [492, 49] on icon at bounding box center [491, 50] width 5 height 5
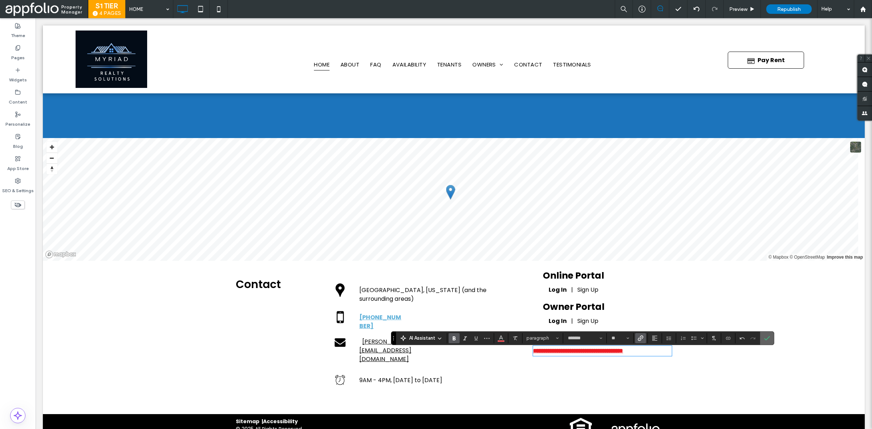
click at [772, 342] on label "Confirm" at bounding box center [767, 338] width 11 height 13
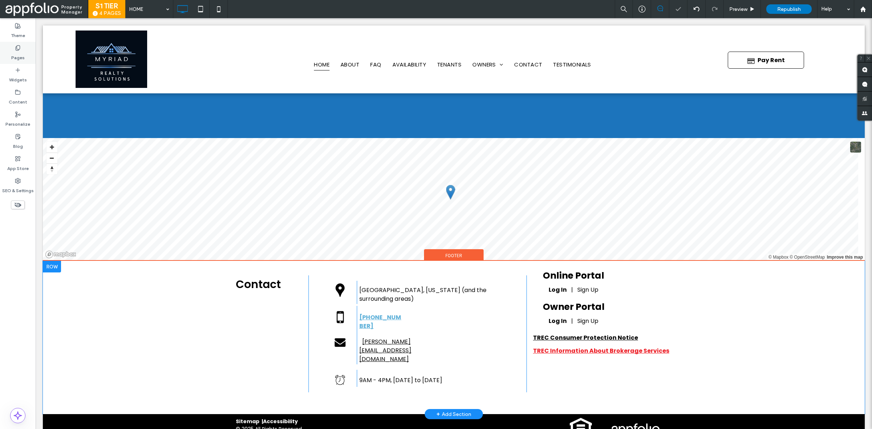
click at [25, 50] on div "Pages" at bounding box center [18, 53] width 36 height 22
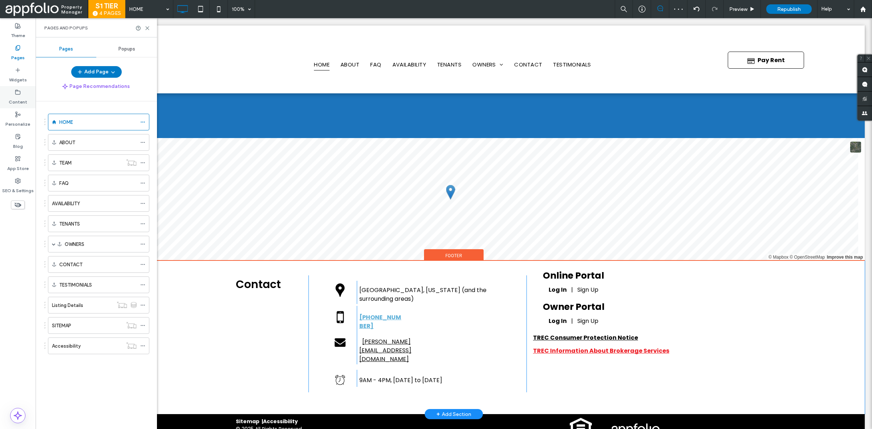
click at [16, 101] on label "Content" at bounding box center [18, 100] width 19 height 10
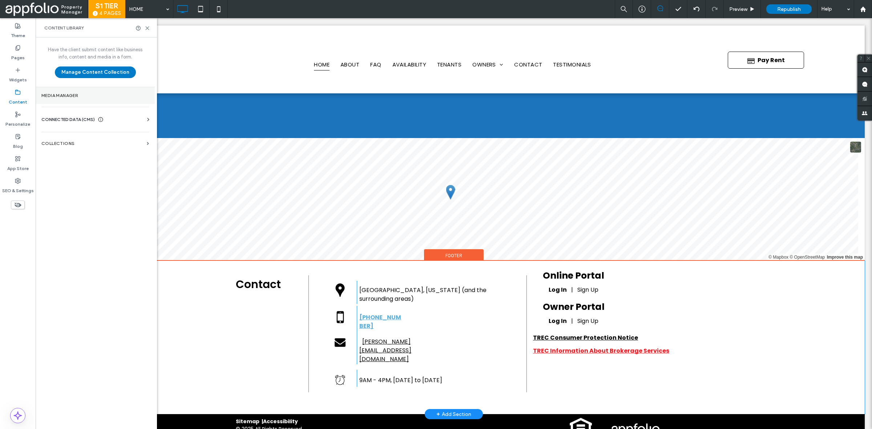
click at [80, 96] on label "Media Manager" at bounding box center [95, 95] width 108 height 5
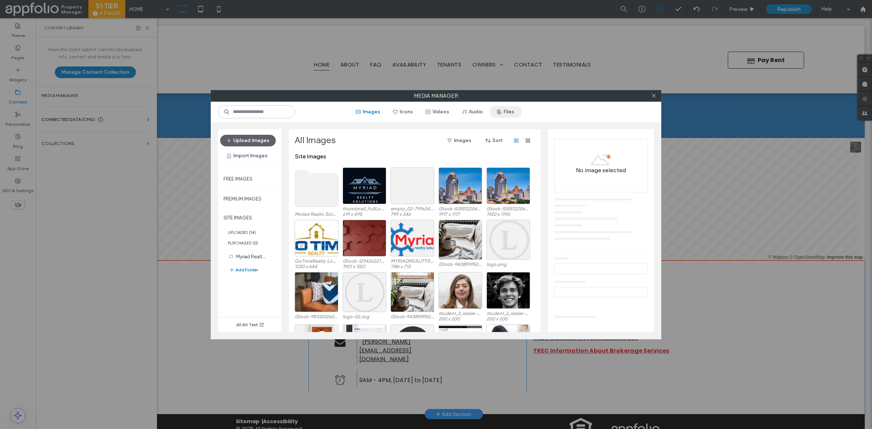
click at [500, 111] on icon "button" at bounding box center [499, 112] width 6 height 6
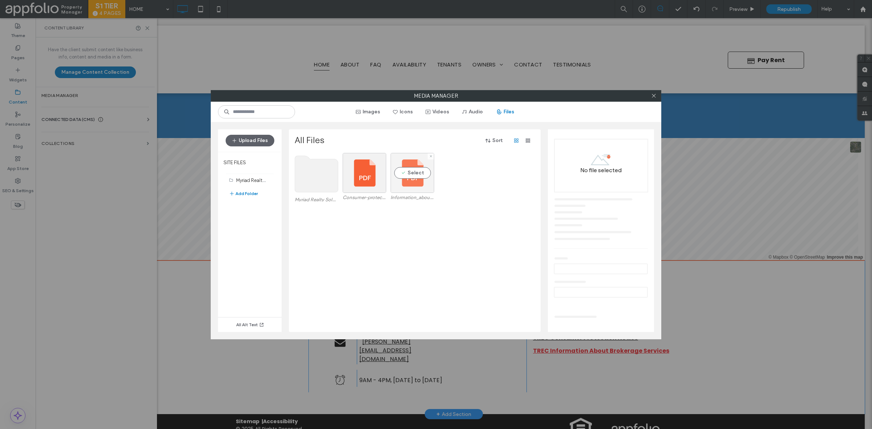
click at [410, 164] on div "Select" at bounding box center [413, 173] width 44 height 40
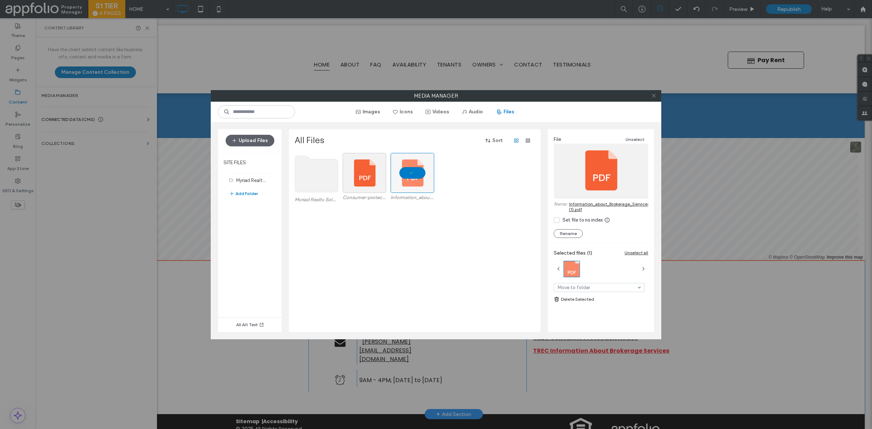
click at [652, 95] on icon at bounding box center [653, 95] width 5 height 5
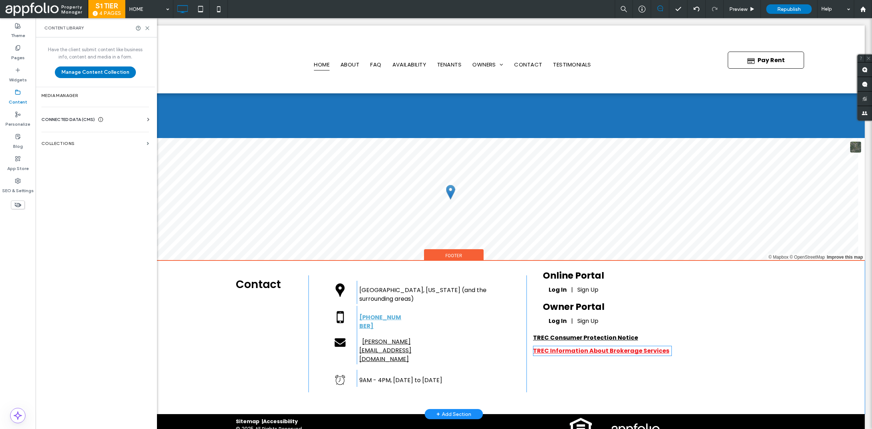
click at [636, 355] on p "TREC Information About Brokerage Services ﻿" at bounding box center [602, 351] width 139 height 9
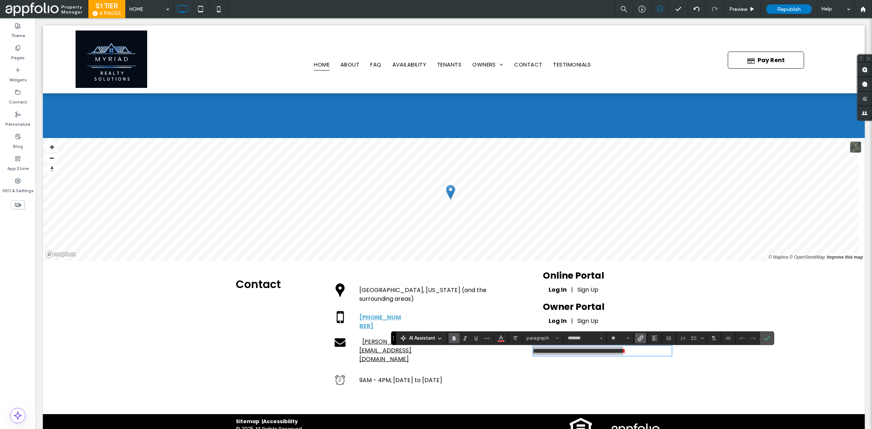
click at [642, 342] on span "Link" at bounding box center [641, 338] width 6 height 9
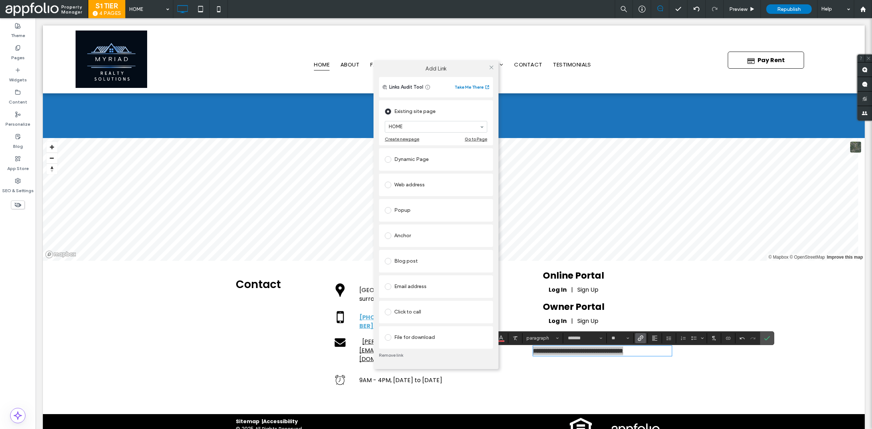
click at [410, 181] on div "Web address" at bounding box center [436, 185] width 102 height 12
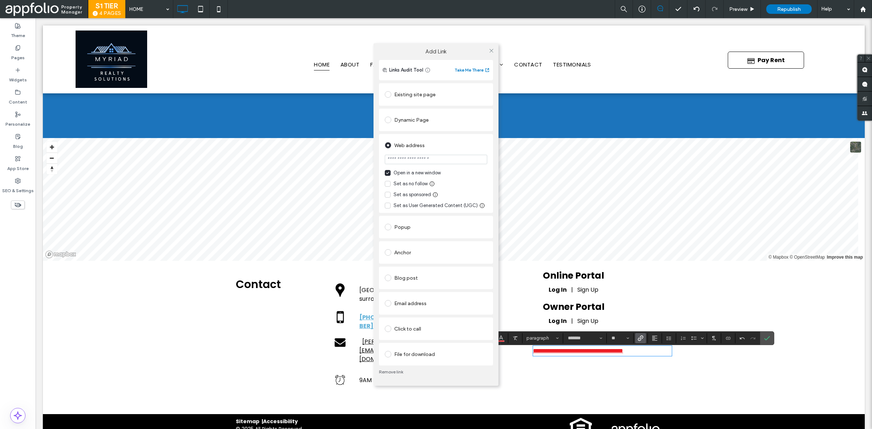
click at [443, 162] on input "url" at bounding box center [436, 159] width 102 height 9
paste input "**********"
type input "**********"
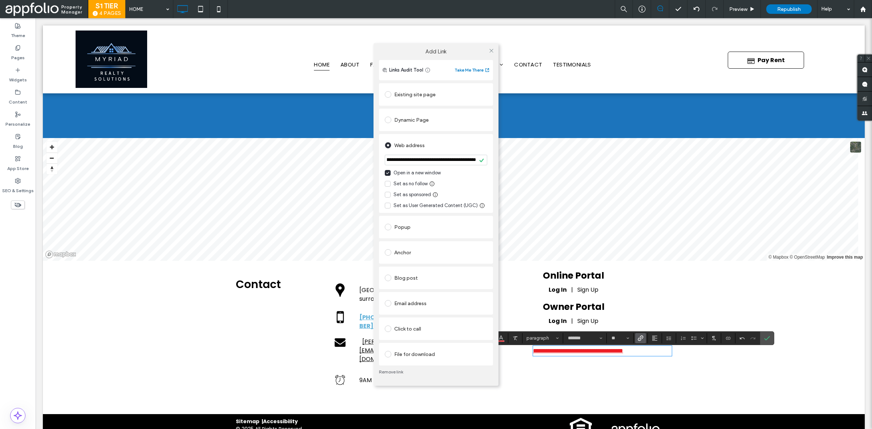
scroll to position [0, 0]
click at [491, 133] on div "**********" at bounding box center [436, 224] width 114 height 284
click at [491, 47] on span at bounding box center [491, 50] width 5 height 11
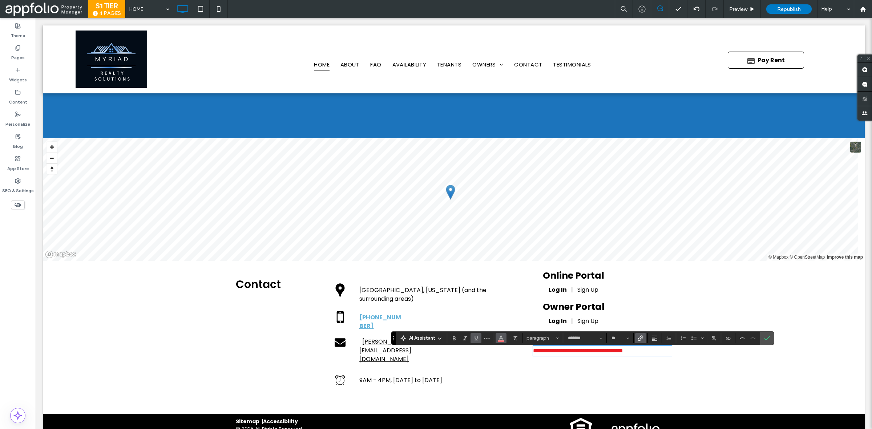
click at [504, 340] on button "Color" at bounding box center [501, 338] width 11 height 10
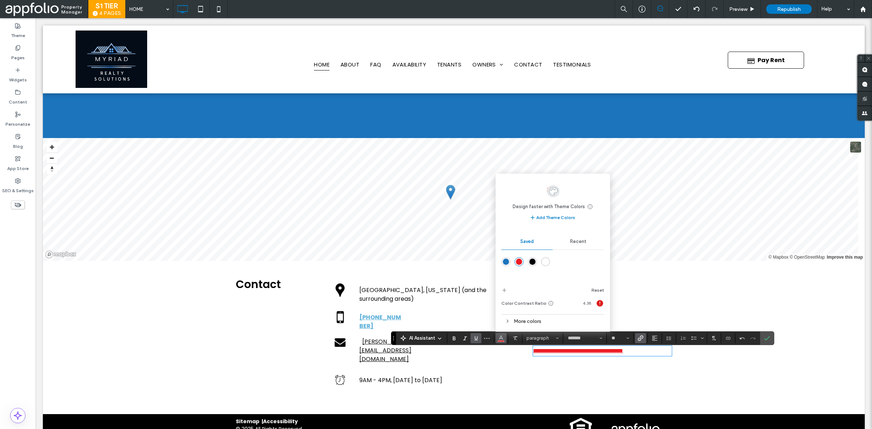
click at [533, 262] on div "rgba(0,0,0,1)" at bounding box center [533, 262] width 6 height 6
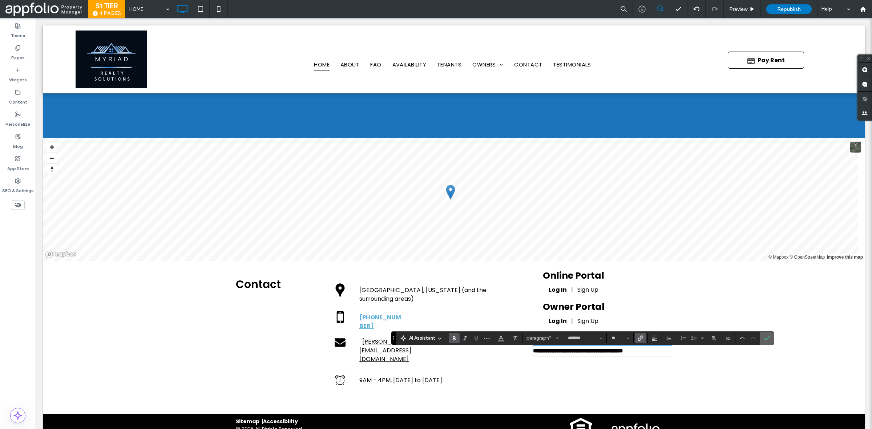
click at [767, 339] on use "Confirm" at bounding box center [767, 338] width 6 height 4
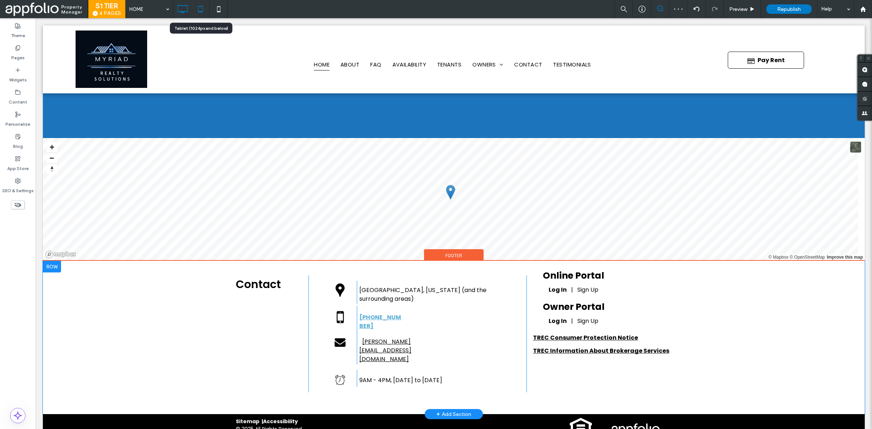
click at [196, 4] on icon at bounding box center [200, 9] width 15 height 15
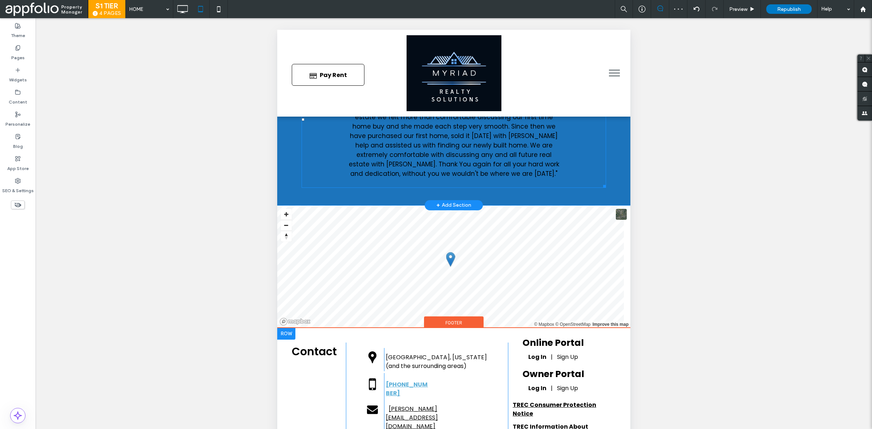
scroll to position [77, 0]
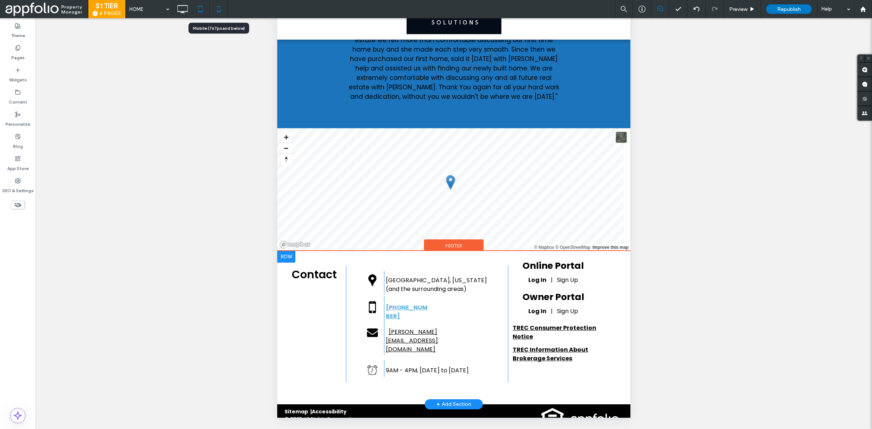
click at [214, 4] on icon at bounding box center [219, 9] width 15 height 15
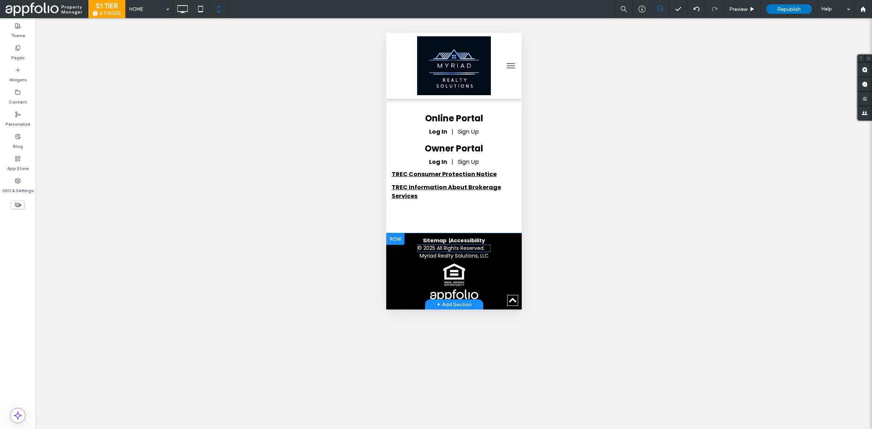
scroll to position [4146, 0]
click at [182, 8] on icon at bounding box center [182, 9] width 15 height 15
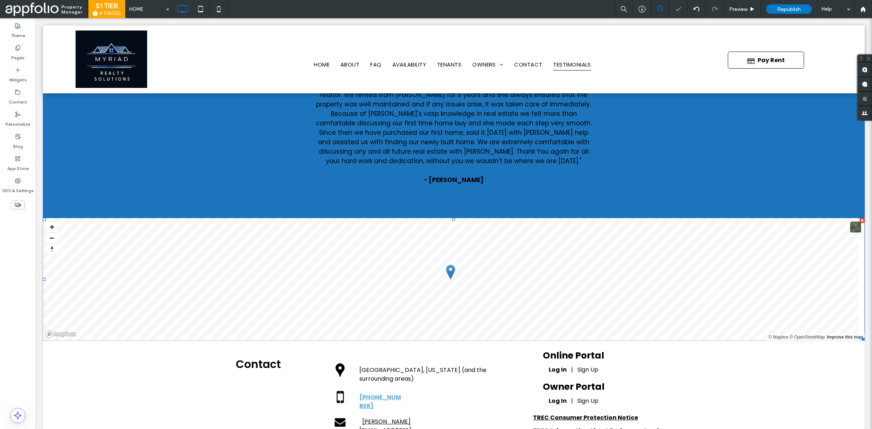
scroll to position [2339, 0]
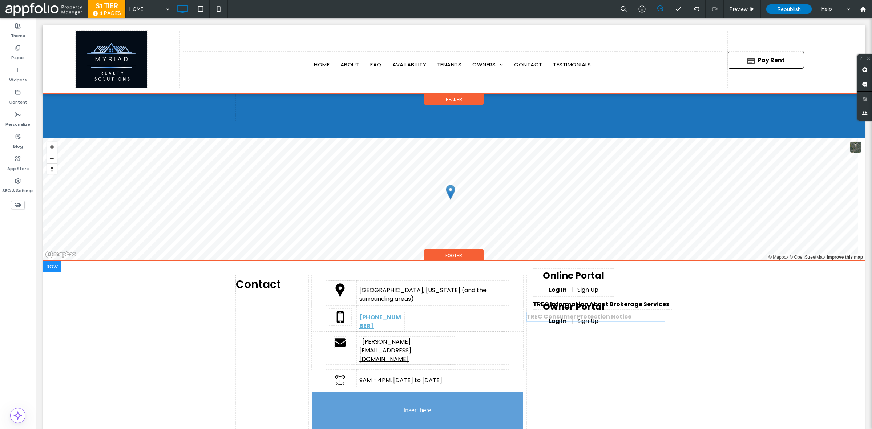
drag, startPoint x: 571, startPoint y: 342, endPoint x: 412, endPoint y: 417, distance: 175.9
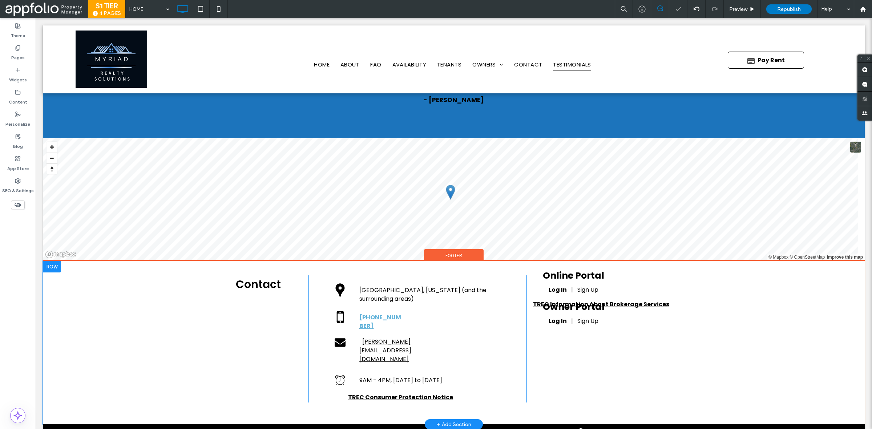
scroll to position [2350, 0]
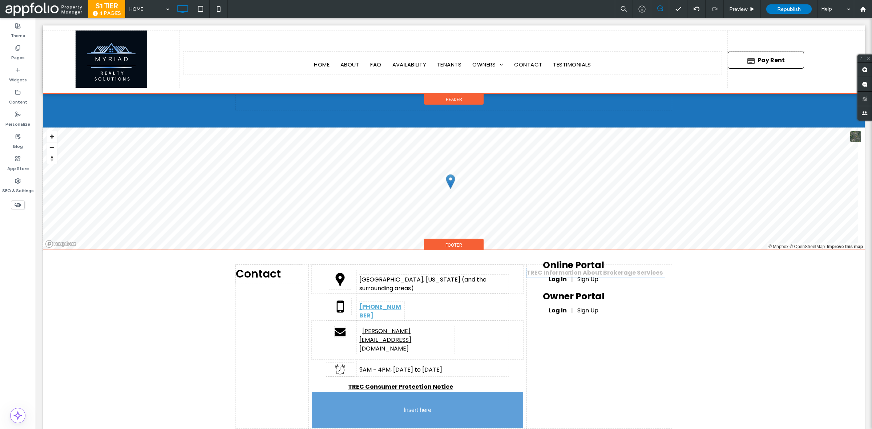
drag, startPoint x: 633, startPoint y: 295, endPoint x: 387, endPoint y: 379, distance: 259.8
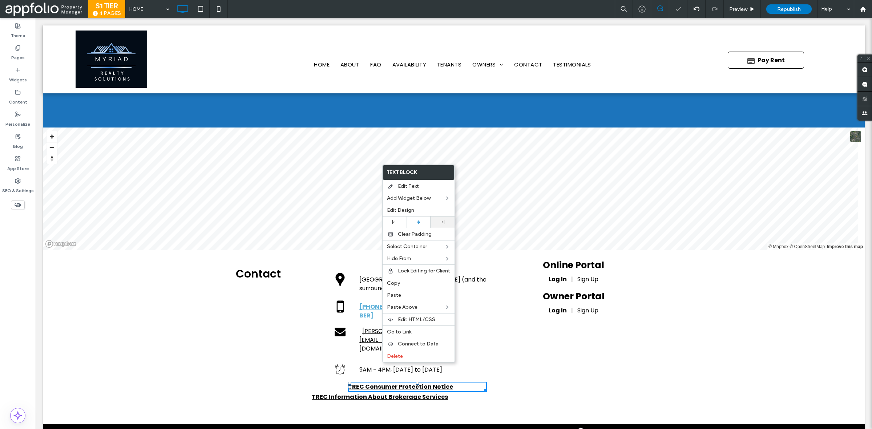
click at [446, 224] on div at bounding box center [442, 222] width 17 height 4
click at [425, 224] on div at bounding box center [418, 222] width 17 height 5
click at [359, 366] on span "9AM - 4PM, Monday to Friday" at bounding box center [400, 370] width 83 height 8
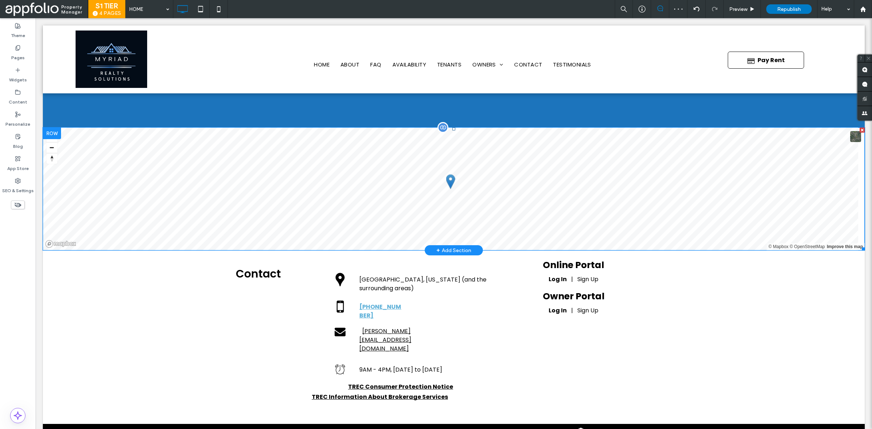
scroll to position [2359, 0]
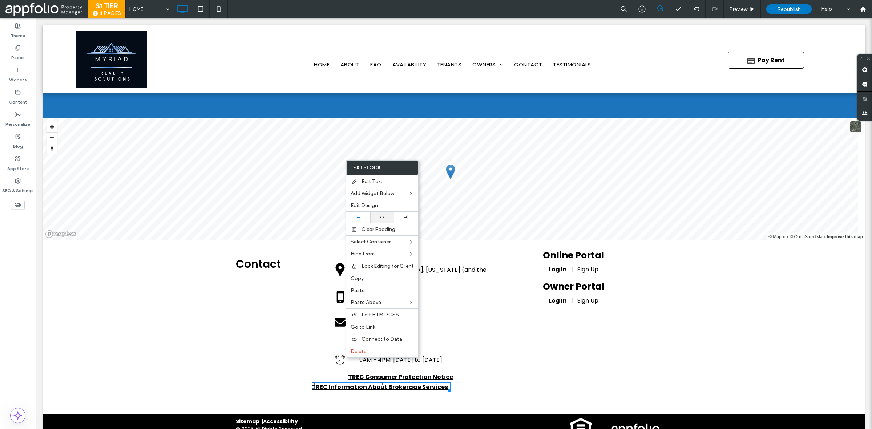
click at [380, 220] on icon at bounding box center [382, 217] width 5 height 5
click at [504, 260] on div "Click To Paste San Antonio, Texas (and the surrounding areas) Click To Paste" at bounding box center [418, 269] width 212 height 29
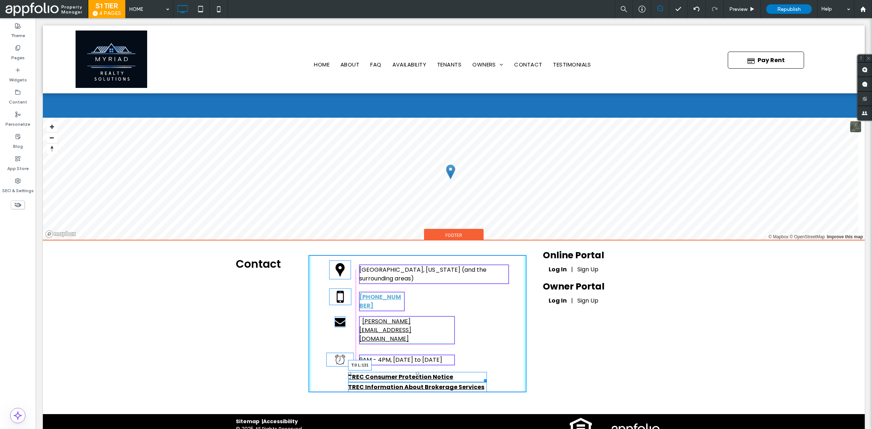
drag, startPoint x: 347, startPoint y: 350, endPoint x: 396, endPoint y: 368, distance: 51.9
click at [361, 372] on div "TREC Consumer Protection Notice T:0 L:131" at bounding box center [417, 377] width 139 height 10
drag, startPoint x: 347, startPoint y: 361, endPoint x: 395, endPoint y: 380, distance: 51.9
click at [360, 382] on div "TREC Information About Brokerage Services ﻿ T:0 L:131" at bounding box center [417, 387] width 139 height 10
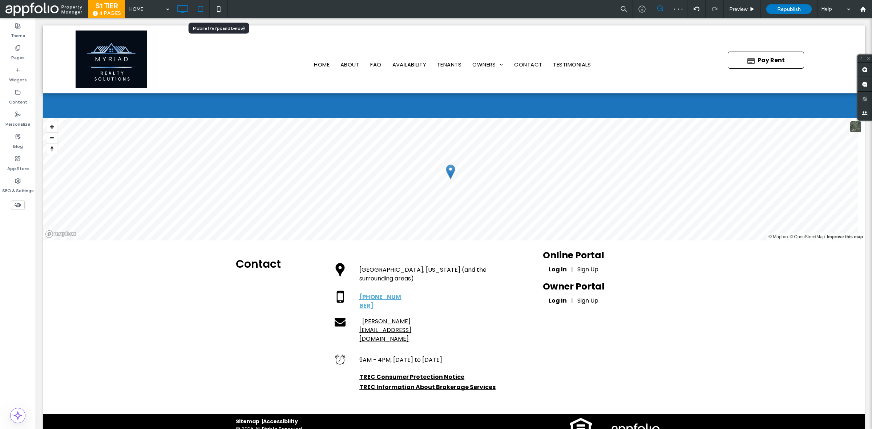
click at [201, 12] on div at bounding box center [200, 9] width 55 height 18
click at [201, 12] on use at bounding box center [200, 9] width 5 height 6
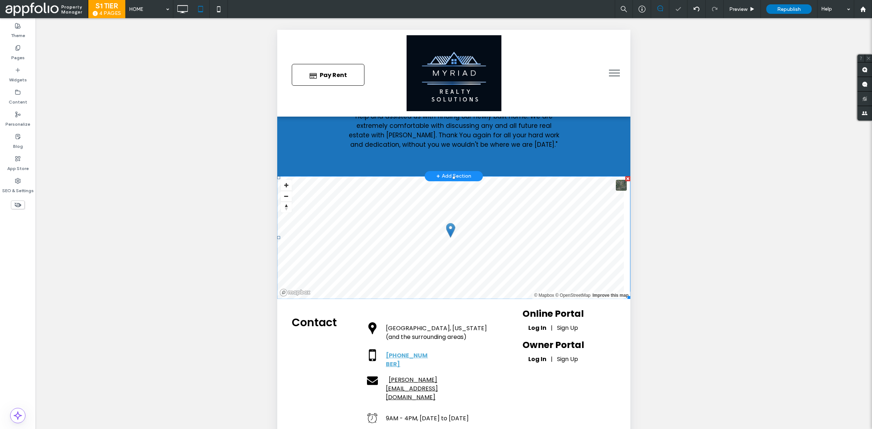
scroll to position [77, 0]
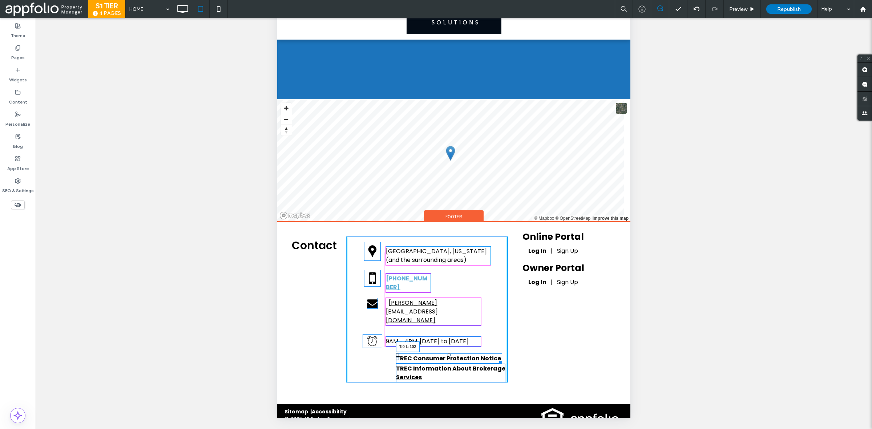
drag, startPoint x: 396, startPoint y: 338, endPoint x: 660, endPoint y: 291, distance: 268.0
click at [396, 354] on div at bounding box center [397, 355] width 3 height 3
drag, startPoint x: 397, startPoint y: 349, endPoint x: 661, endPoint y: 304, distance: 267.5
click at [396, 364] on div "TREC Information About Brokerage Services ﻿ T:9 L:102" at bounding box center [449, 373] width 106 height 19
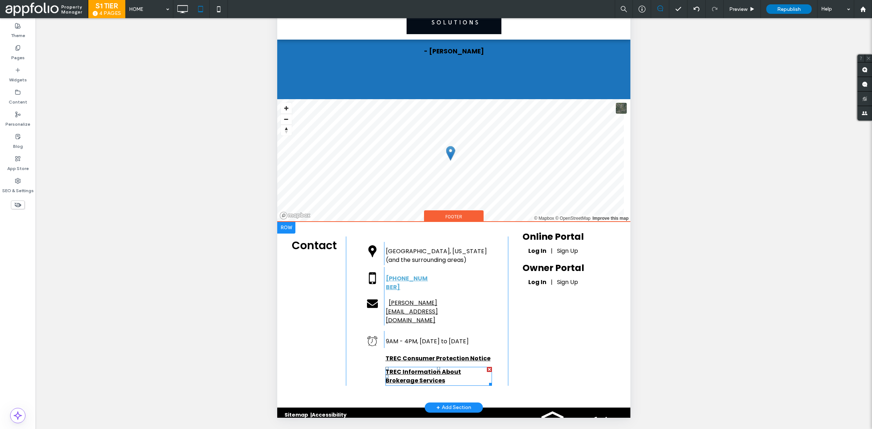
click at [461, 368] on p "TREC Information About Brokerage Services ﻿" at bounding box center [439, 376] width 106 height 17
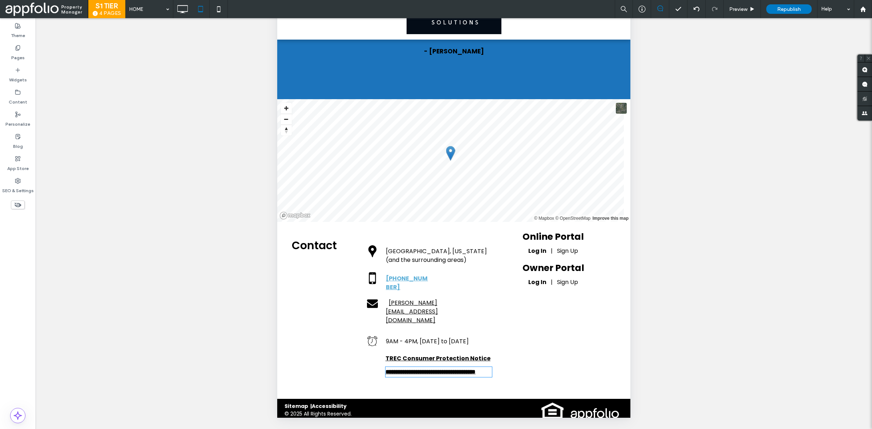
type input "*******"
type input "**"
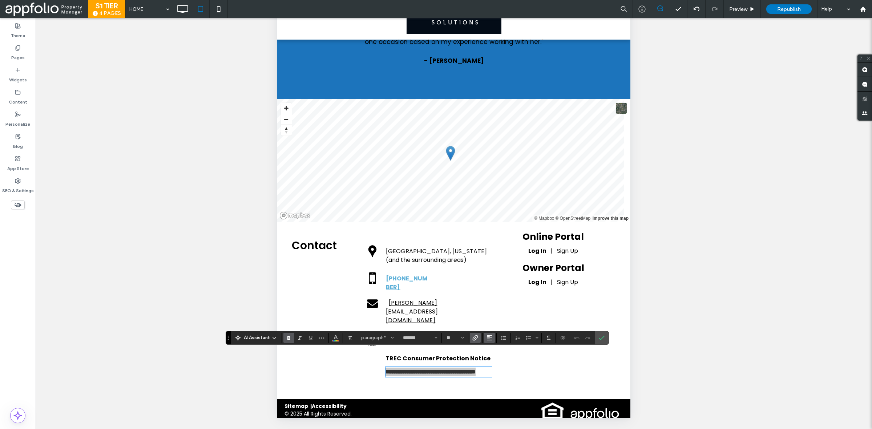
click at [490, 338] on icon "Alignment" at bounding box center [490, 338] width 6 height 6
click at [497, 302] on use "ui.textEditor.alignment.center" at bounding box center [495, 304] width 5 height 5
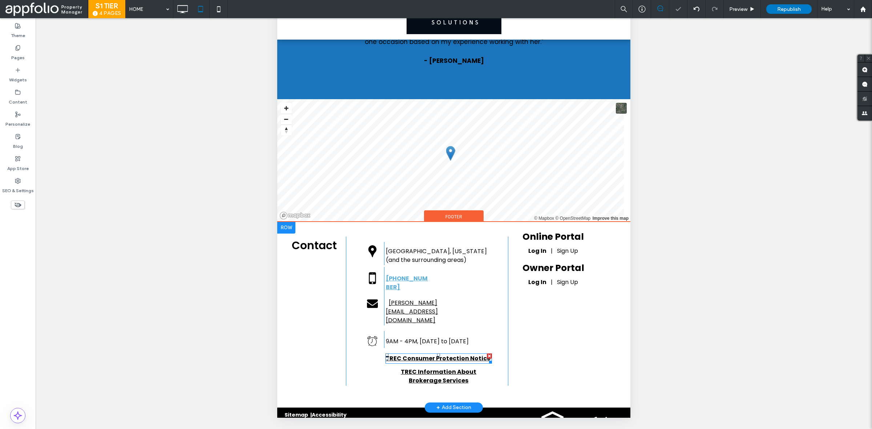
click at [451, 354] on strong "TREC Consumer Protection Notice" at bounding box center [438, 358] width 105 height 8
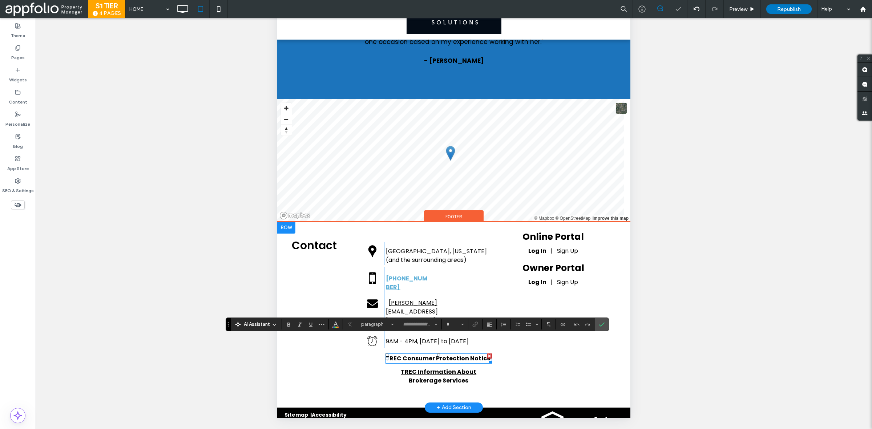
type input "*******"
type input "**"
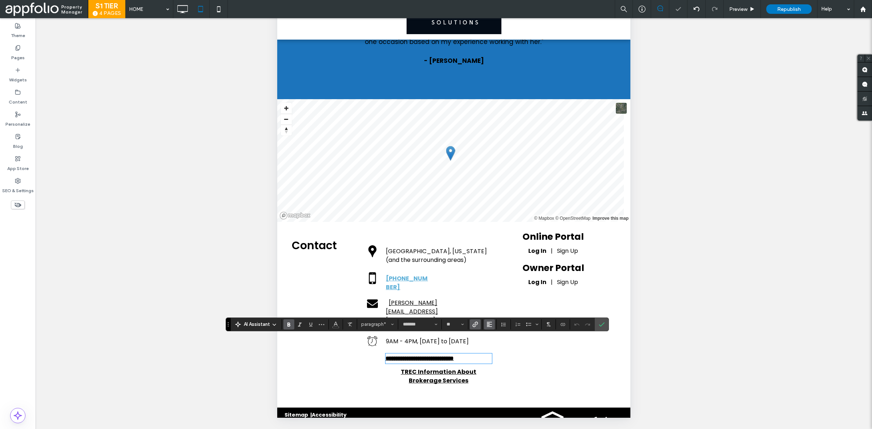
click at [491, 322] on icon "Alignment" at bounding box center [490, 325] width 6 height 6
click at [494, 289] on icon "ui.textEditor.alignment.center" at bounding box center [495, 292] width 6 height 6
click at [601, 324] on icon "Confirm" at bounding box center [602, 325] width 6 height 6
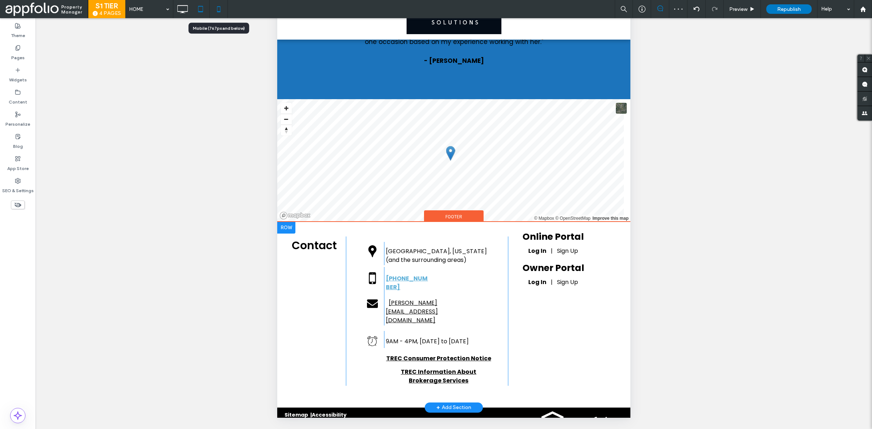
click at [216, 15] on icon at bounding box center [219, 9] width 15 height 15
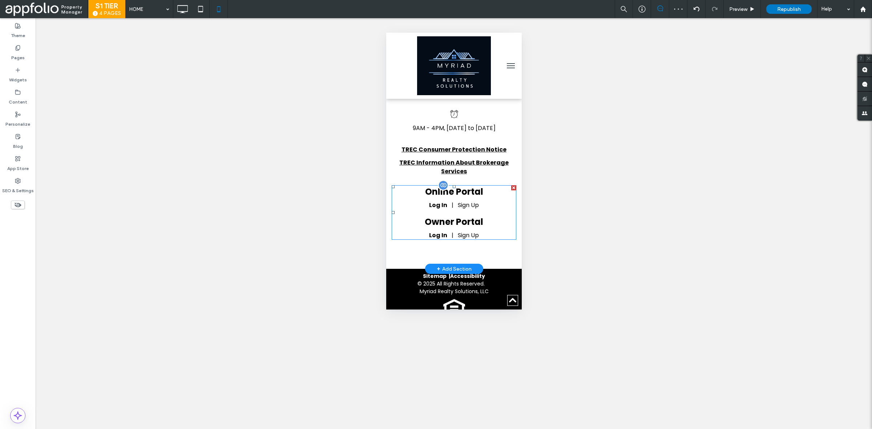
scroll to position [4029, 0]
click at [182, 9] on icon at bounding box center [182, 9] width 15 height 15
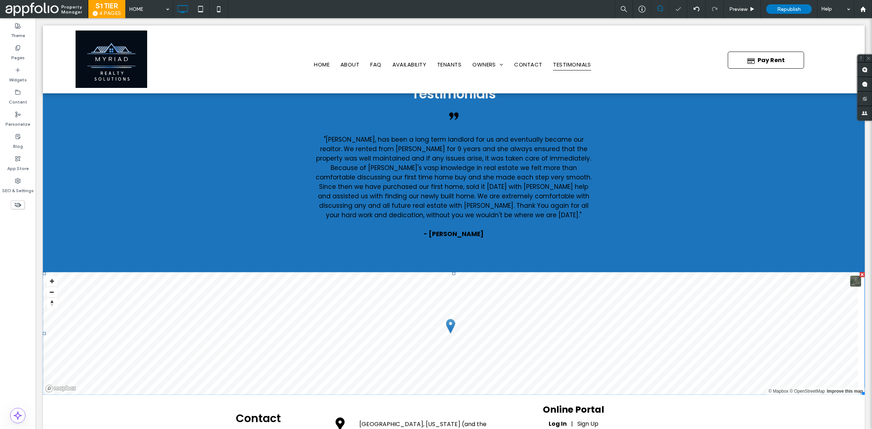
scroll to position [2371, 0]
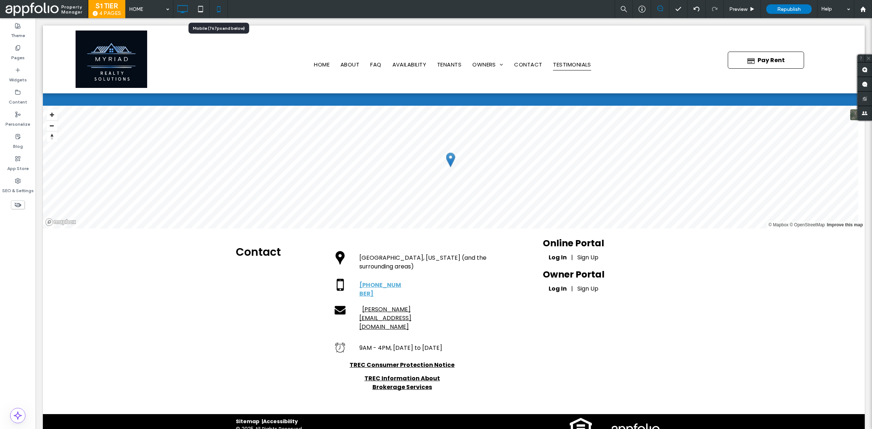
click at [217, 3] on icon at bounding box center [219, 9] width 15 height 15
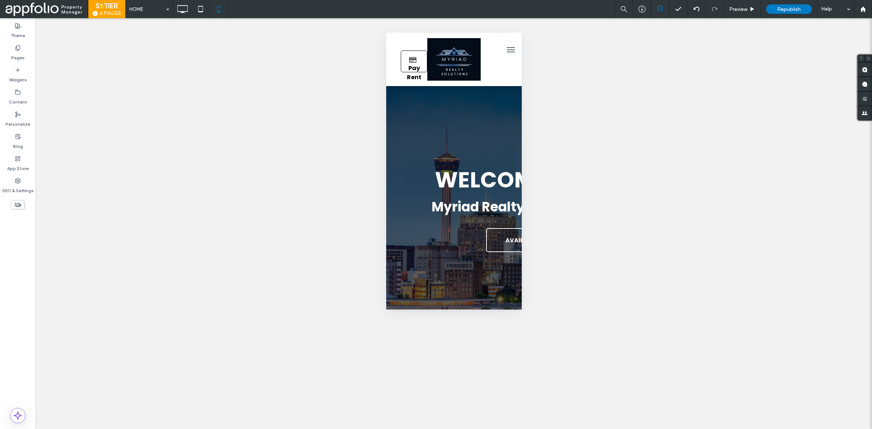
click at [796, 11] on span "Republish" at bounding box center [789, 9] width 24 height 6
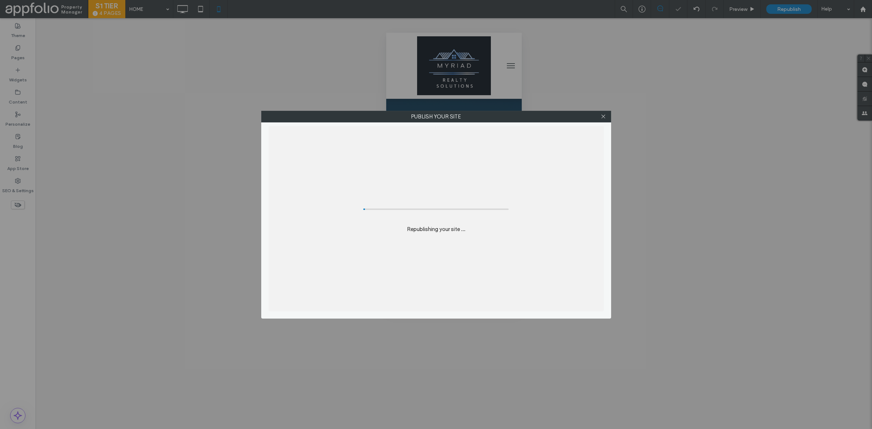
click at [792, 11] on div "Publish your site Republishing your site ..." at bounding box center [436, 214] width 872 height 429
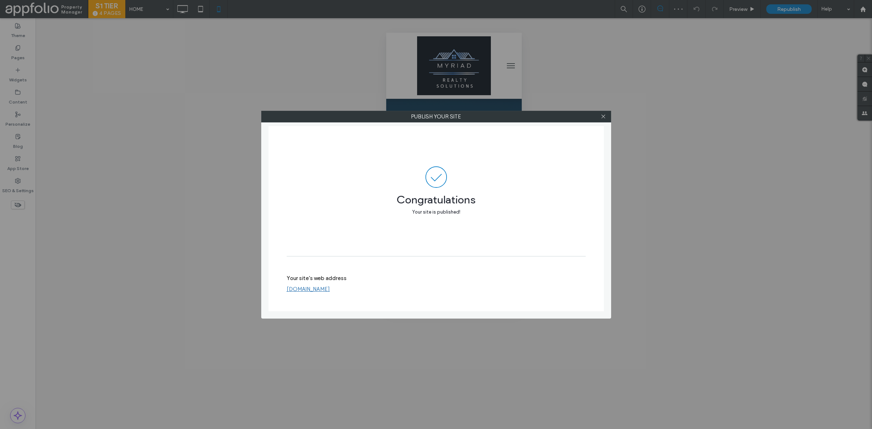
click at [88, 233] on div "Publish your site Congratulations Your site is published! Your site's web addre…" at bounding box center [436, 214] width 872 height 429
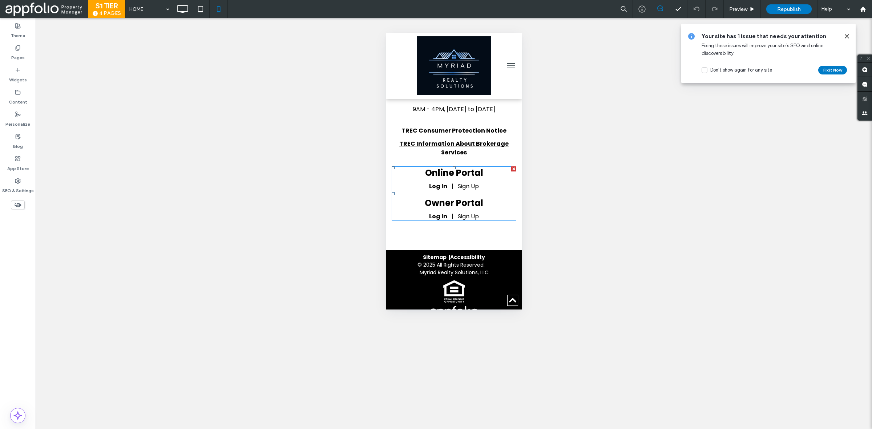
scroll to position [4029, 0]
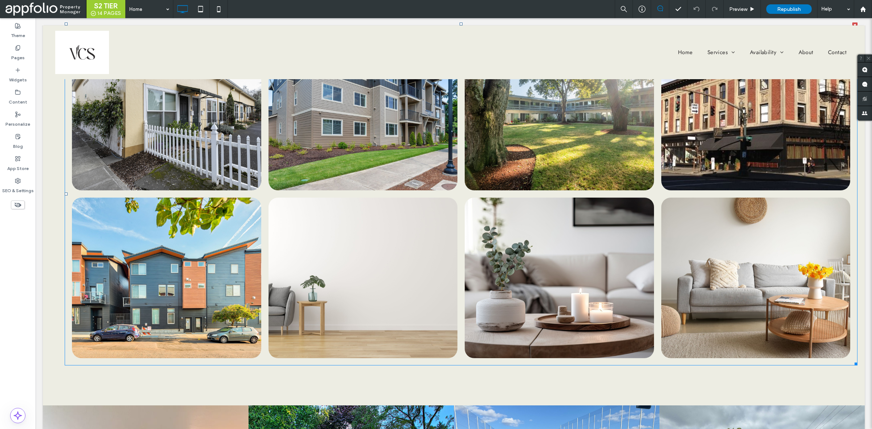
scroll to position [720, 0]
click at [19, 48] on icon at bounding box center [18, 48] width 6 height 6
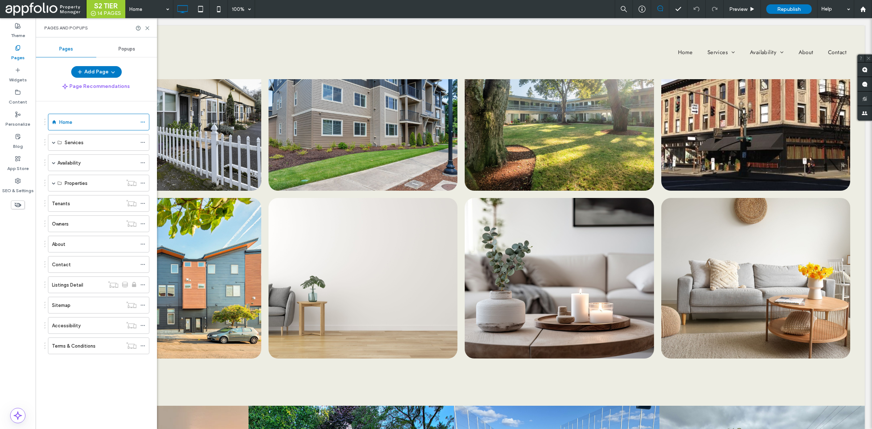
click at [62, 267] on label "Contact" at bounding box center [61, 264] width 19 height 13
click at [148, 26] on icon at bounding box center [147, 27] width 5 height 5
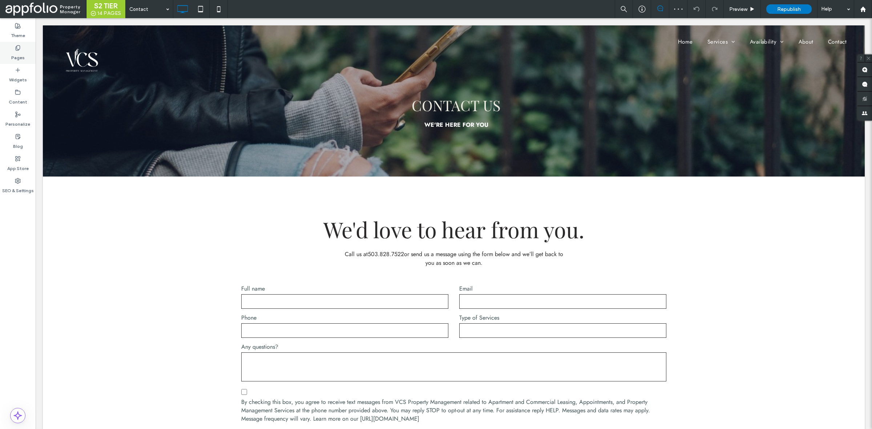
click at [21, 51] on label "Pages" at bounding box center [17, 56] width 13 height 10
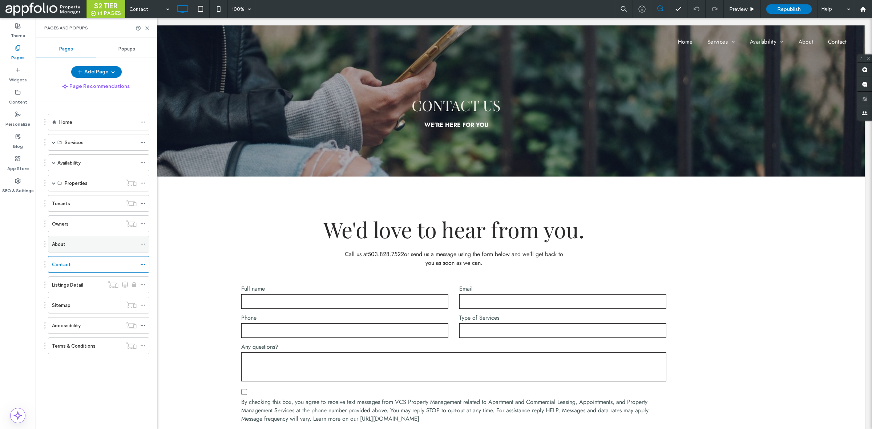
click at [52, 241] on div "About" at bounding box center [98, 244] width 101 height 17
click at [122, 244] on div "About" at bounding box center [94, 245] width 85 height 8
click at [145, 27] on icon at bounding box center [147, 27] width 5 height 5
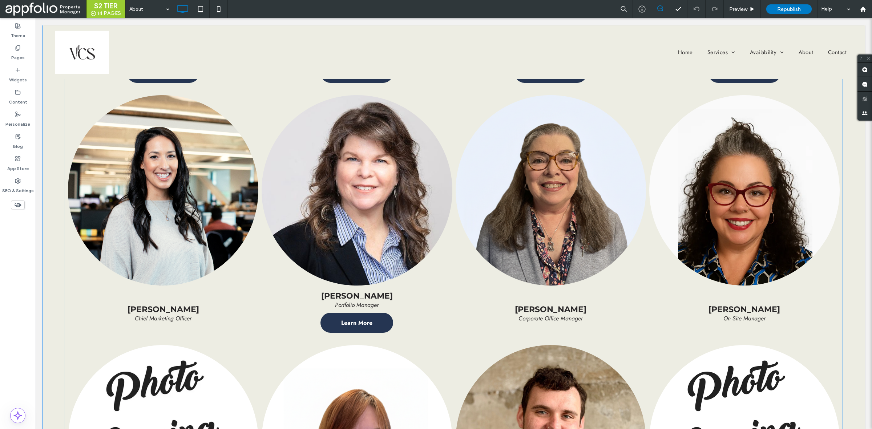
scroll to position [898, 0]
click at [557, 229] on link at bounding box center [551, 191] width 190 height 190
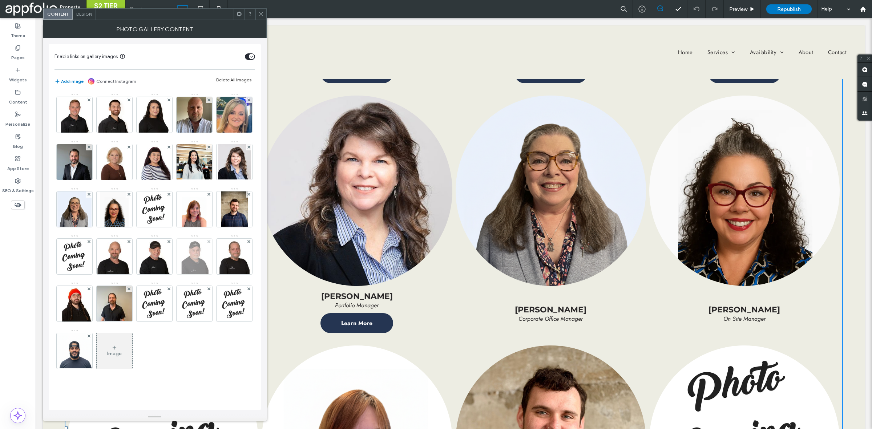
scroll to position [22, 0]
click at [92, 192] on img at bounding box center [74, 210] width 34 height 36
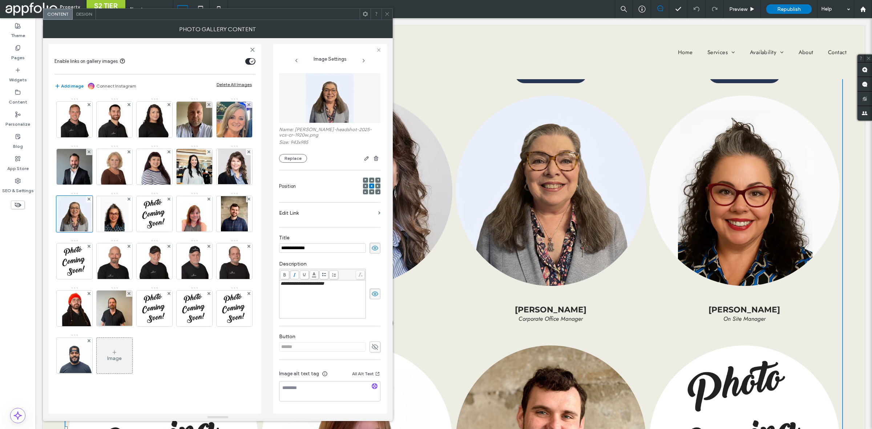
scroll to position [0, 0]
click at [300, 160] on button "Replace" at bounding box center [293, 158] width 28 height 9
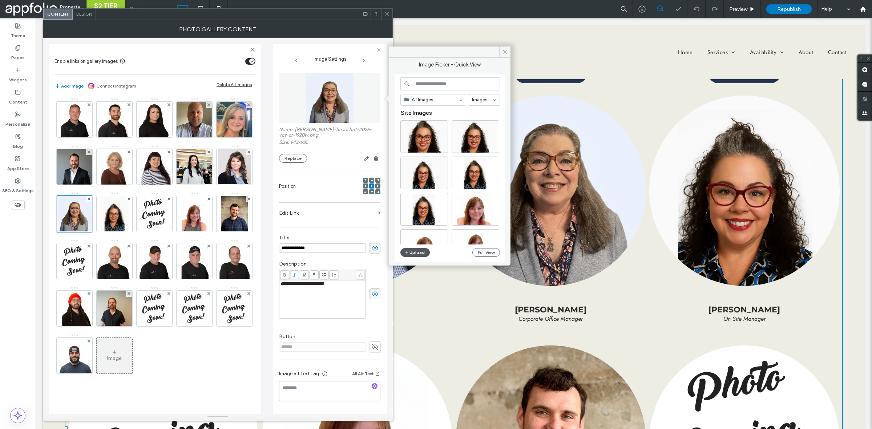
click at [413, 255] on button "Upload" at bounding box center [415, 252] width 30 height 9
click at [419, 254] on button "Upload" at bounding box center [415, 252] width 30 height 9
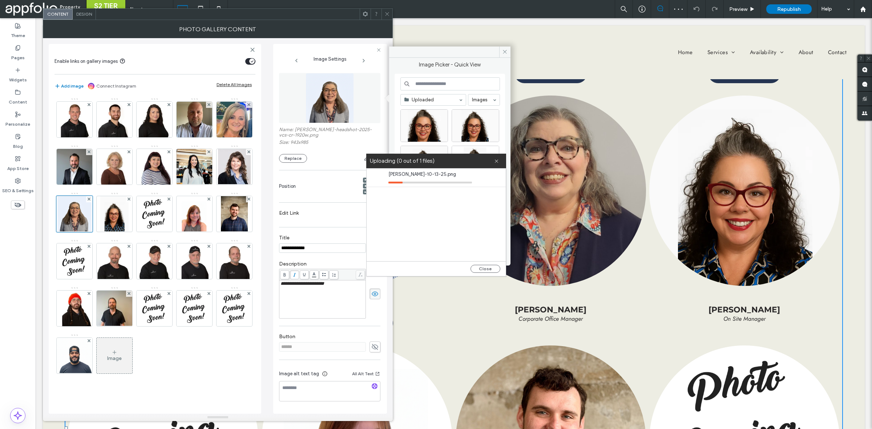
scroll to position [0, 0]
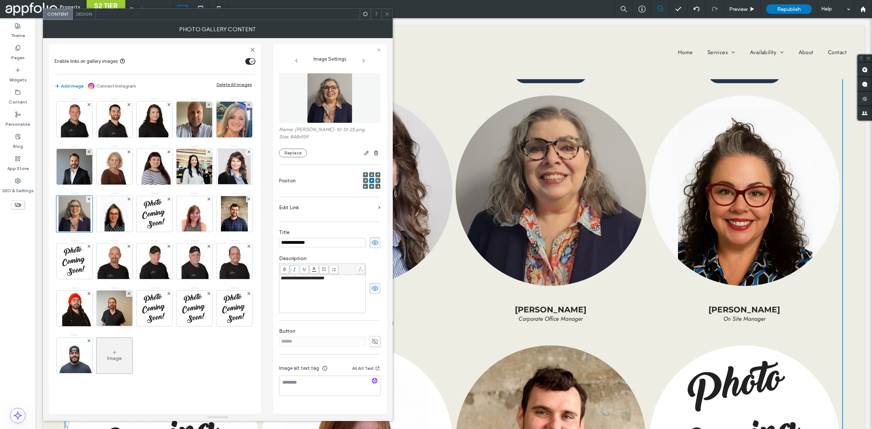
click at [385, 15] on icon at bounding box center [386, 13] width 5 height 5
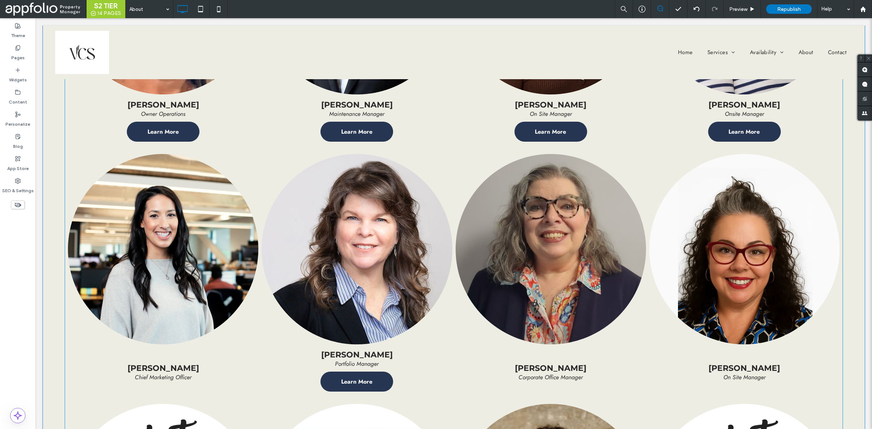
scroll to position [840, 0]
click at [795, 11] on span "Republish" at bounding box center [789, 9] width 24 height 6
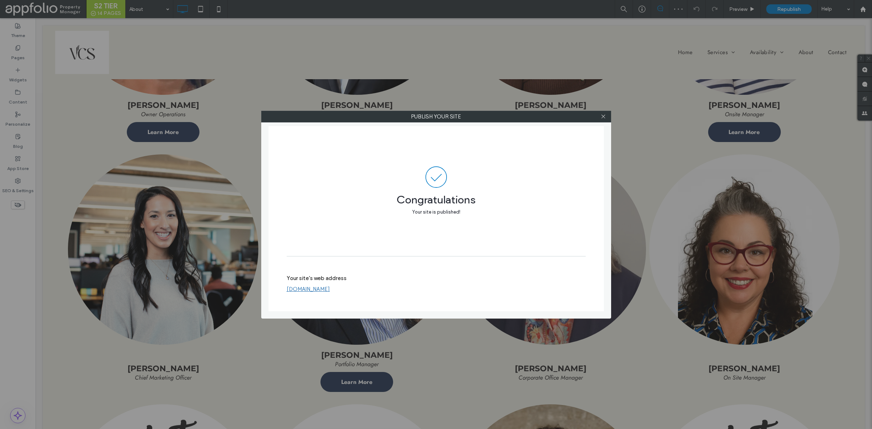
click at [337, 38] on div "Publish your site Congratulations Your site is published! Your site's web addre…" at bounding box center [436, 214] width 872 height 429
click at [367, 68] on div "Publish your site Congratulations Your site is published! Your site's web addre…" at bounding box center [436, 214] width 872 height 429
